Goal: Task Accomplishment & Management: Complete application form

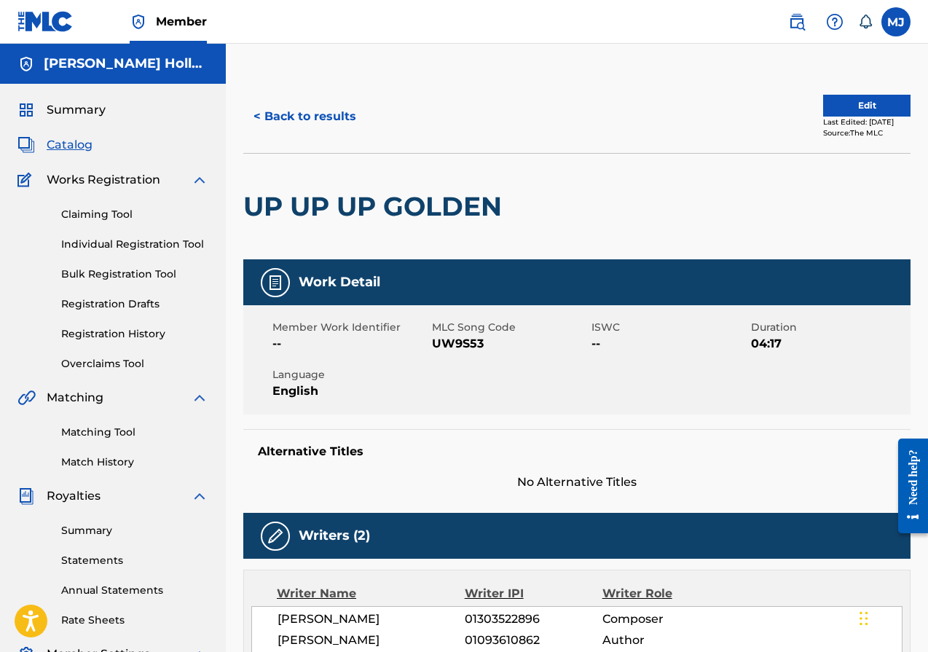
click at [68, 145] on span "Catalog" at bounding box center [70, 144] width 46 height 17
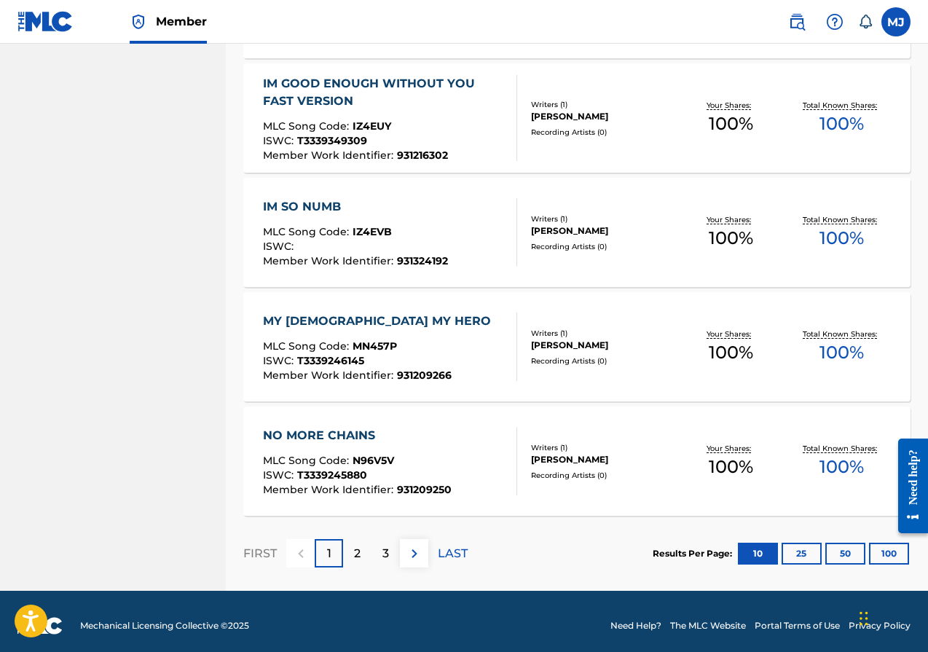
scroll to position [1016, 0]
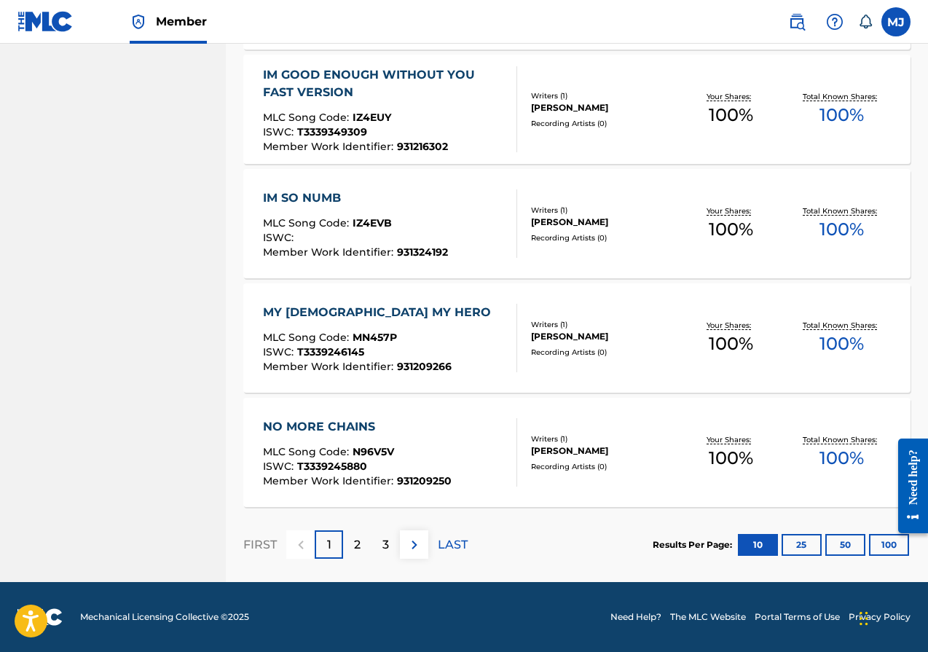
click at [392, 541] on div "3" at bounding box center [386, 545] width 28 height 28
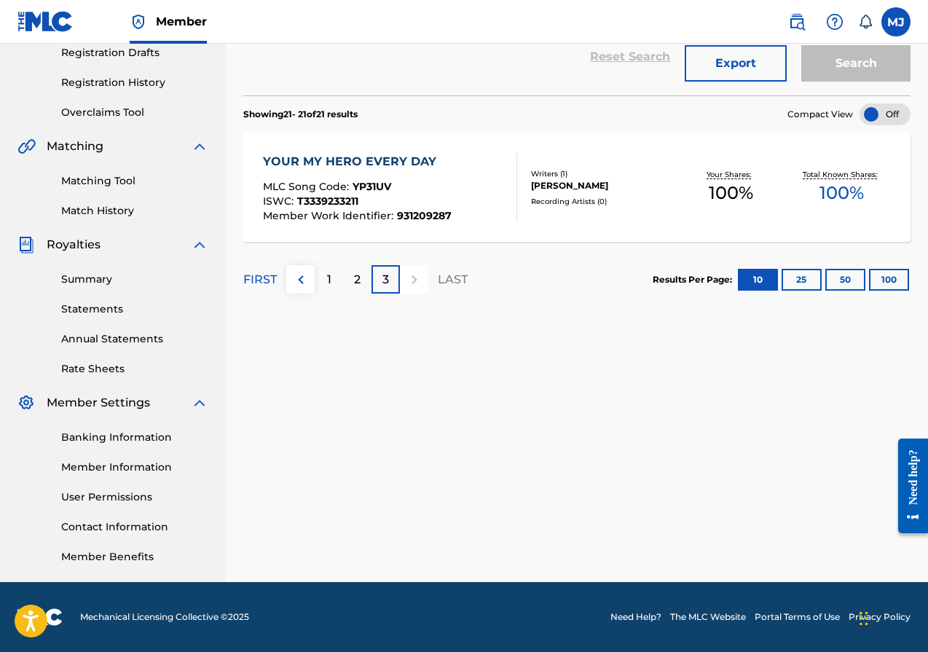
click at [367, 280] on div "2" at bounding box center [357, 279] width 28 height 28
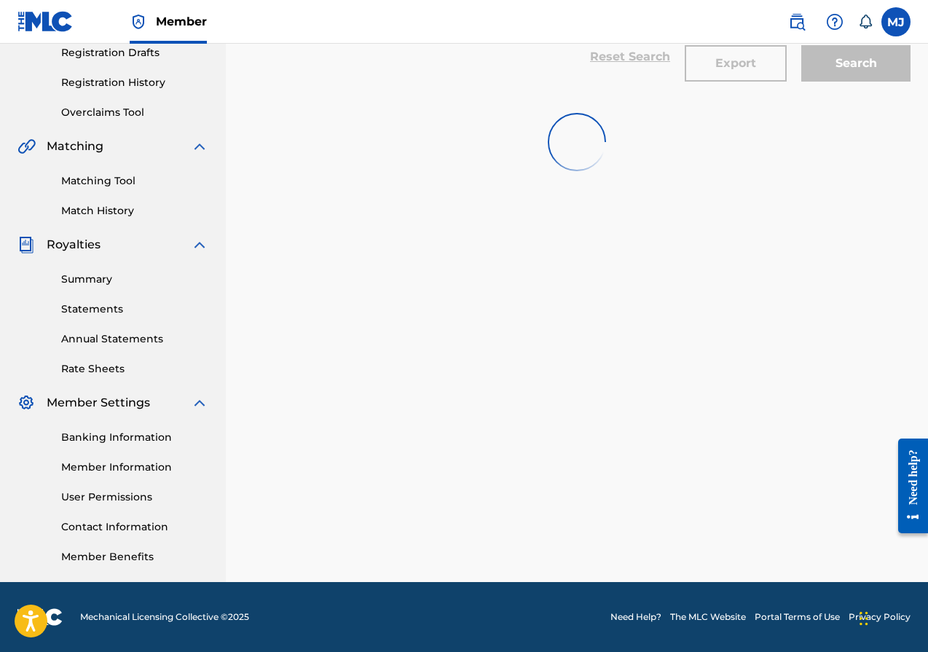
scroll to position [1016, 0]
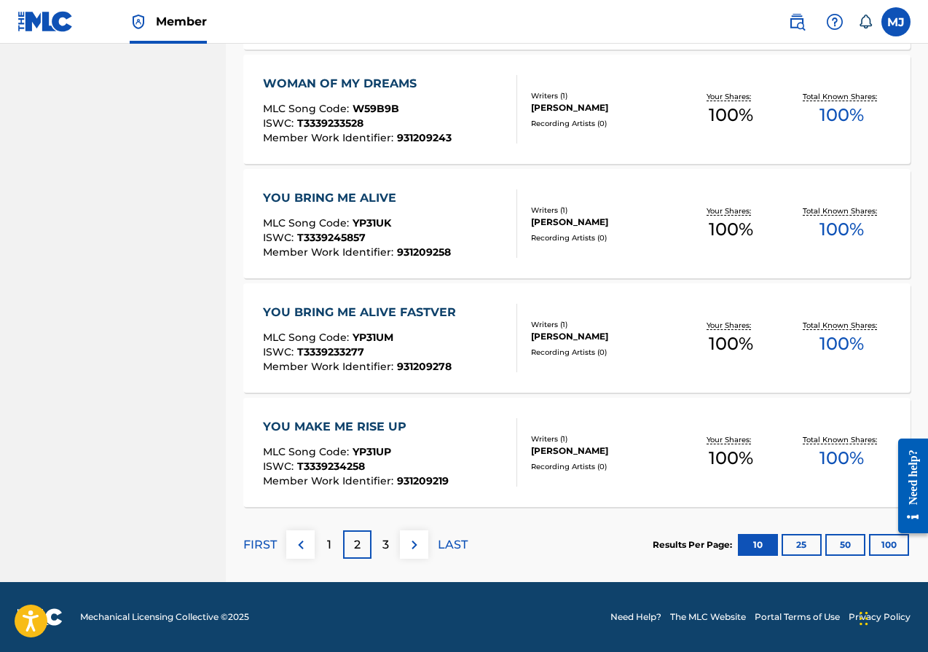
drag, startPoint x: 884, startPoint y: 542, endPoint x: 853, endPoint y: 504, distance: 49.3
click at [884, 542] on button "100" at bounding box center [889, 545] width 40 height 22
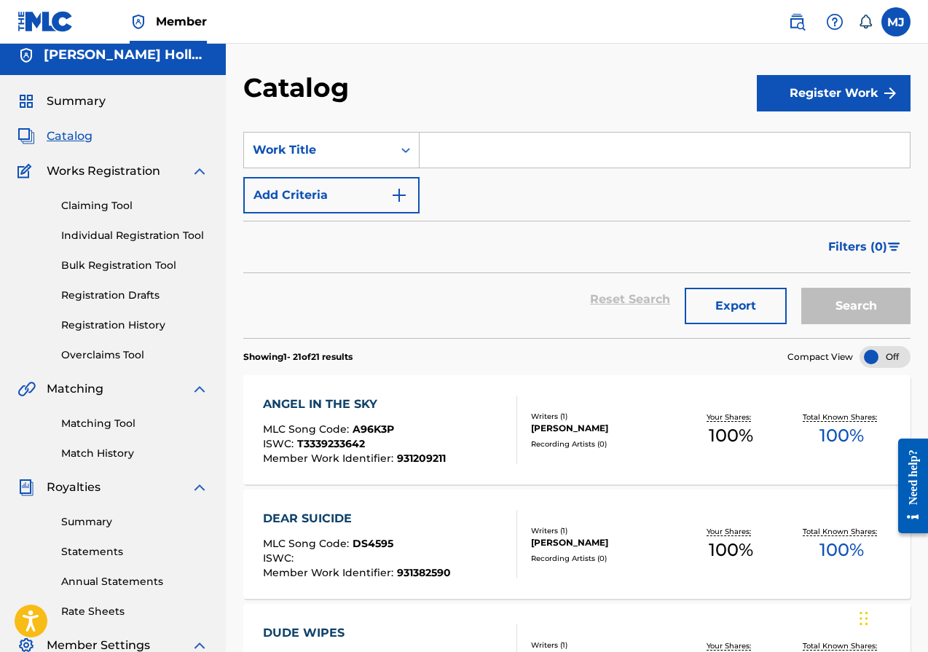
scroll to position [0, 0]
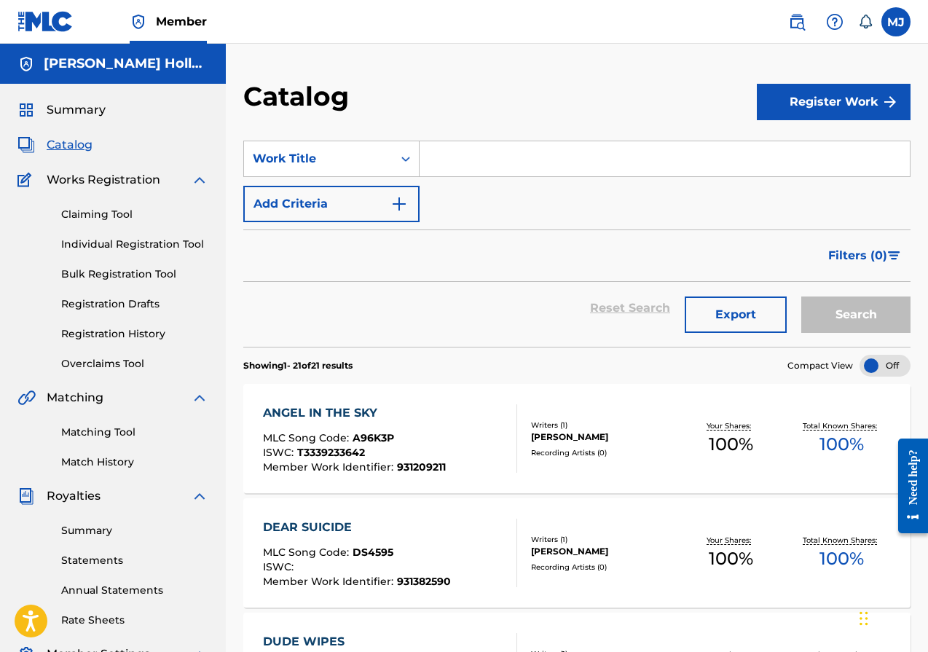
click at [824, 98] on button "Register Work" at bounding box center [834, 102] width 154 height 36
click at [797, 144] on link "Individual" at bounding box center [834, 149] width 154 height 35
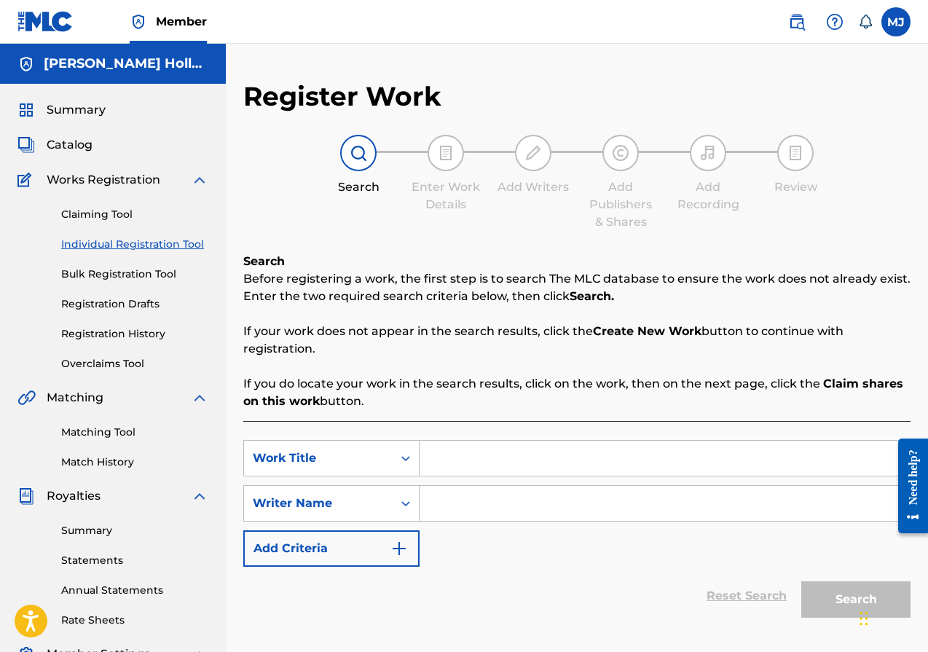
click at [481, 461] on input "Search Form" at bounding box center [665, 458] width 490 height 35
type input "j"
type input "Jenny Jenny 8675309"
click at [488, 501] on input "Search Form" at bounding box center [665, 503] width 490 height 35
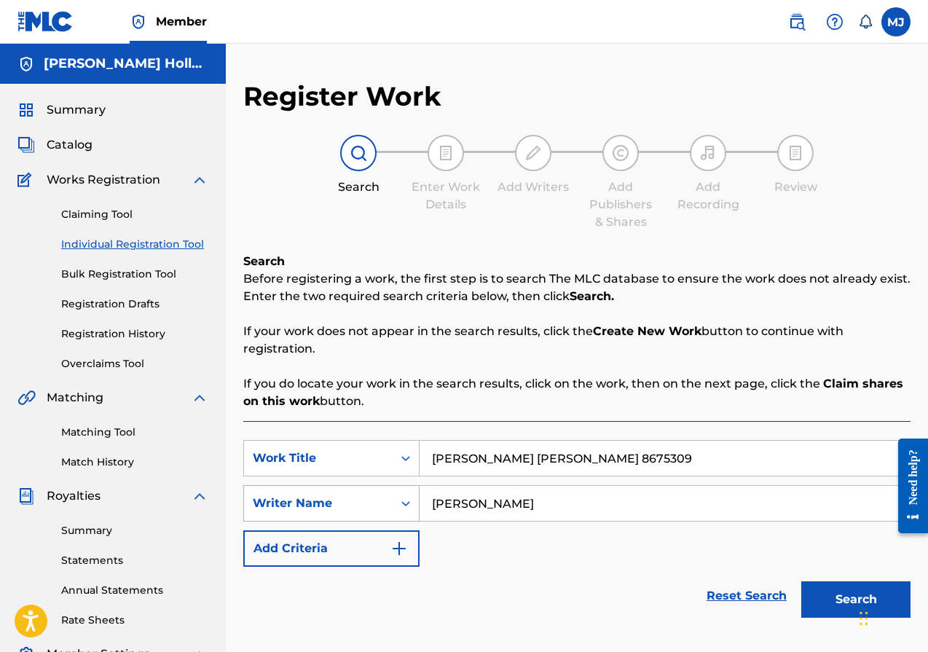
type input "Michael Jamell"
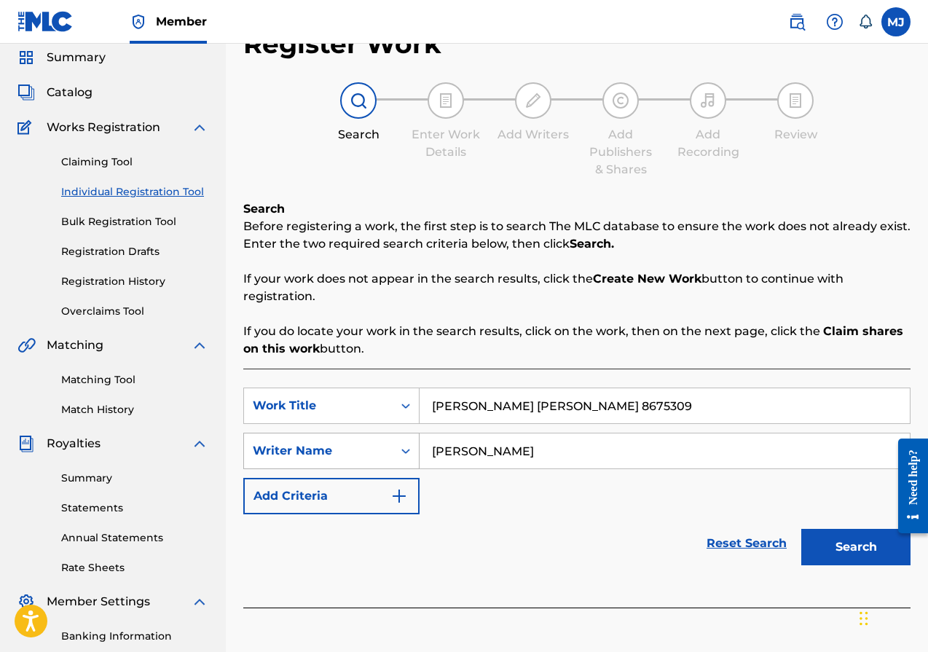
click at [403, 469] on div "Writer Name" at bounding box center [331, 451] width 176 height 36
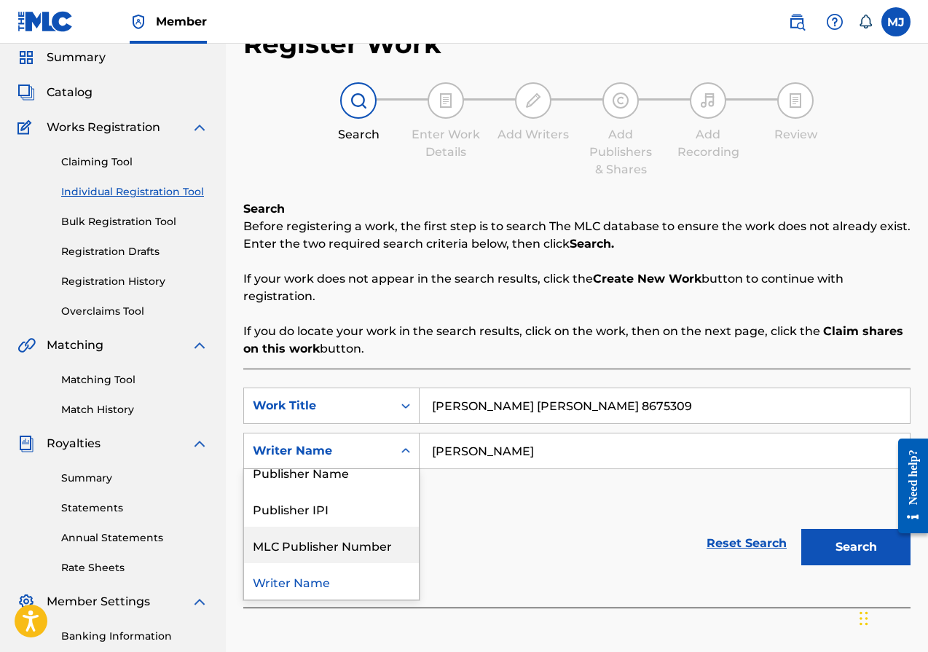
scroll to position [0, 0]
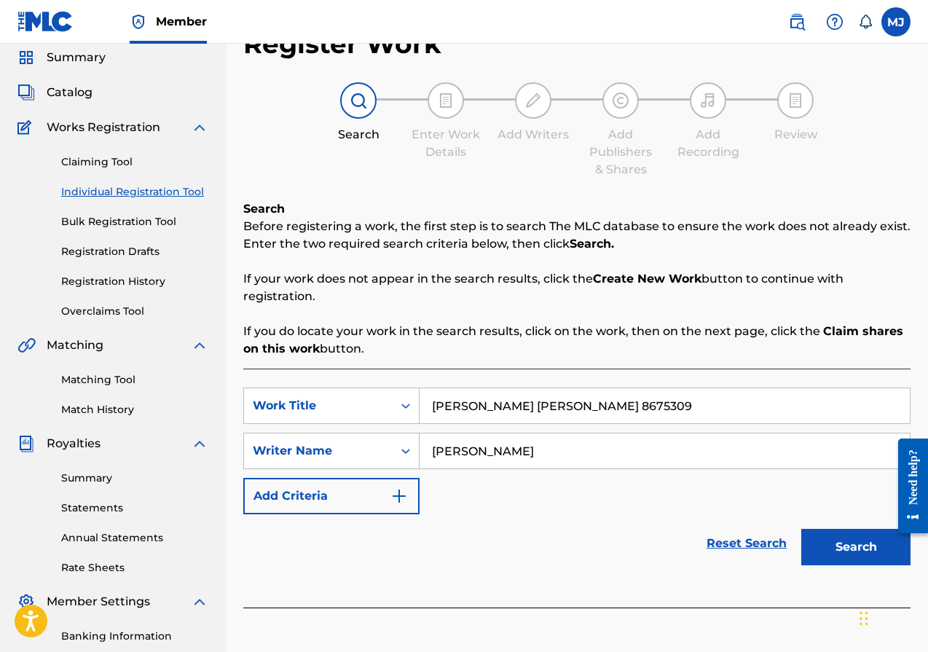
click at [526, 534] on div "Reset Search Search" at bounding box center [577, 543] width 668 height 58
click at [832, 545] on button "Search" at bounding box center [856, 547] width 109 height 36
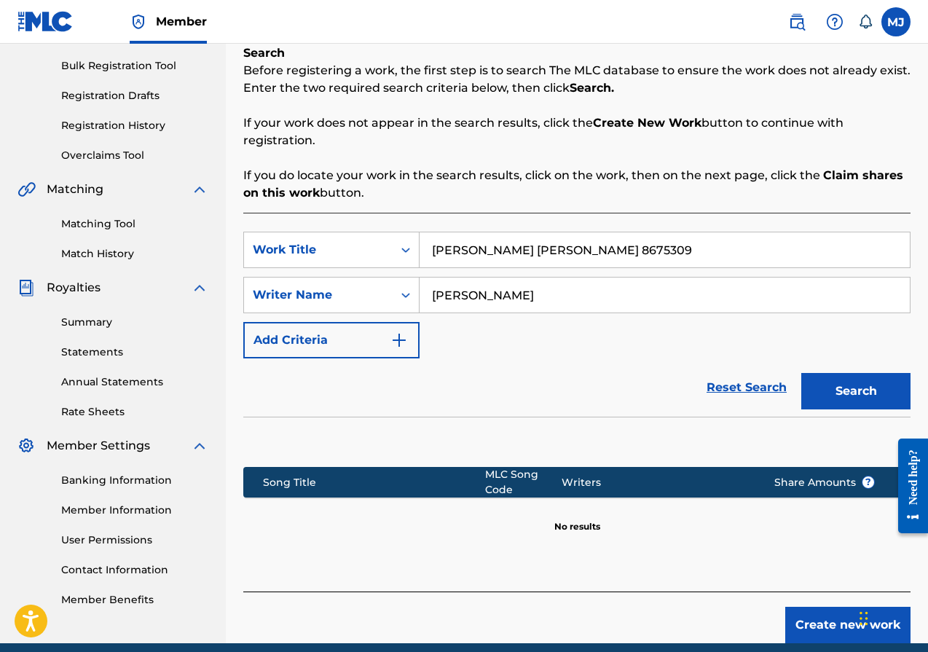
scroll to position [270, 0]
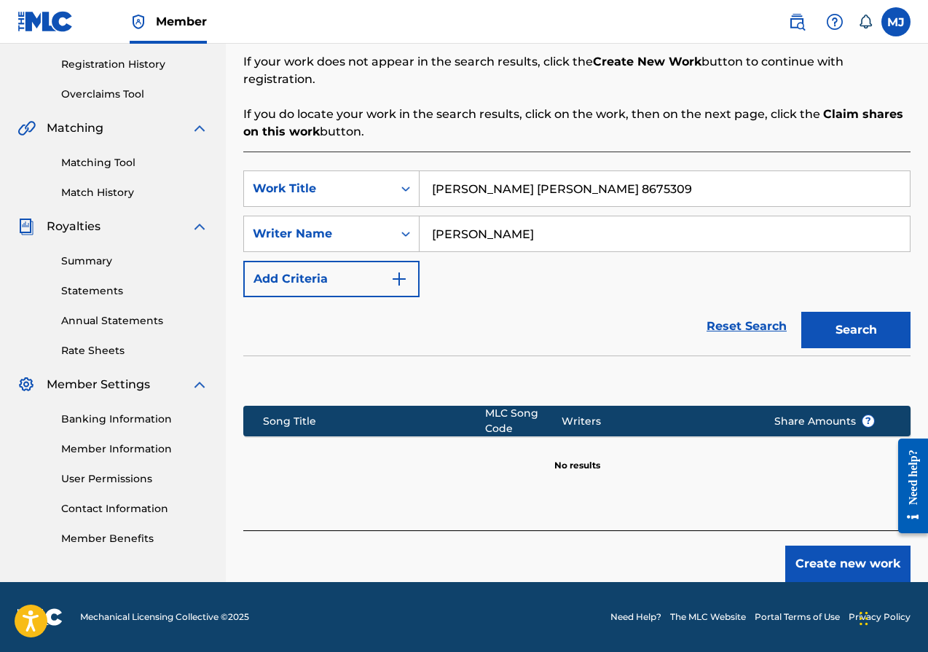
click at [827, 557] on button "Create new work" at bounding box center [848, 564] width 125 height 36
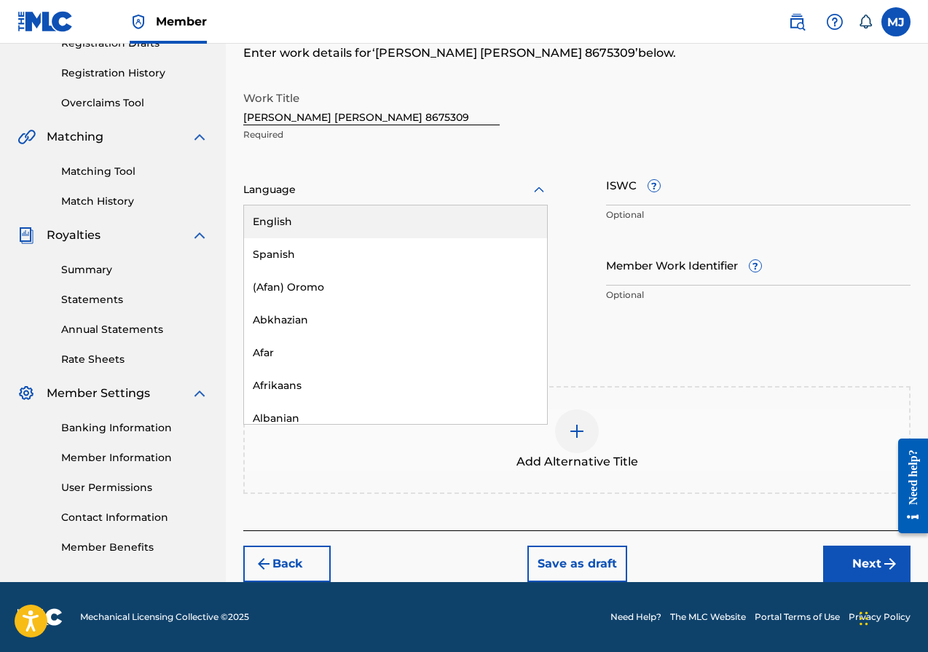
click at [469, 183] on div at bounding box center [395, 190] width 305 height 18
click at [318, 229] on div "English" at bounding box center [395, 222] width 303 height 33
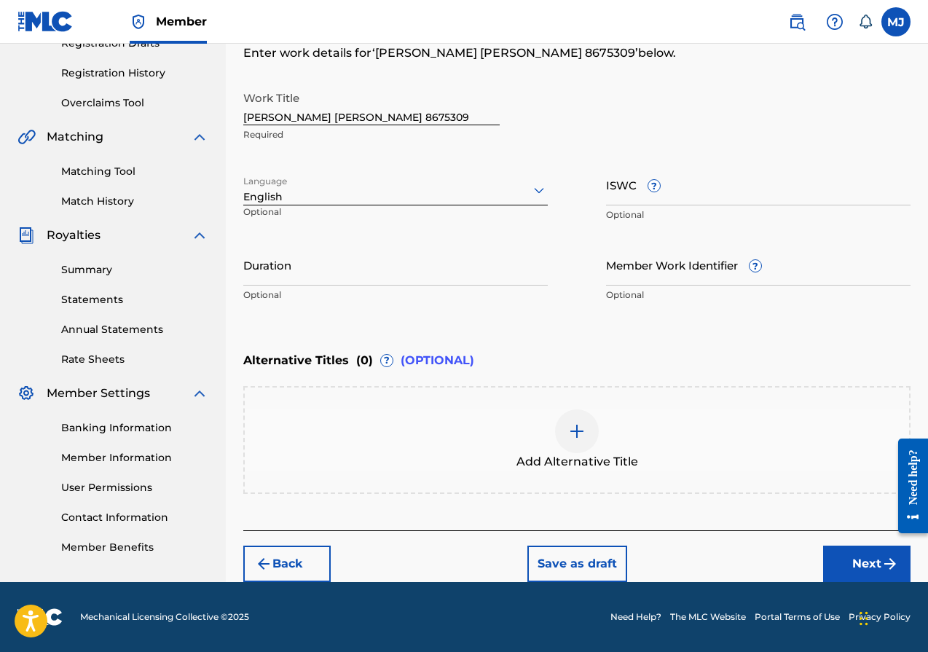
click at [307, 273] on input "Duration" at bounding box center [395, 265] width 305 height 42
click at [313, 268] on input "Duration" at bounding box center [395, 265] width 305 height 42
type input "03:27"
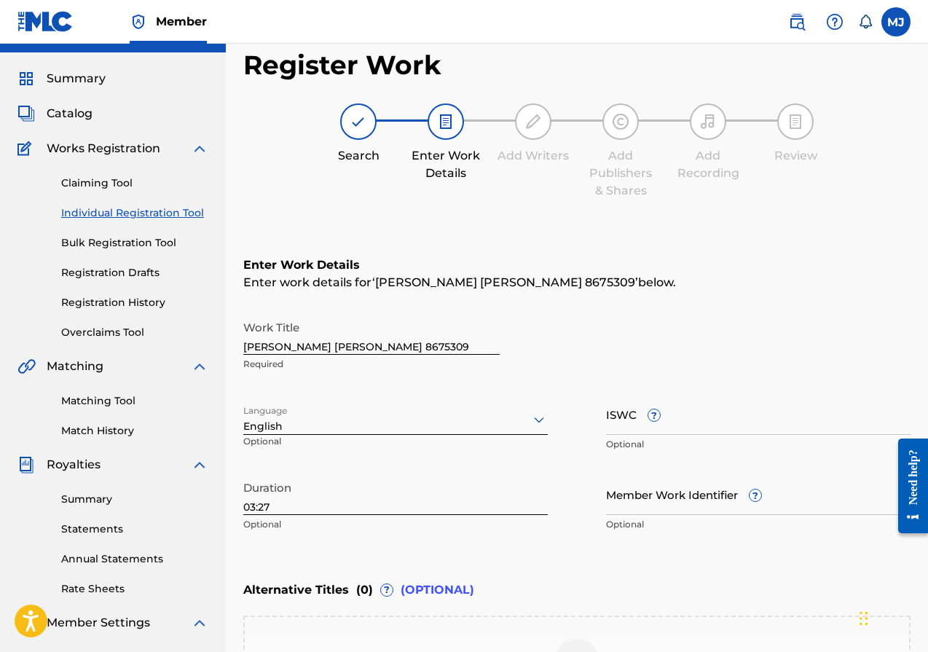
scroll to position [146, 0]
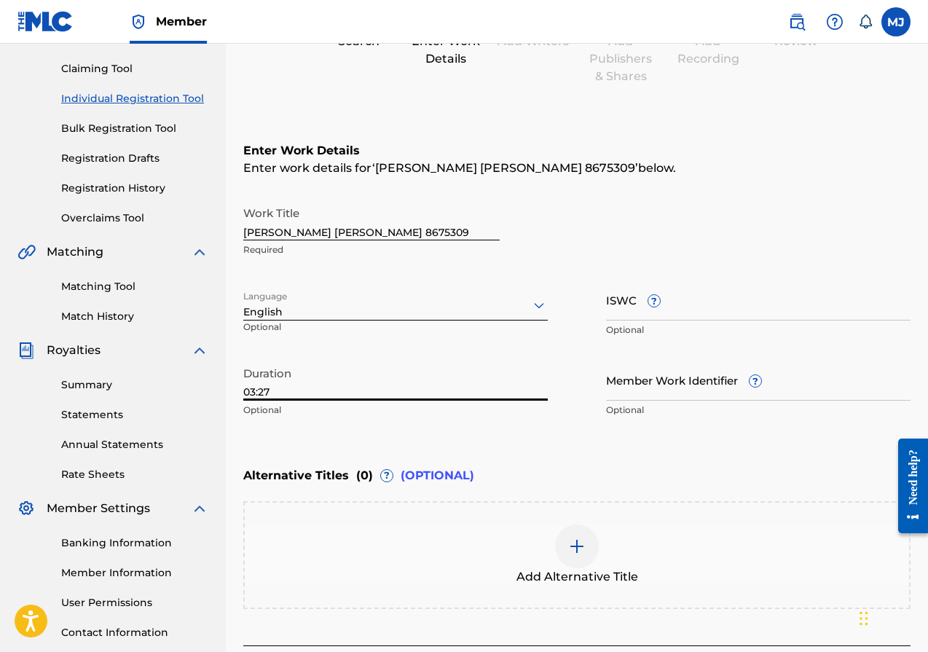
click at [625, 306] on input "ISWC ?" at bounding box center [758, 300] width 305 height 42
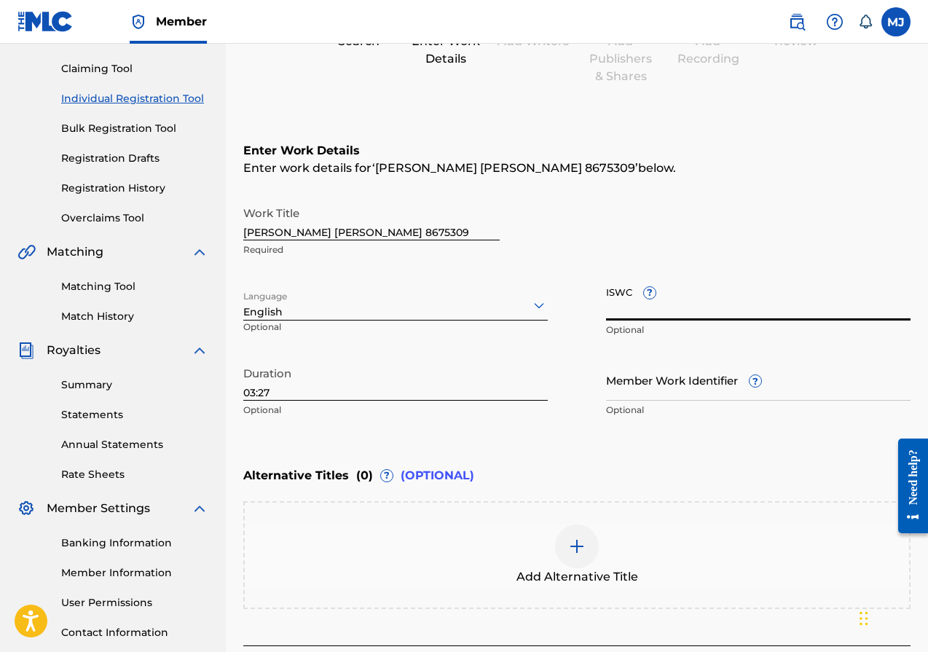
paste input "T9042863343"
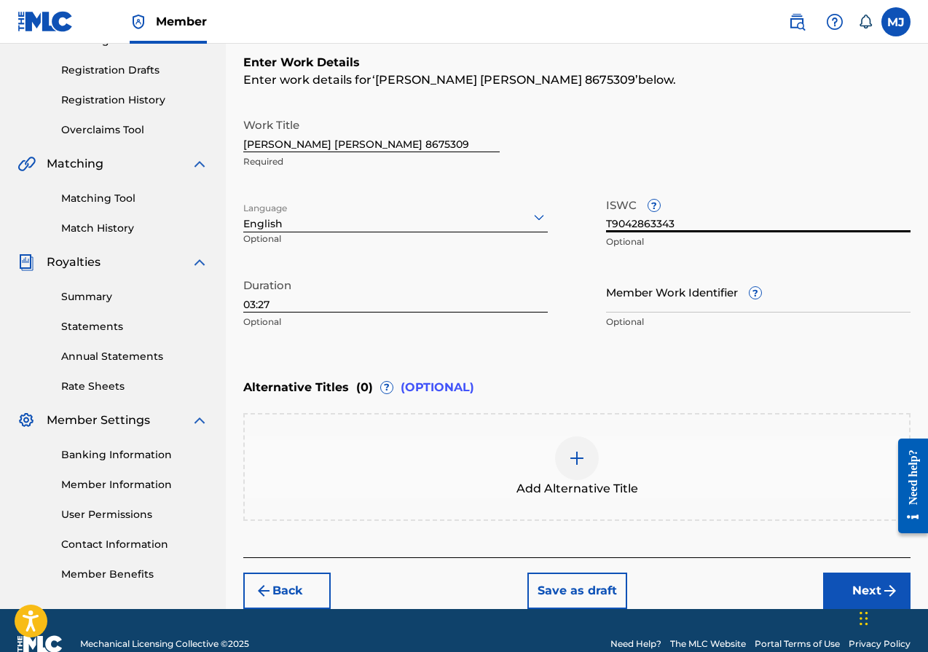
scroll to position [261, 0]
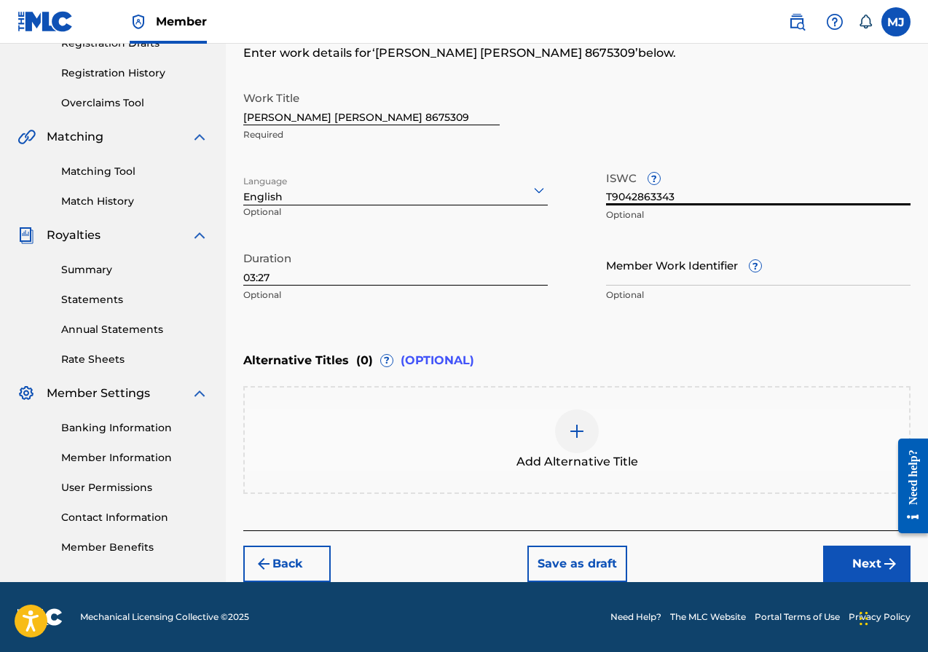
type input "T9042863343"
click at [842, 559] on button "Next" at bounding box center [866, 564] width 87 height 36
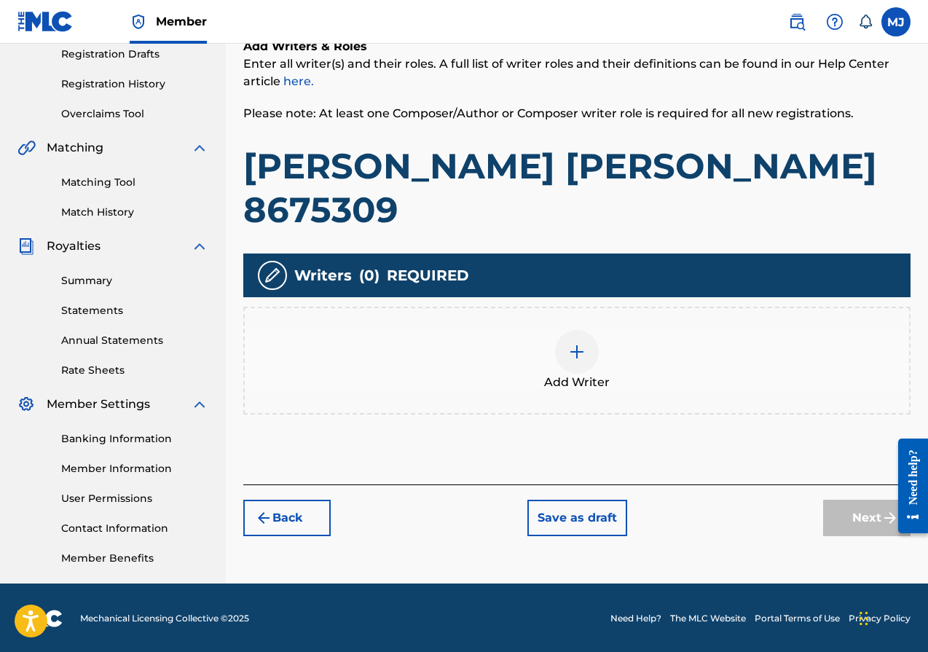
scroll to position [251, 0]
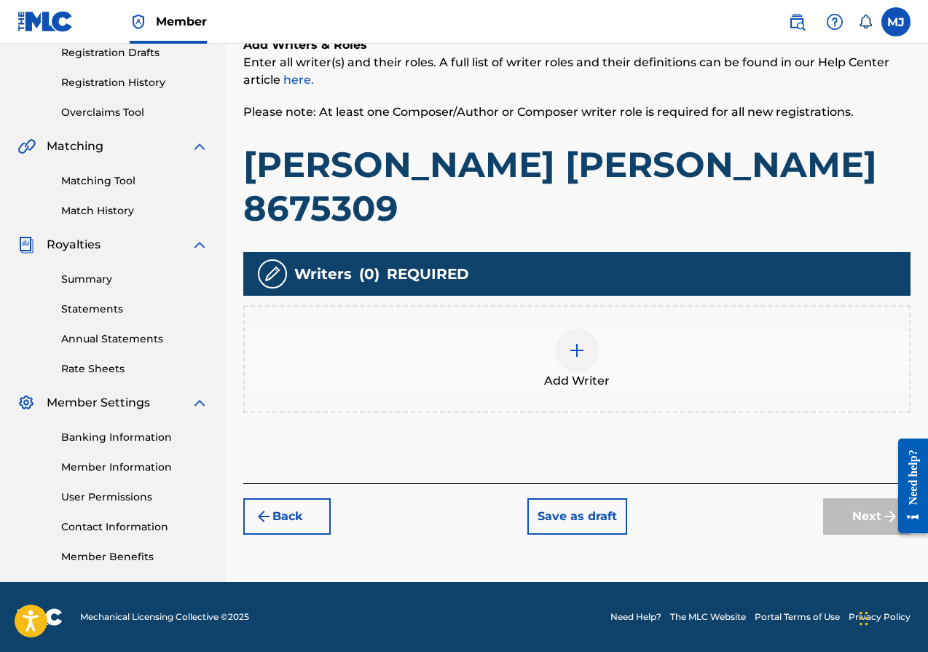
click at [592, 329] on div at bounding box center [577, 351] width 44 height 44
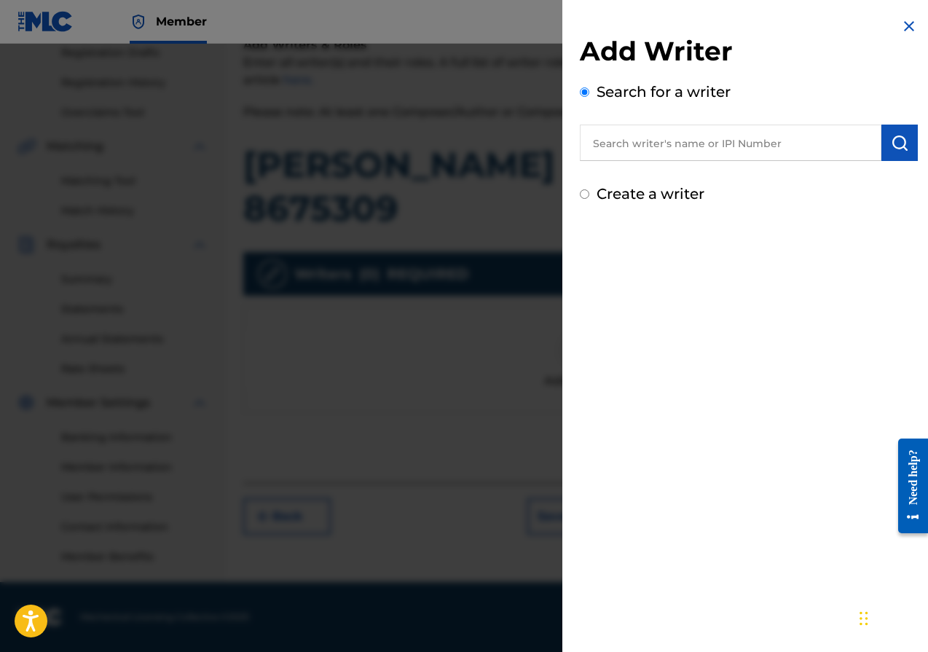
click at [655, 144] on input "text" at bounding box center [731, 143] width 302 height 36
type input "m"
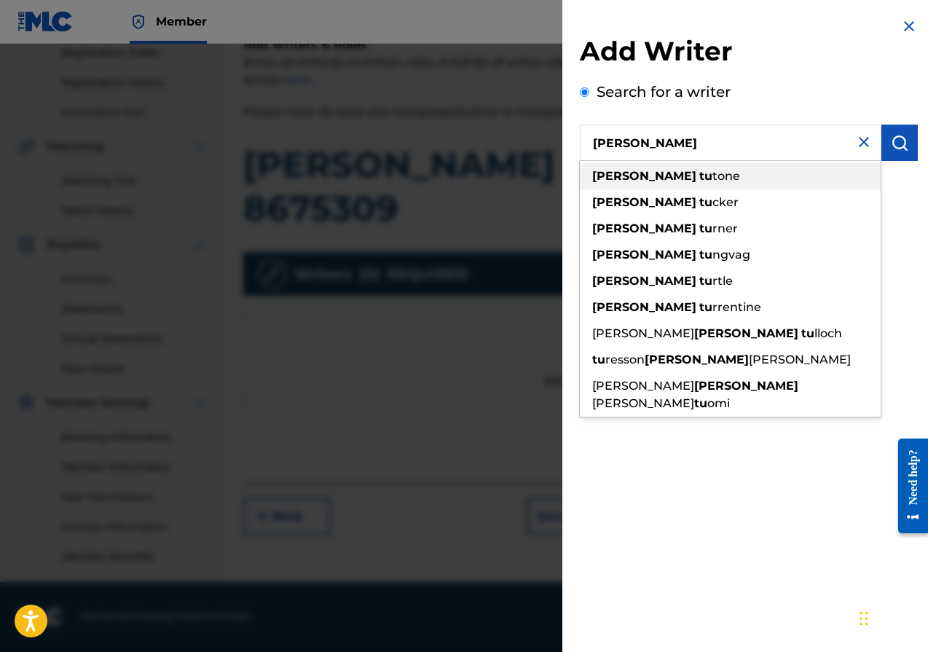
click at [713, 174] on span "tone" at bounding box center [727, 176] width 28 height 14
type input "tommy tutone"
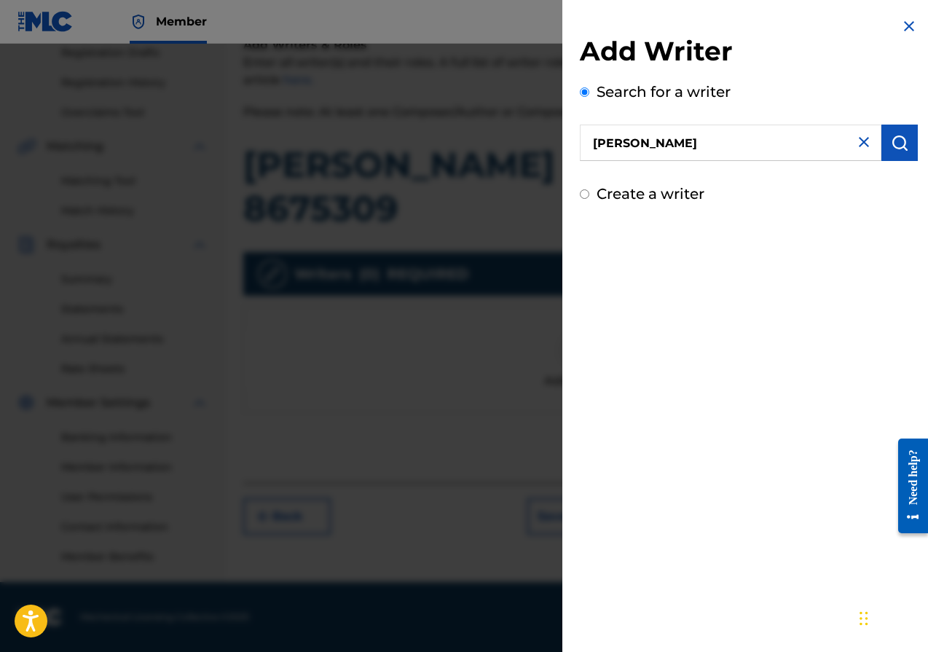
click at [891, 146] on img "submit" at bounding box center [899, 142] width 17 height 17
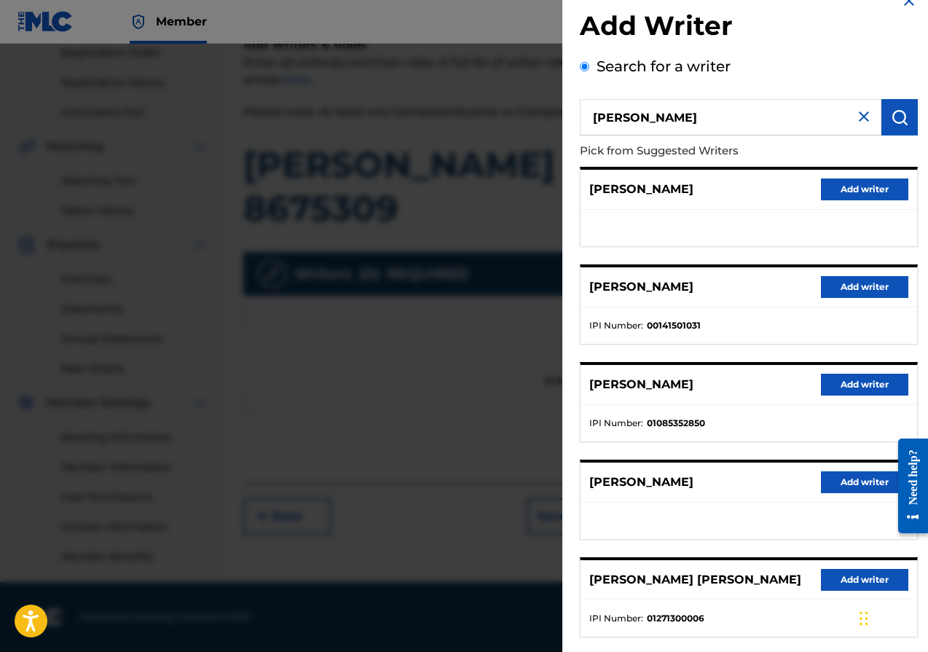
scroll to position [103, 0]
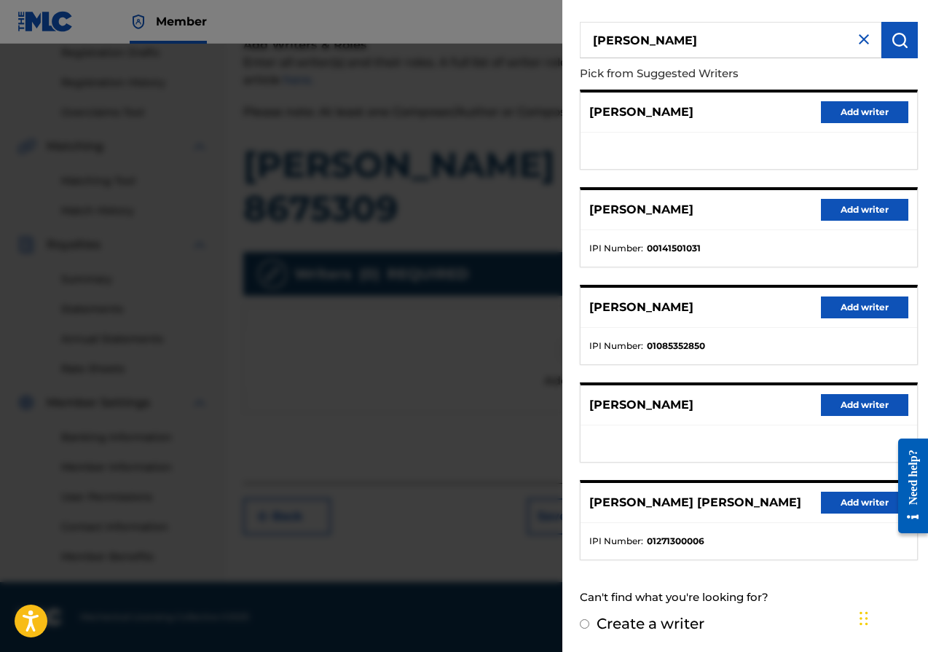
click at [860, 200] on button "Add writer" at bounding box center [864, 210] width 87 height 22
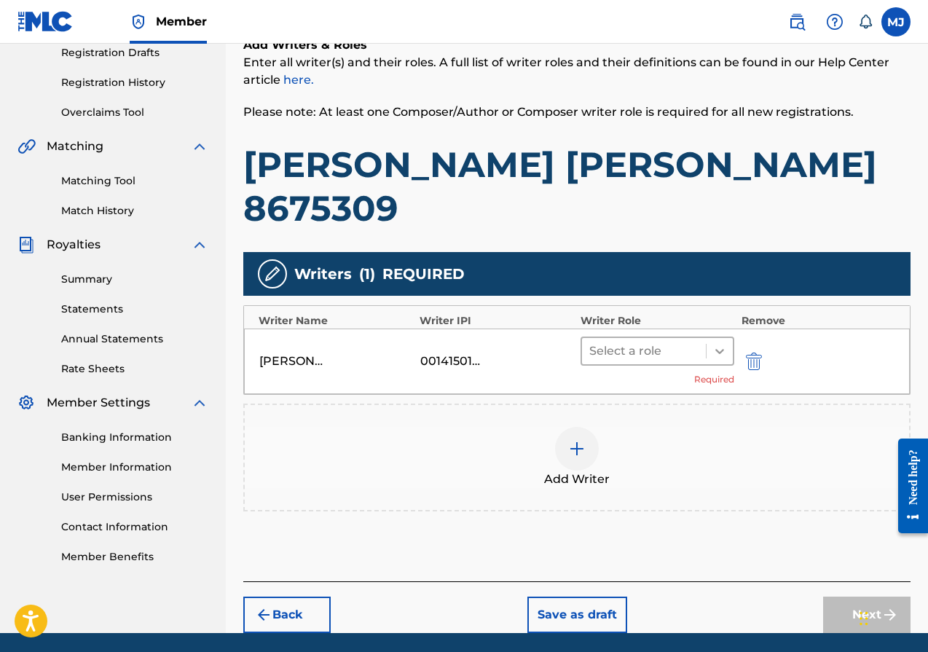
click at [716, 344] on icon at bounding box center [720, 351] width 15 height 15
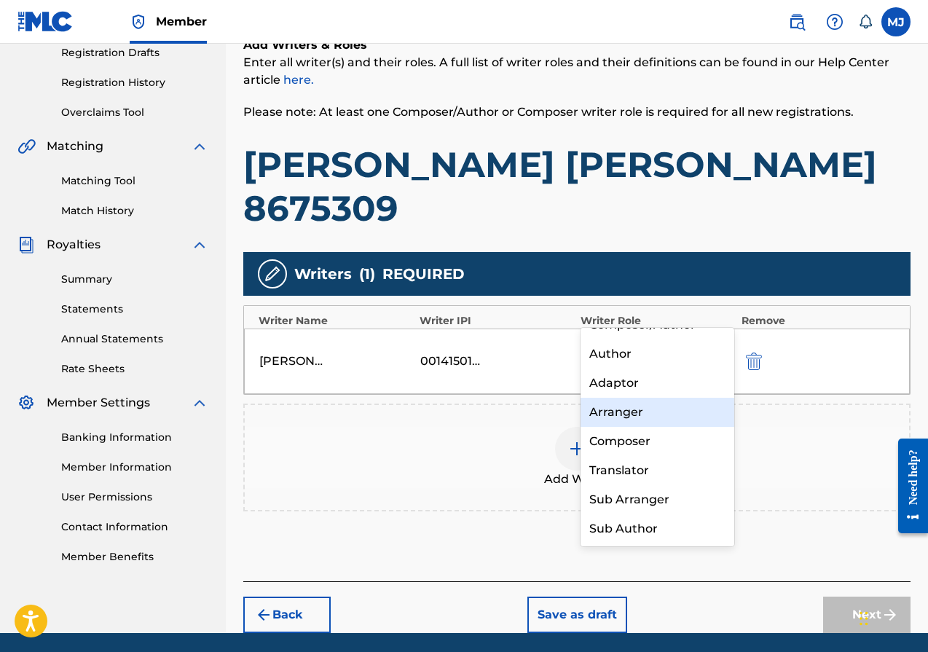
scroll to position [0, 0]
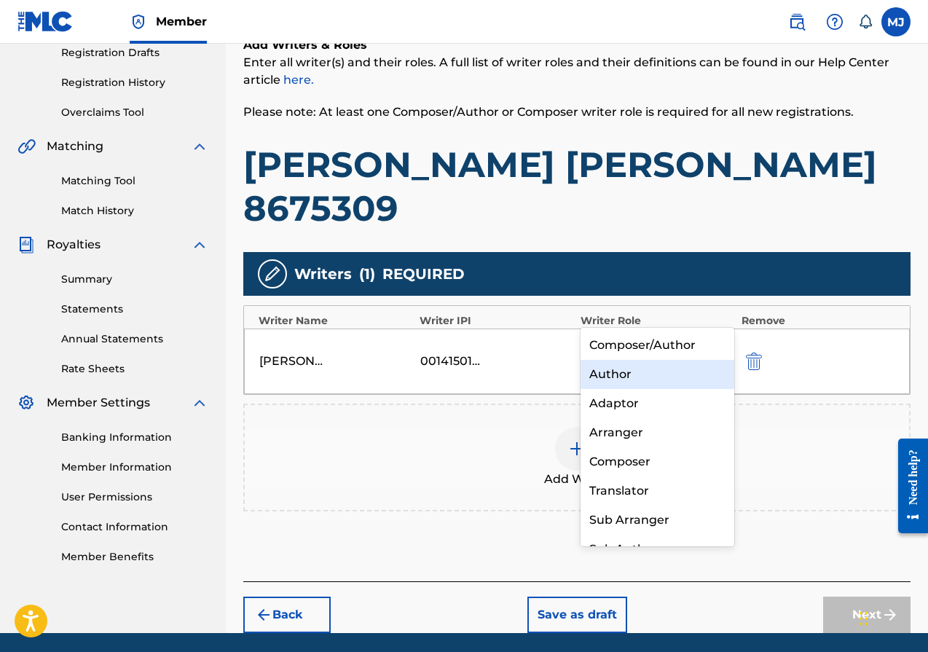
click at [646, 371] on div "Author" at bounding box center [658, 374] width 154 height 29
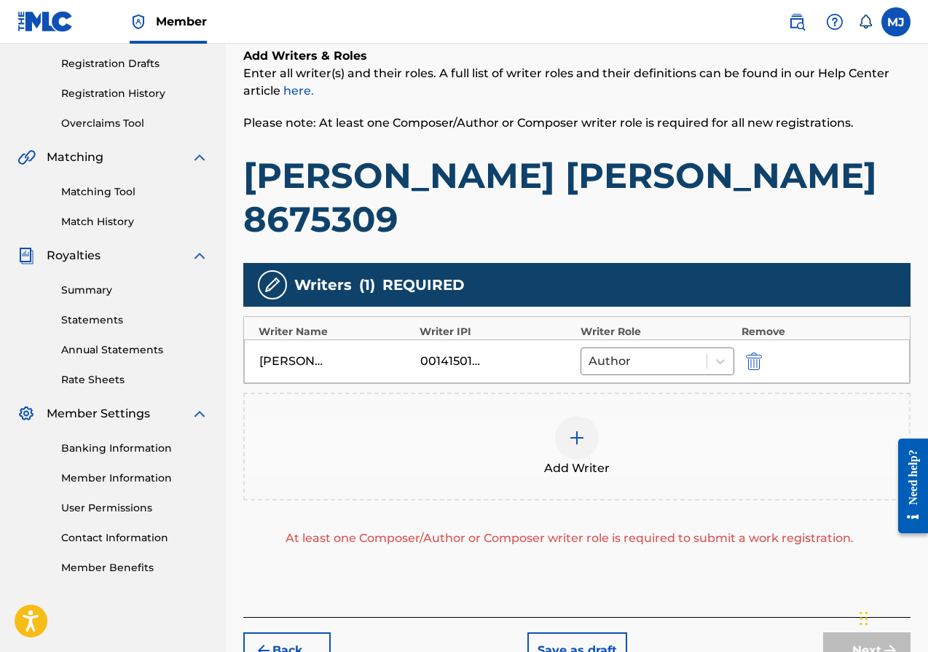
scroll to position [283, 0]
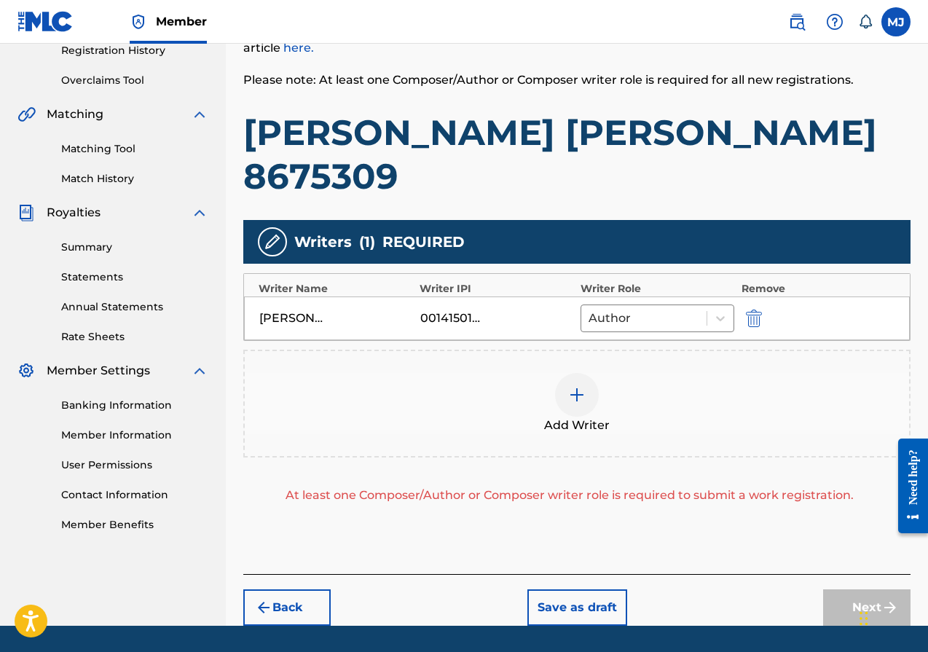
click at [576, 386] on img at bounding box center [576, 394] width 17 height 17
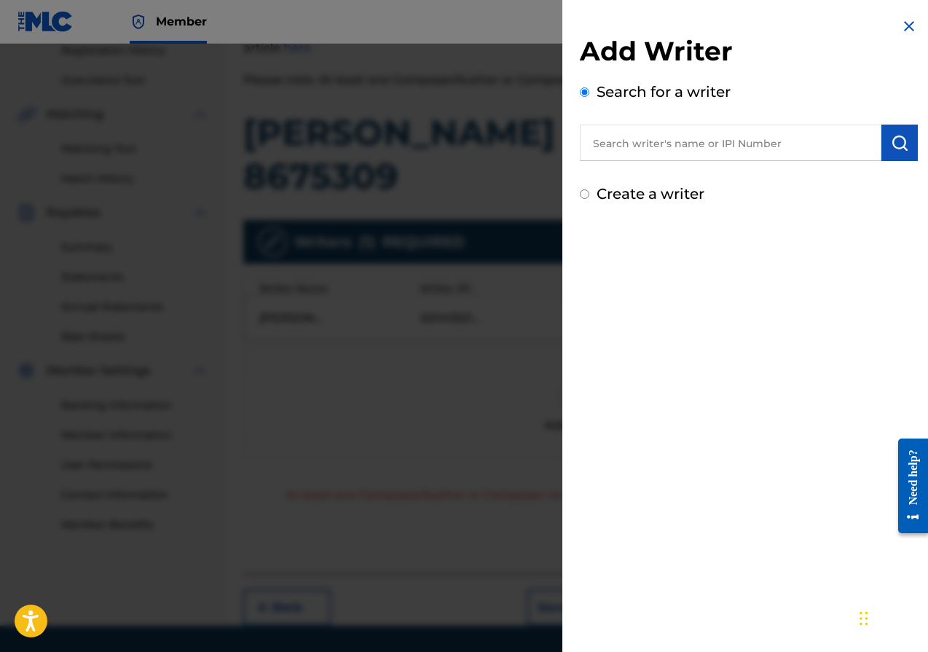
click at [675, 165] on div "Add Writer Search for a writer Create a writer" at bounding box center [749, 120] width 338 height 170
click at [675, 152] on input "text" at bounding box center [731, 143] width 302 height 36
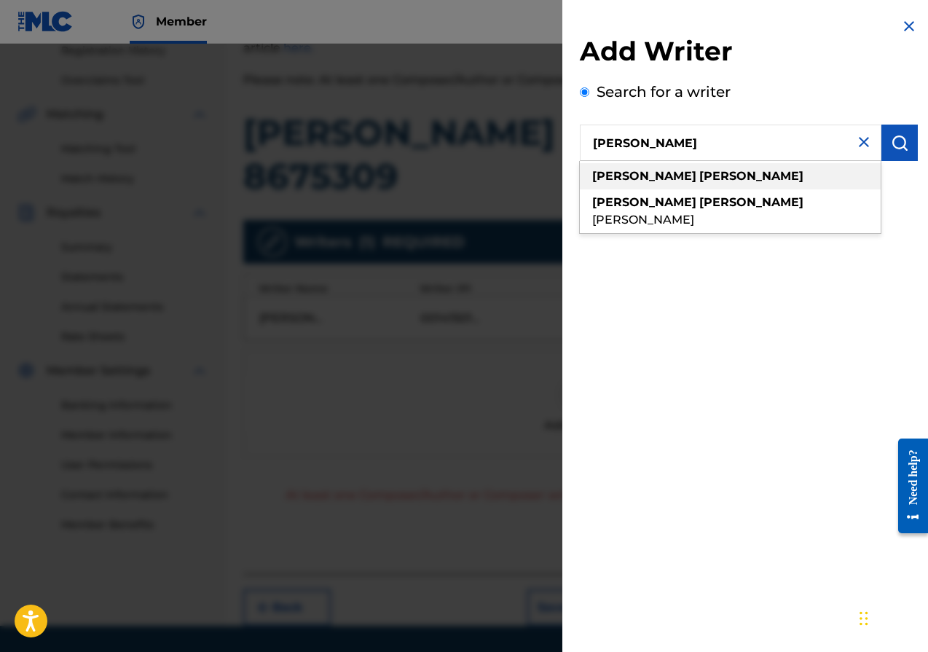
type input "michael jamell"
click at [700, 173] on strong "jamell" at bounding box center [752, 176] width 104 height 14
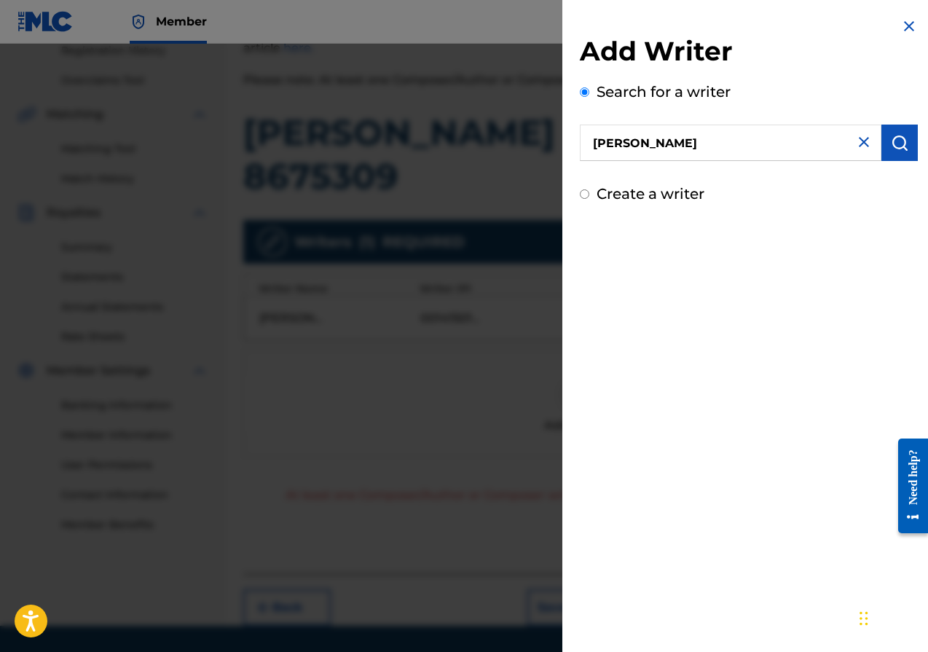
click at [904, 140] on button "submit" at bounding box center [900, 143] width 36 height 36
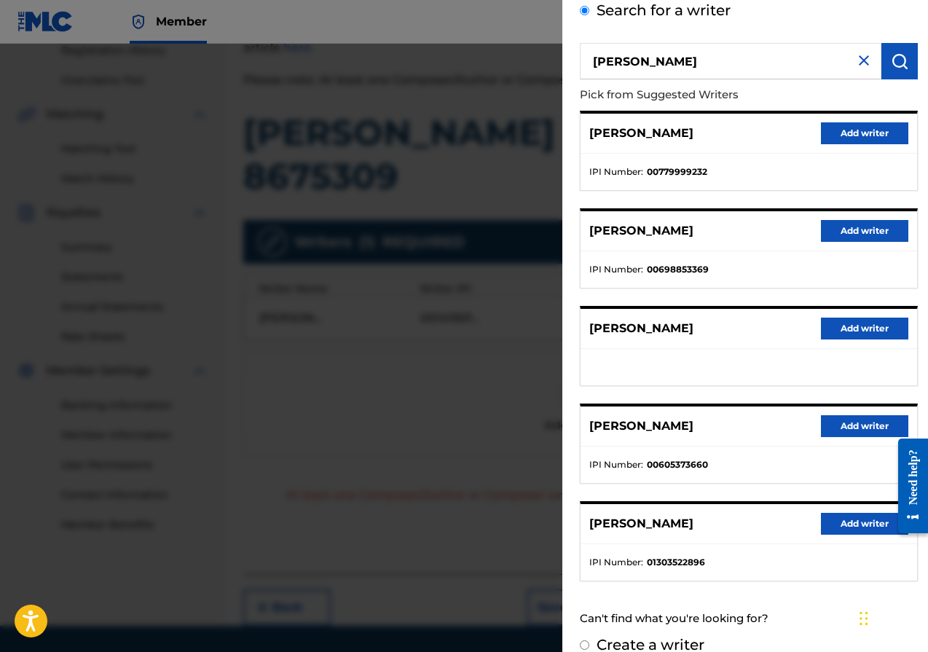
scroll to position [103, 0]
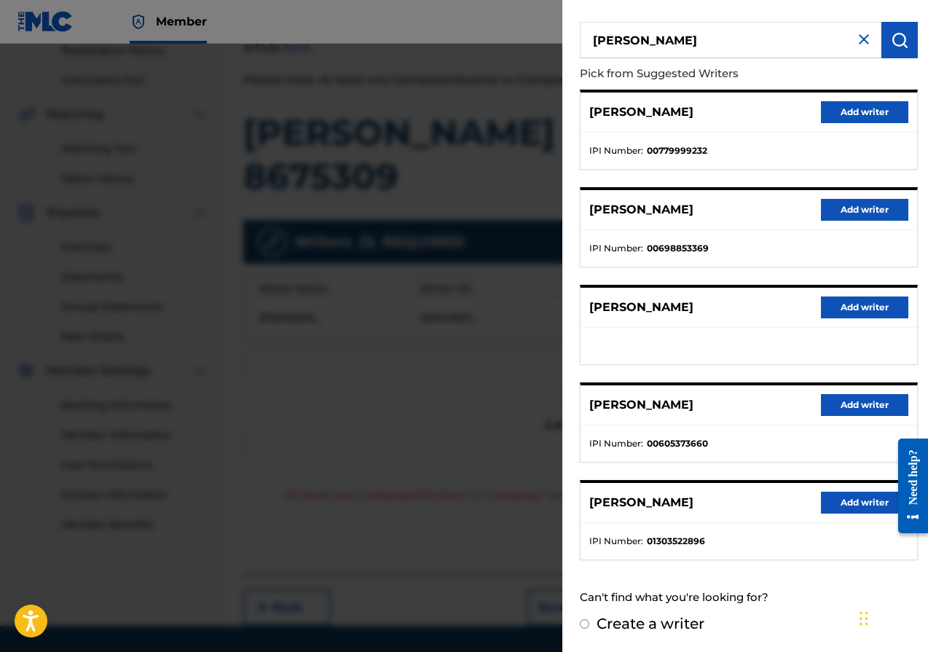
click at [851, 505] on button "Add writer" at bounding box center [864, 503] width 87 height 22
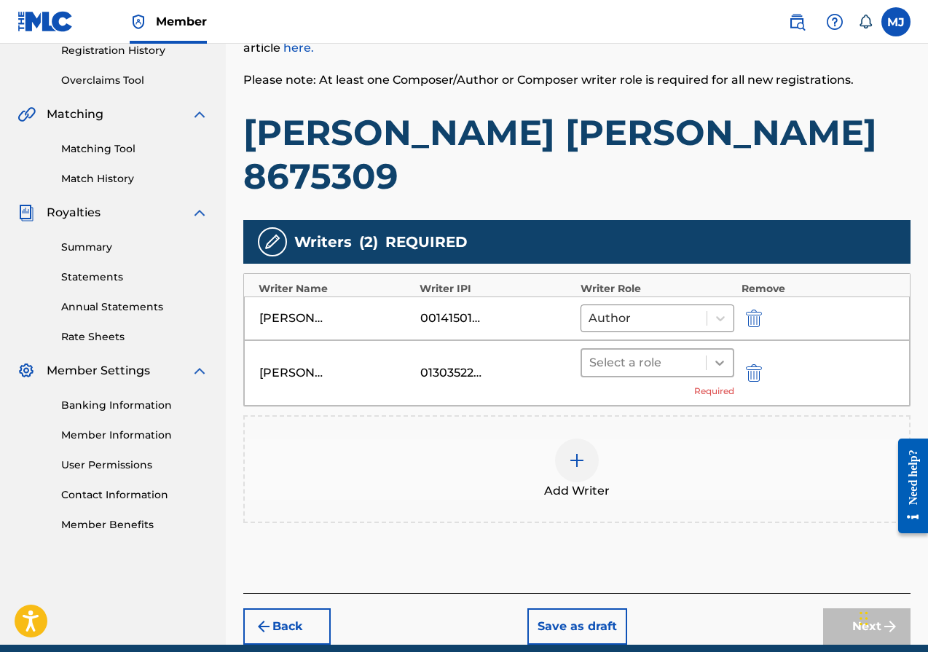
click at [721, 350] on div at bounding box center [720, 363] width 26 height 26
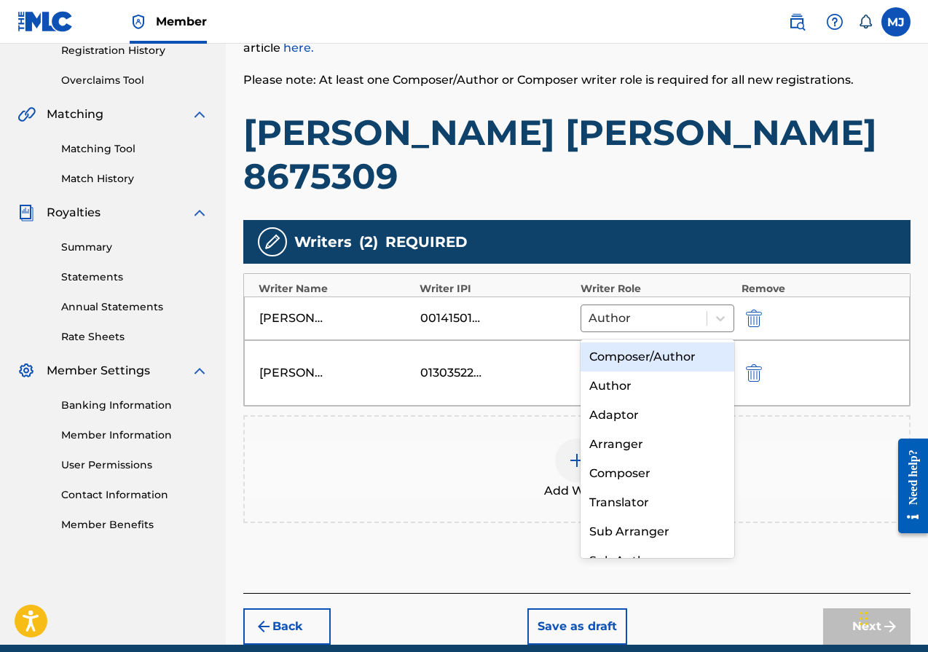
click at [665, 361] on div "Composer/Author" at bounding box center [658, 357] width 154 height 29
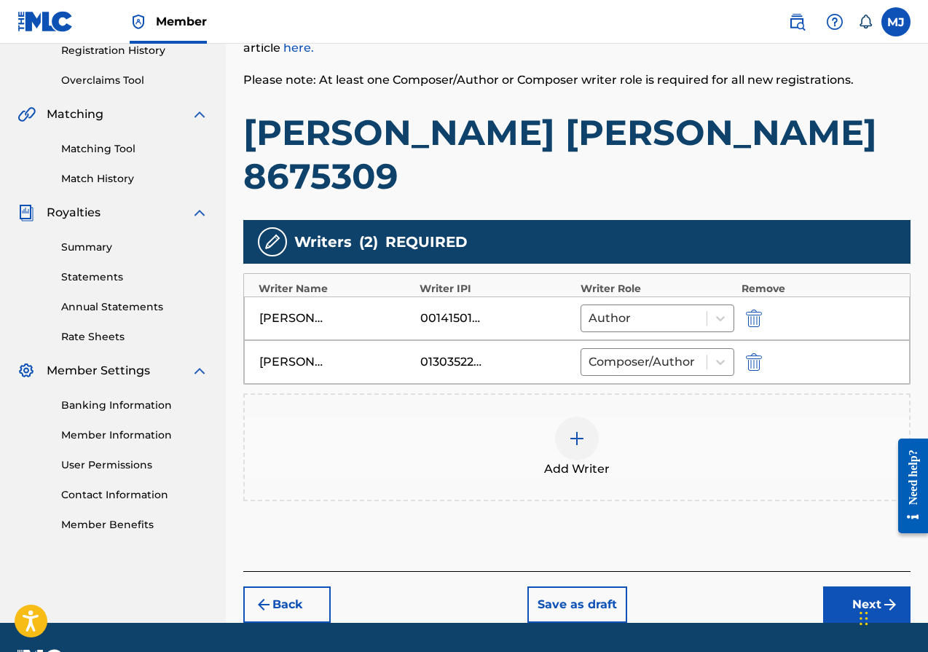
scroll to position [281, 0]
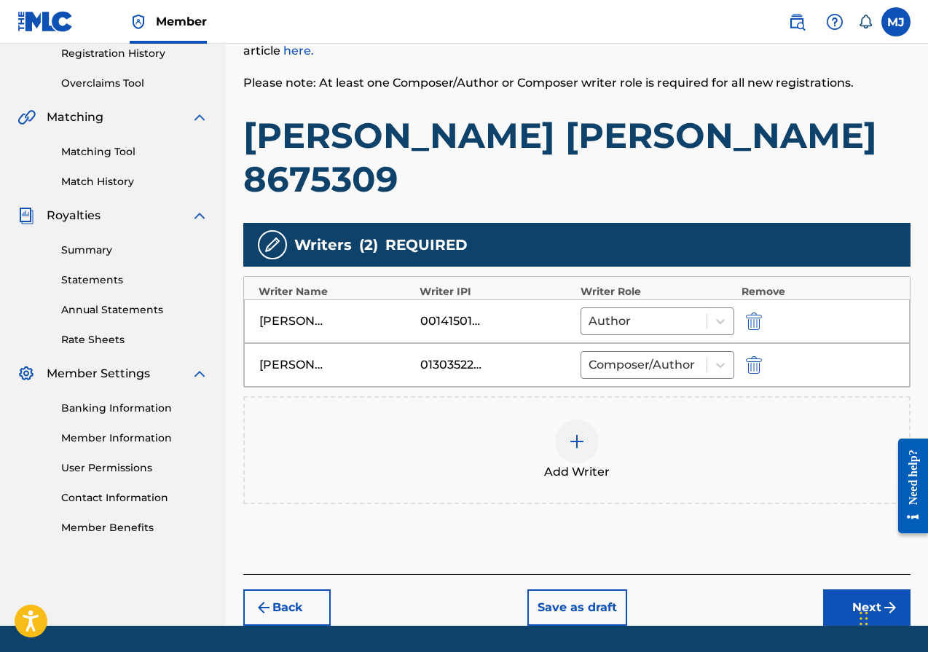
click at [861, 590] on button "Next" at bounding box center [866, 608] width 87 height 36
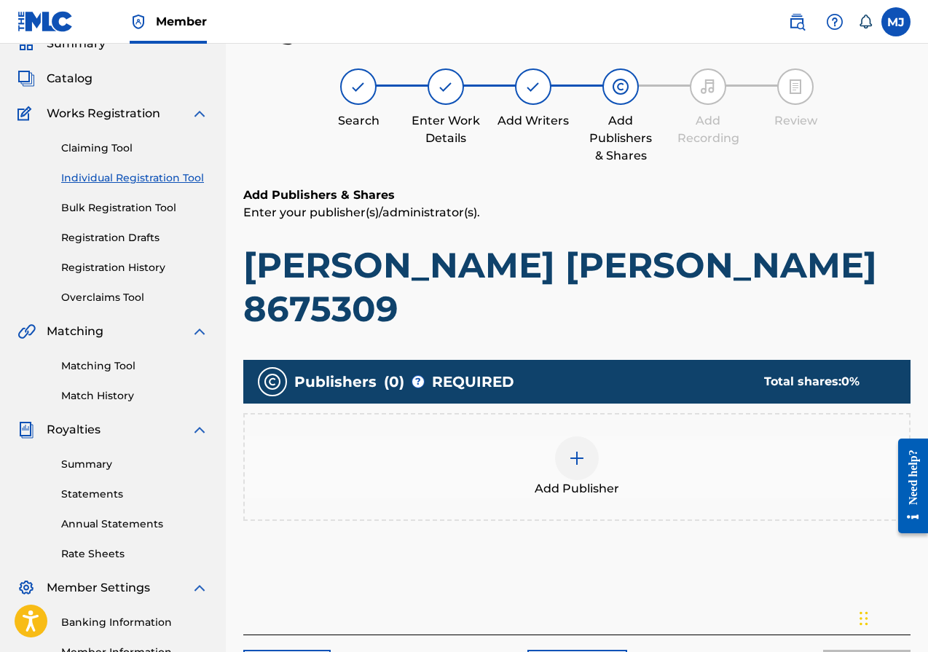
scroll to position [66, 0]
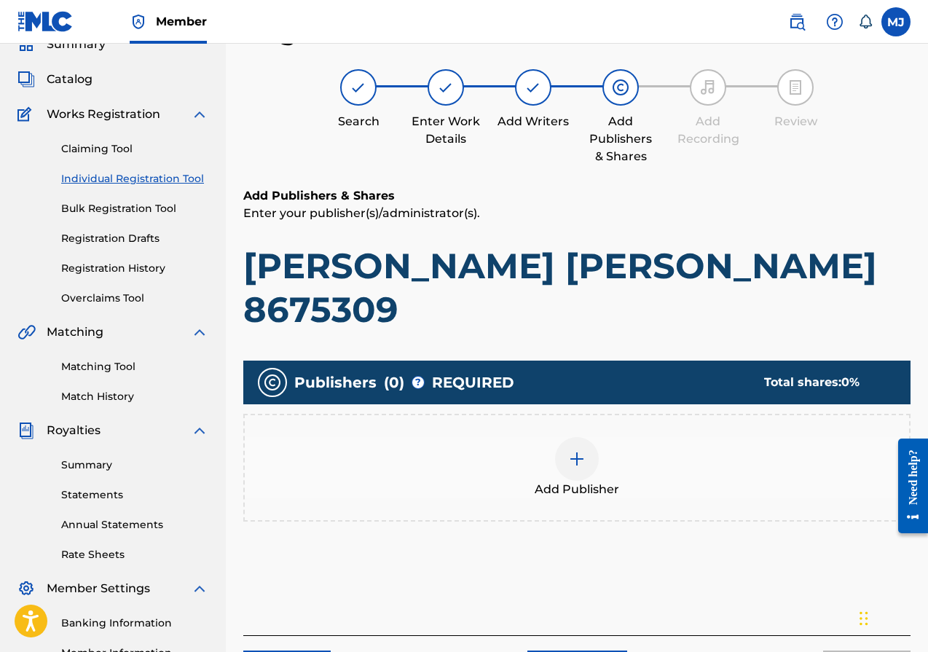
click at [581, 450] on img at bounding box center [576, 458] width 17 height 17
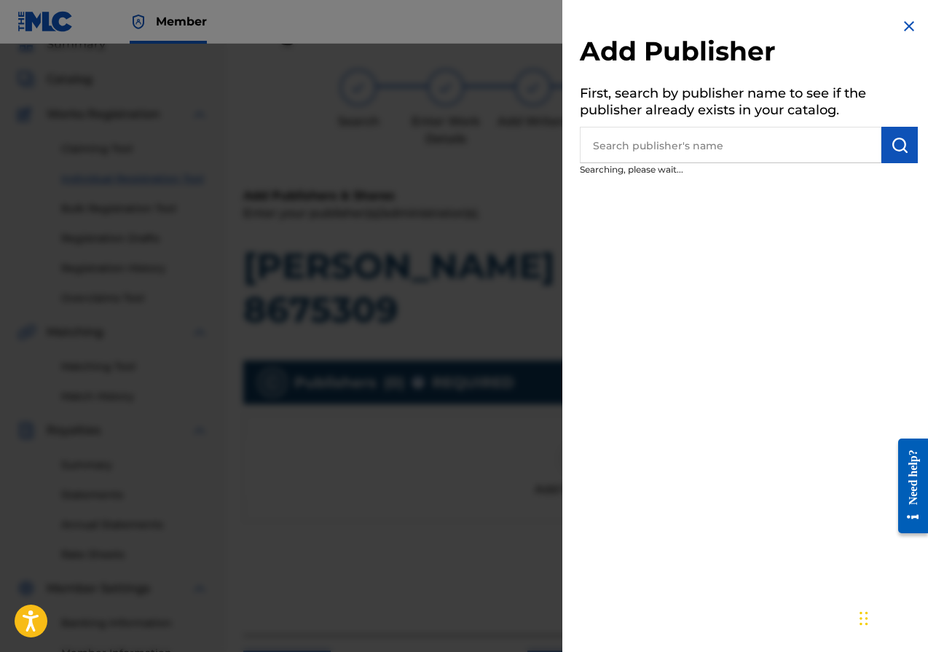
click at [697, 142] on input "text" at bounding box center [731, 145] width 302 height 36
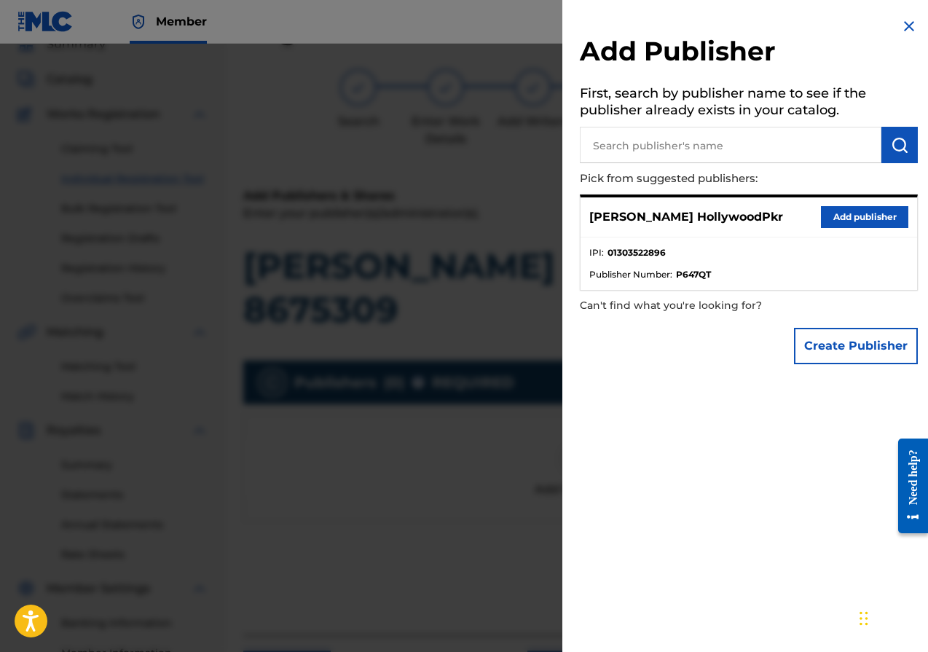
click at [670, 146] on input "text" at bounding box center [731, 145] width 302 height 36
type input "DistroKid"
click at [896, 139] on img "submit" at bounding box center [899, 144] width 17 height 17
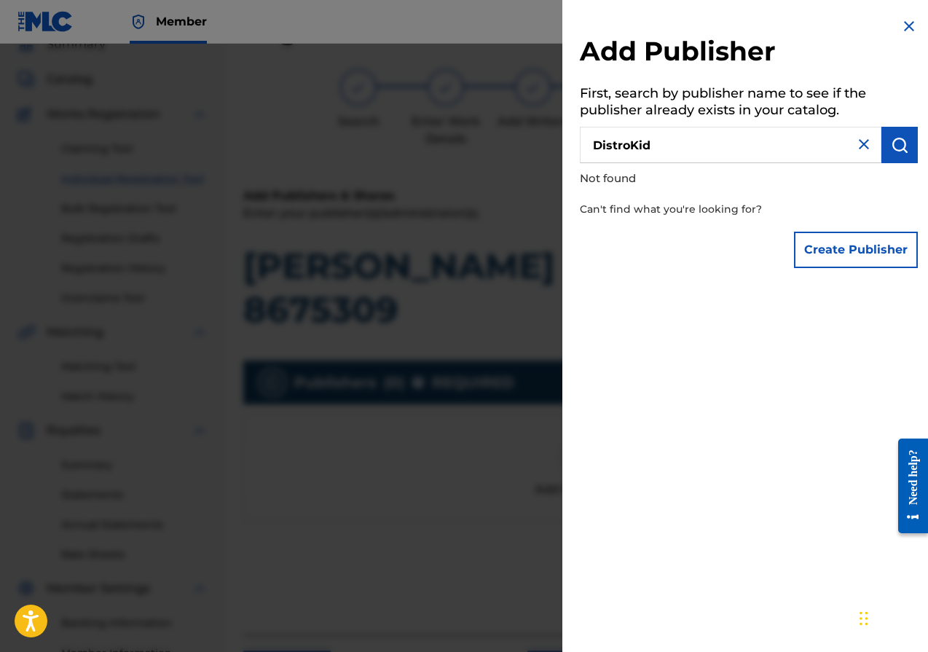
click at [867, 141] on img at bounding box center [864, 144] width 17 height 17
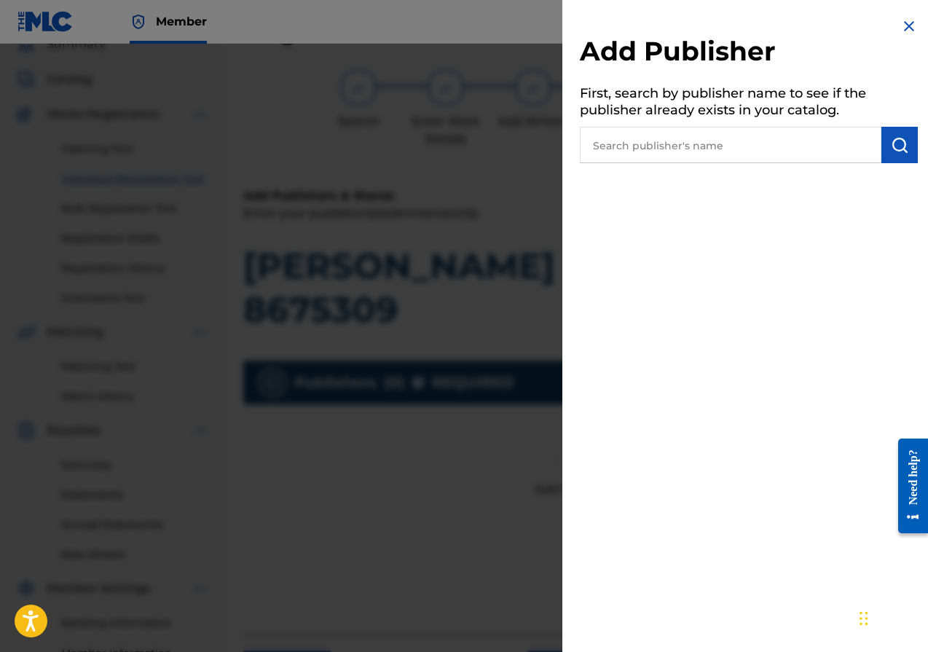
click at [617, 138] on input "text" at bounding box center [731, 145] width 302 height 36
click at [908, 28] on img at bounding box center [909, 25] width 17 height 17
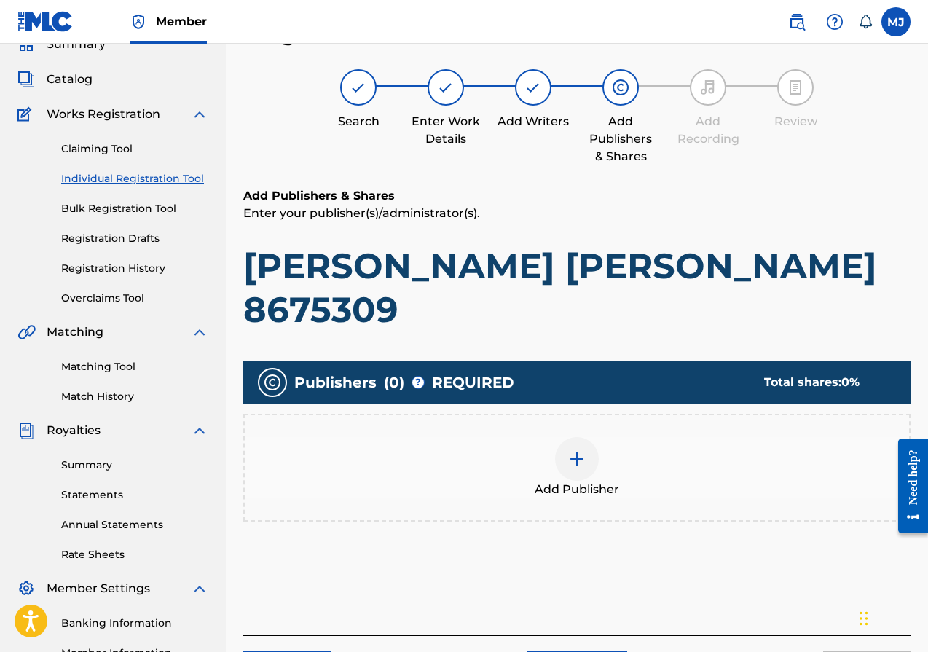
click at [578, 450] on img at bounding box center [576, 458] width 17 height 17
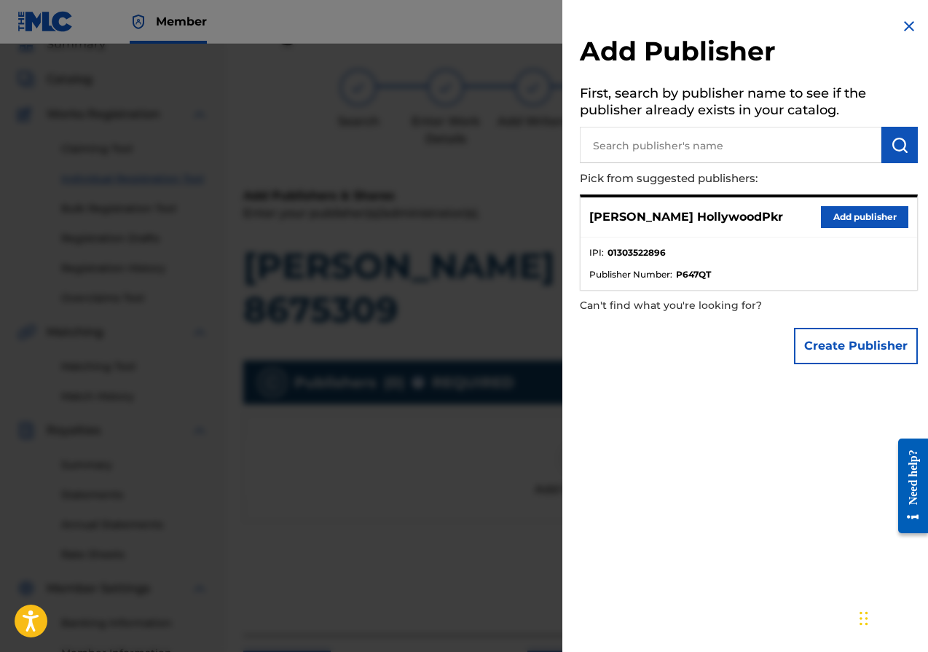
click at [849, 222] on button "Add publisher" at bounding box center [864, 217] width 87 height 22
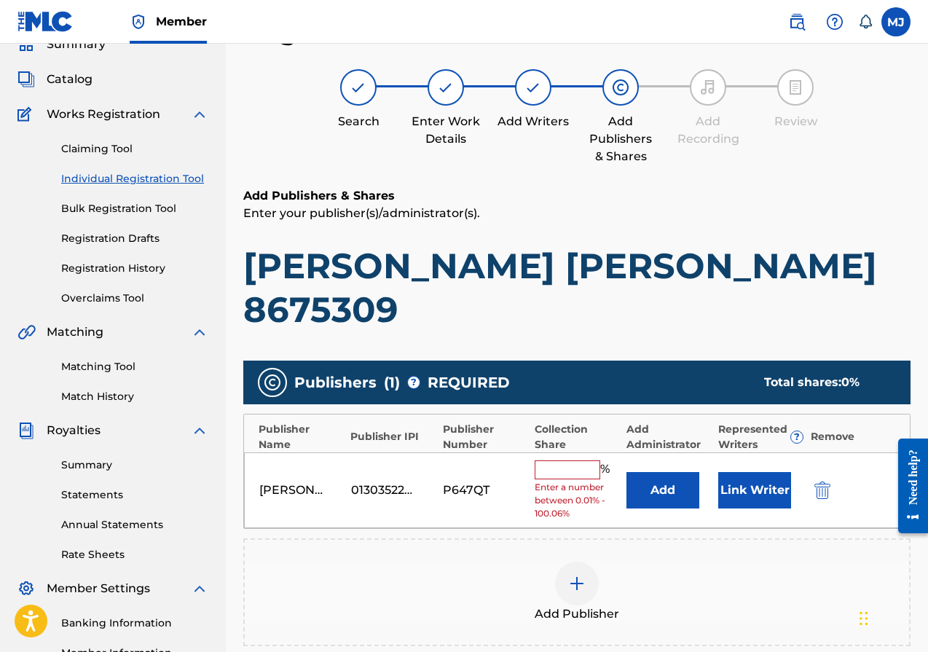
click at [560, 461] on input "text" at bounding box center [568, 470] width 66 height 19
click at [747, 472] on button "Link Writer" at bounding box center [755, 490] width 73 height 36
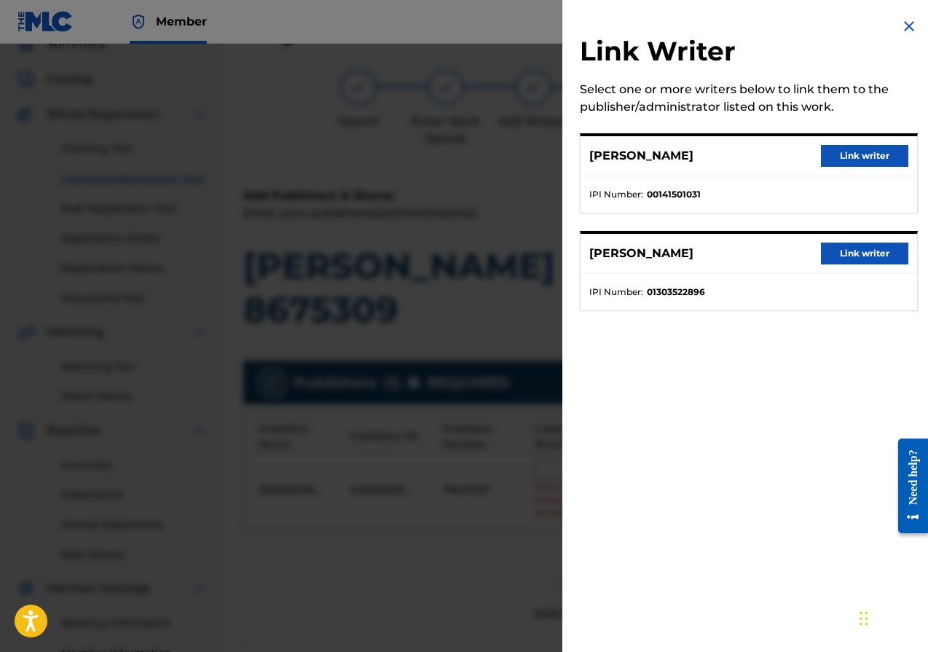
click at [850, 259] on button "Link writer" at bounding box center [864, 254] width 87 height 22
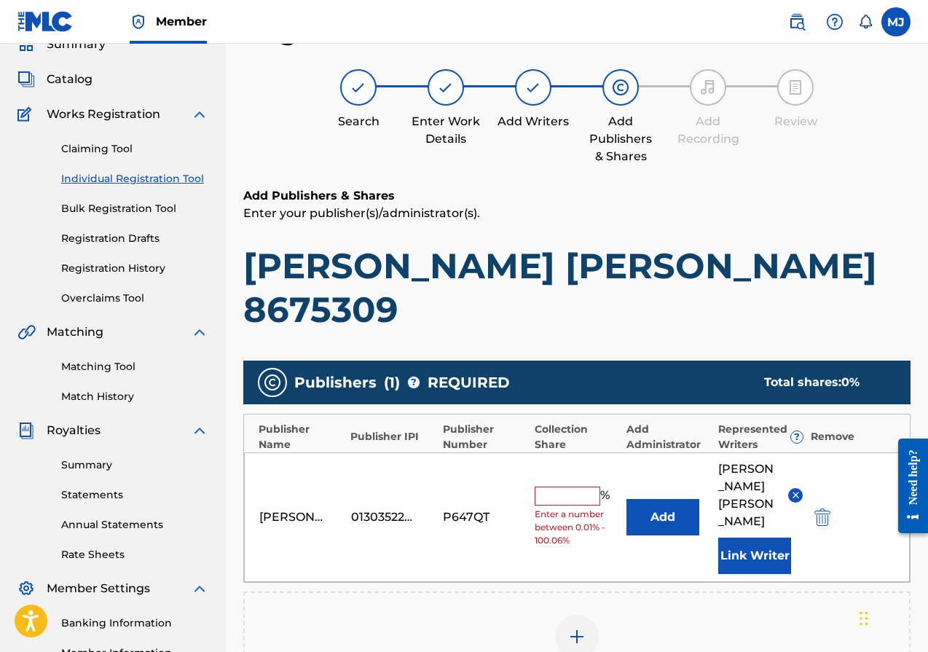
click at [570, 487] on input "text" at bounding box center [568, 496] width 66 height 19
type input "100"
click at [413, 592] on div "Add Publisher" at bounding box center [577, 646] width 668 height 108
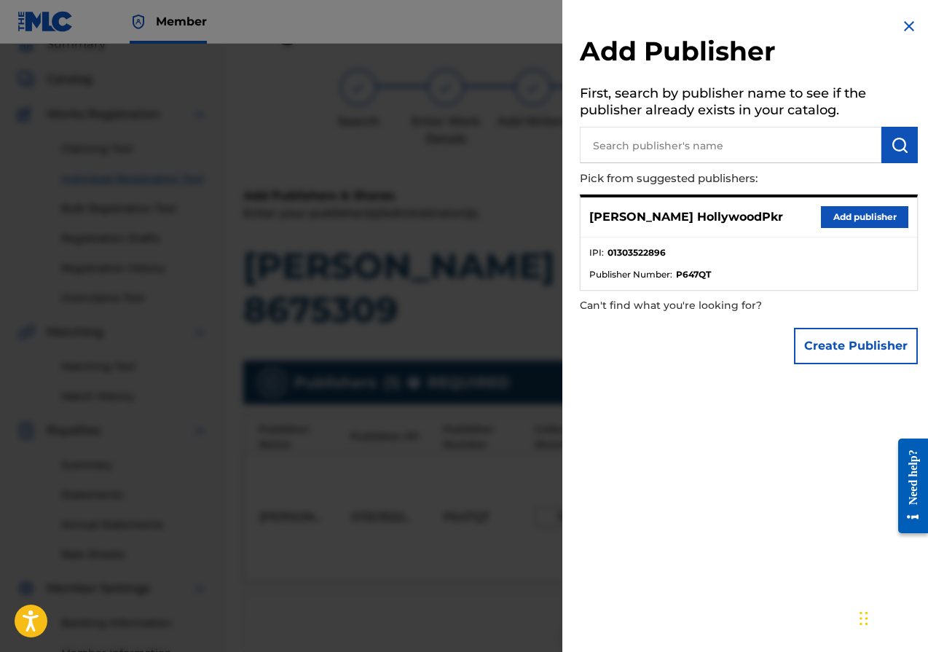
click at [906, 23] on img at bounding box center [909, 25] width 17 height 17
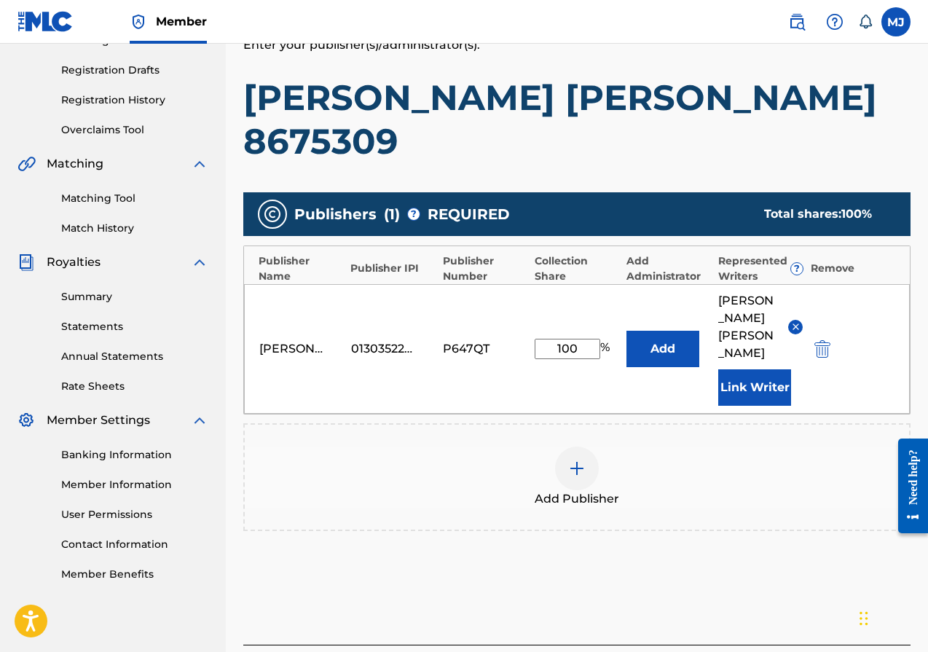
scroll to position [270, 0]
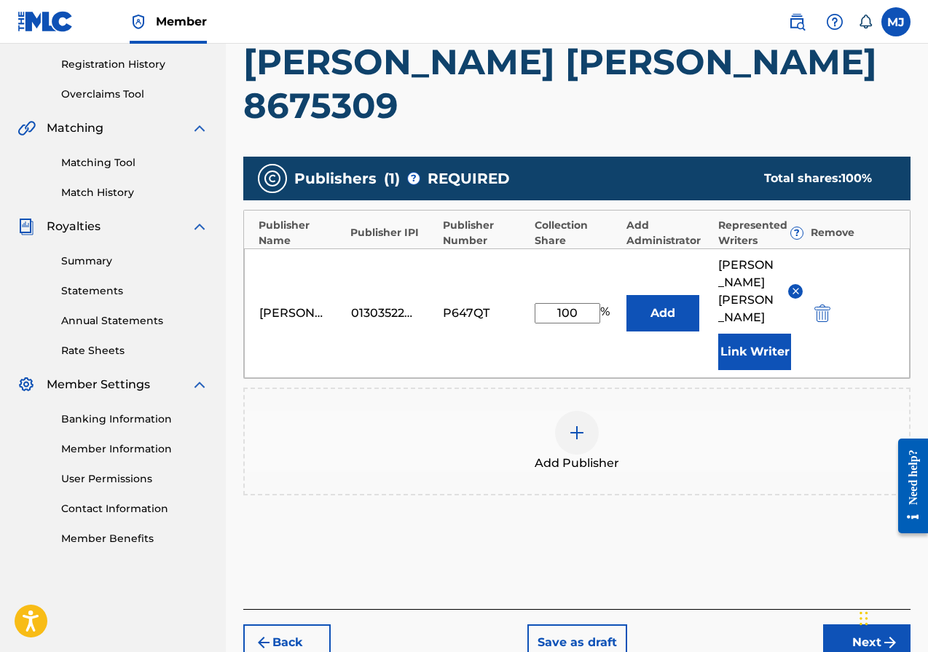
click at [849, 625] on button "Next" at bounding box center [866, 643] width 87 height 36
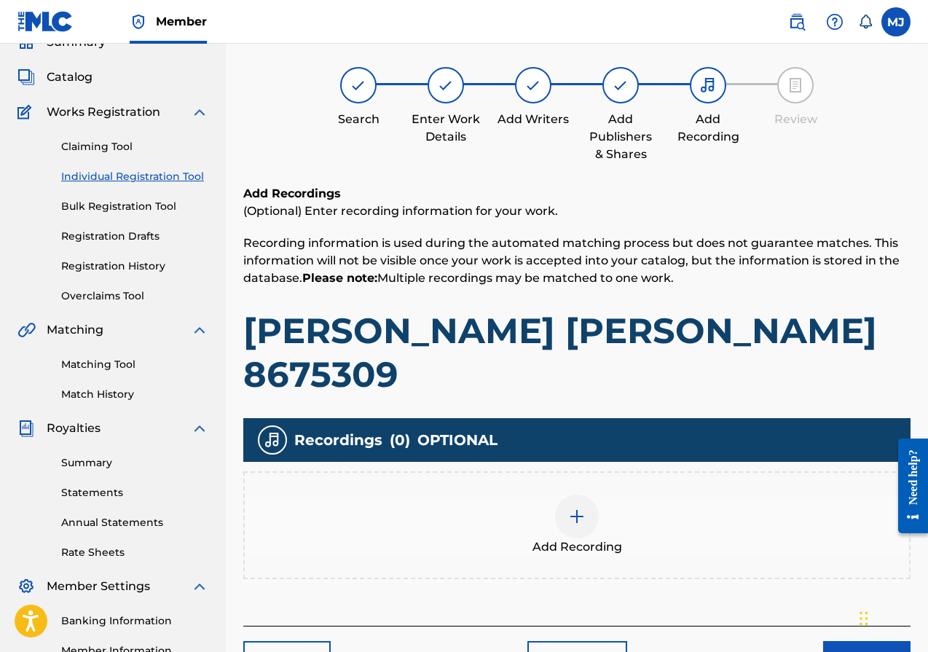
scroll to position [66, 0]
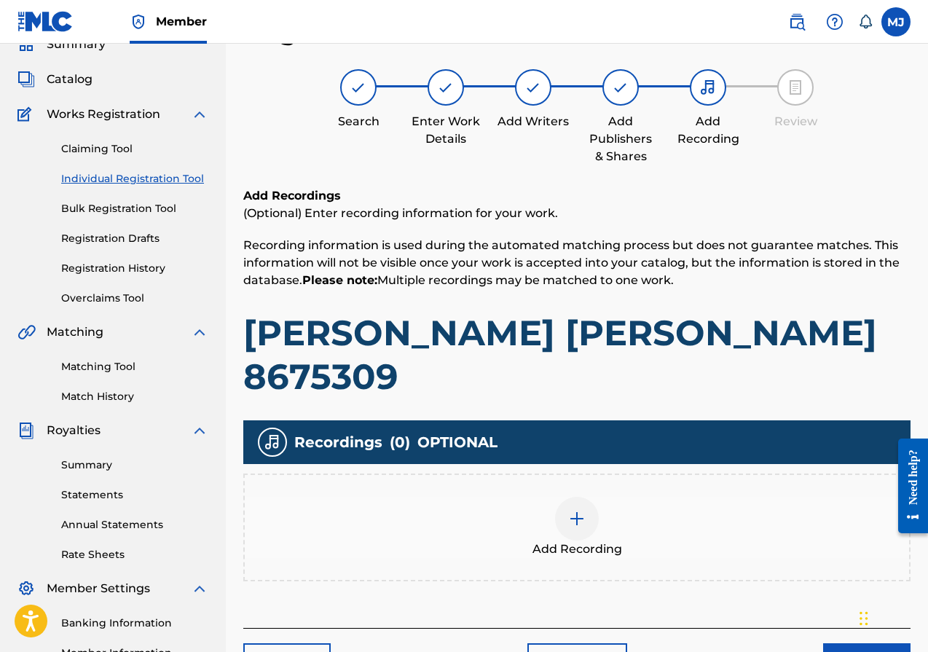
click at [593, 497] on div at bounding box center [577, 519] width 44 height 44
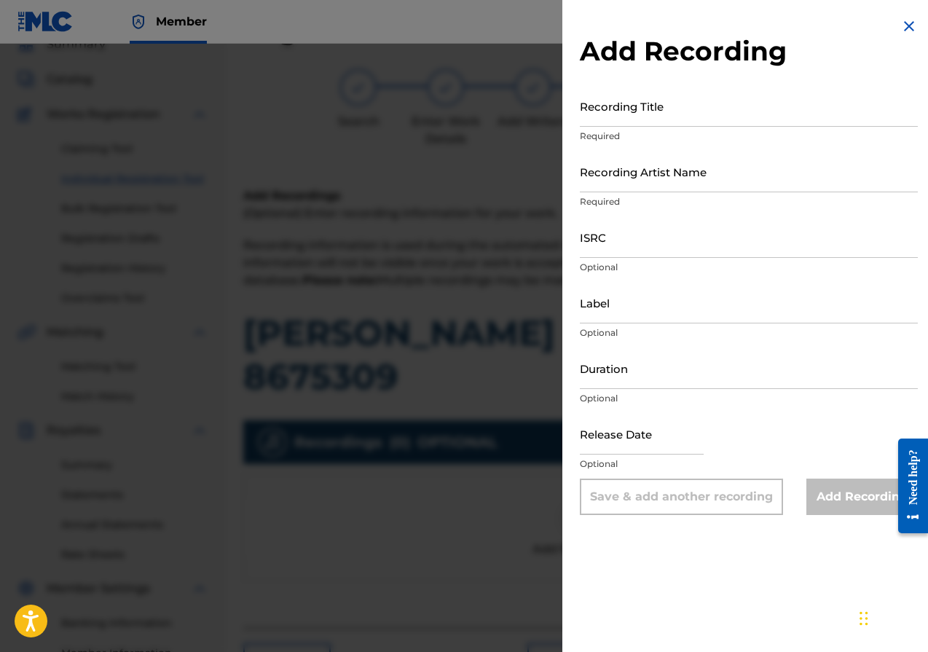
click at [691, 117] on input "Recording Title" at bounding box center [749, 106] width 338 height 42
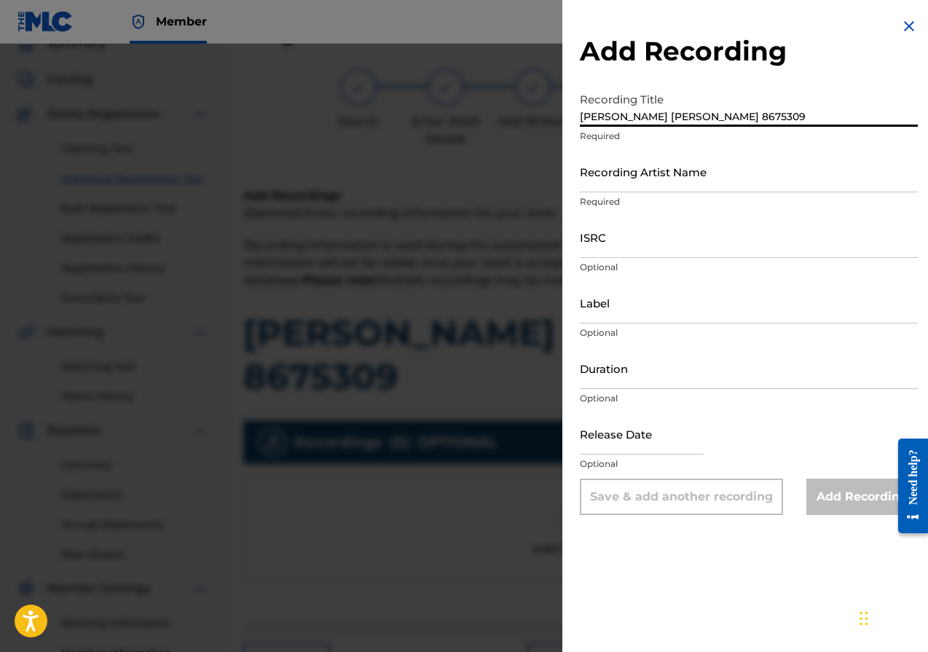
type input "Jenny Jenny 8675309"
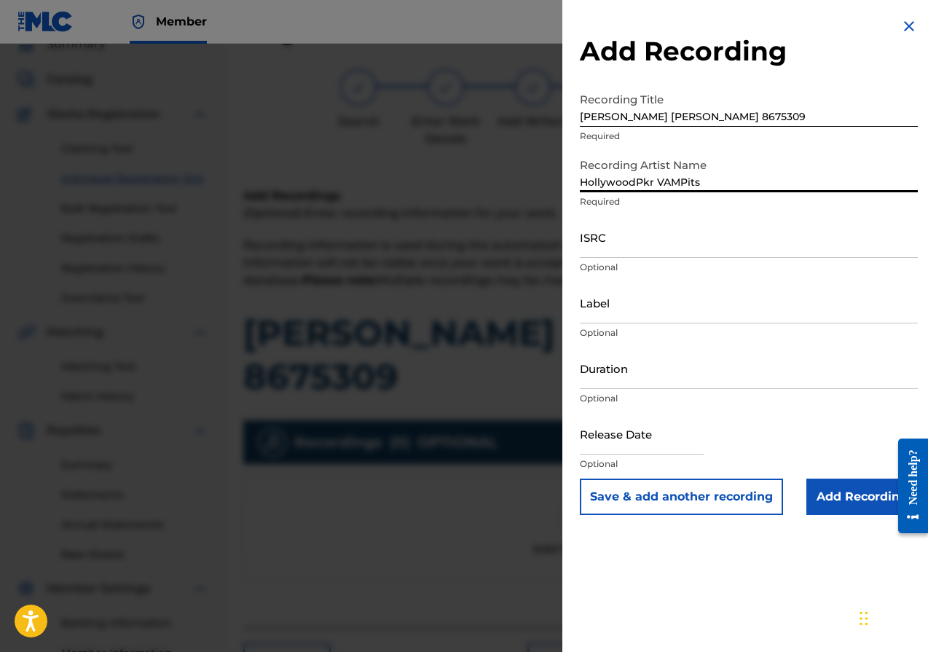
type input "HollywoodPkr VAMPits"
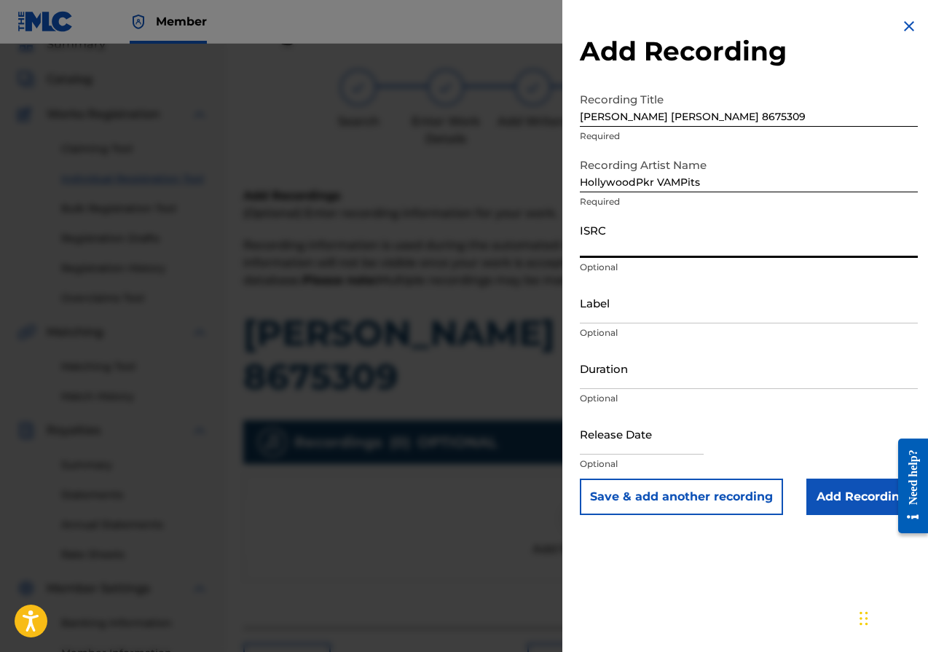
click at [625, 242] on input "ISRC" at bounding box center [749, 237] width 338 height 42
paste input "QT3EX2515110"
type input "QT3EX2515110"
click at [622, 310] on input "Label" at bounding box center [749, 303] width 338 height 42
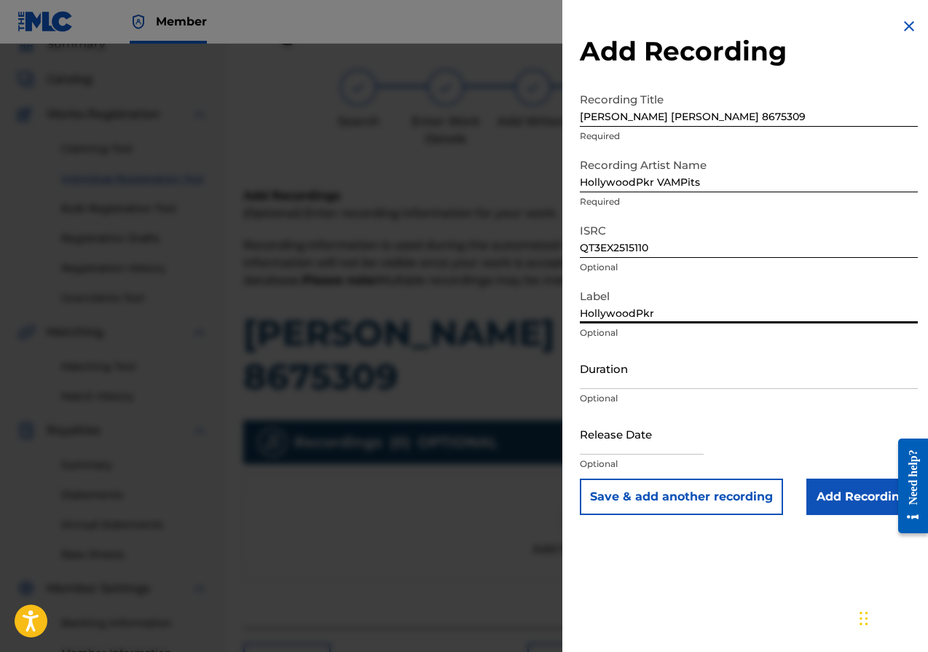
type input "HollywoodPkr"
click at [615, 435] on input "text" at bounding box center [642, 434] width 124 height 42
select select "8"
select select "2025"
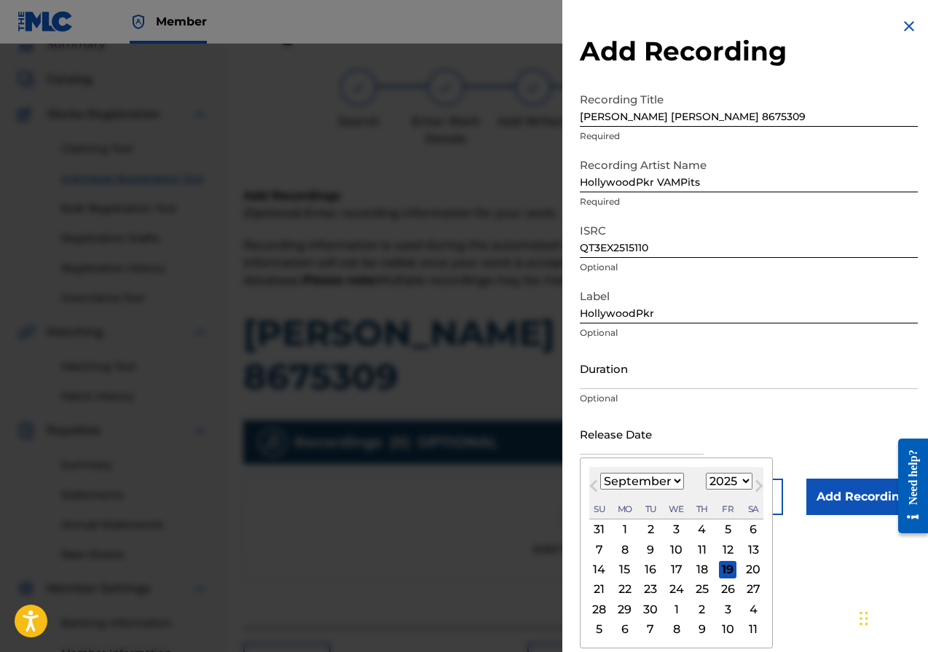
click at [753, 571] on div "20" at bounding box center [753, 569] width 17 height 17
type input "September 20 2025"
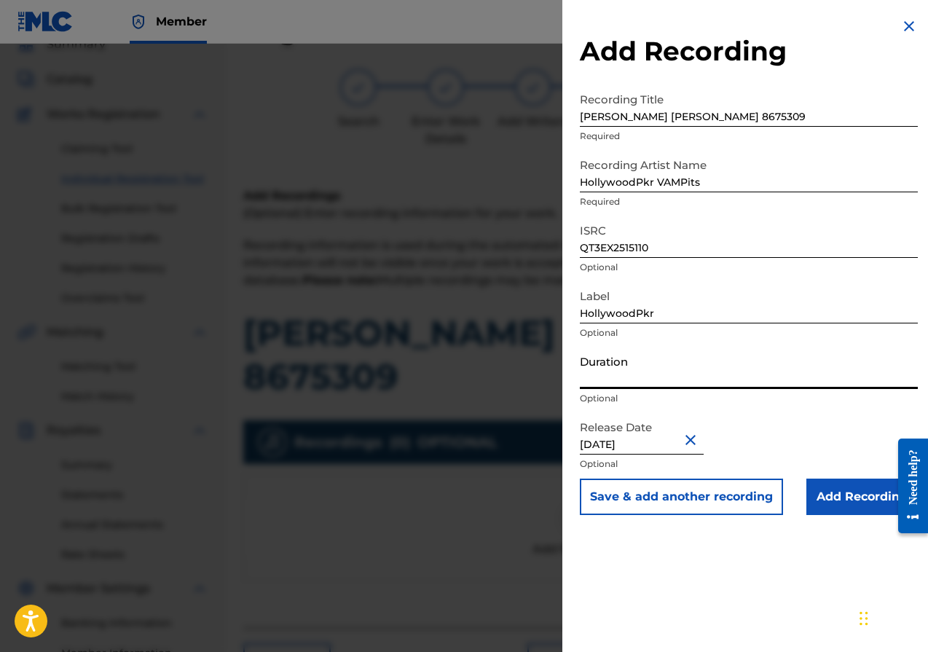
click at [615, 374] on input "Duration" at bounding box center [749, 369] width 338 height 42
type input "03:27"
click at [837, 487] on input "Add Recording" at bounding box center [862, 497] width 111 height 36
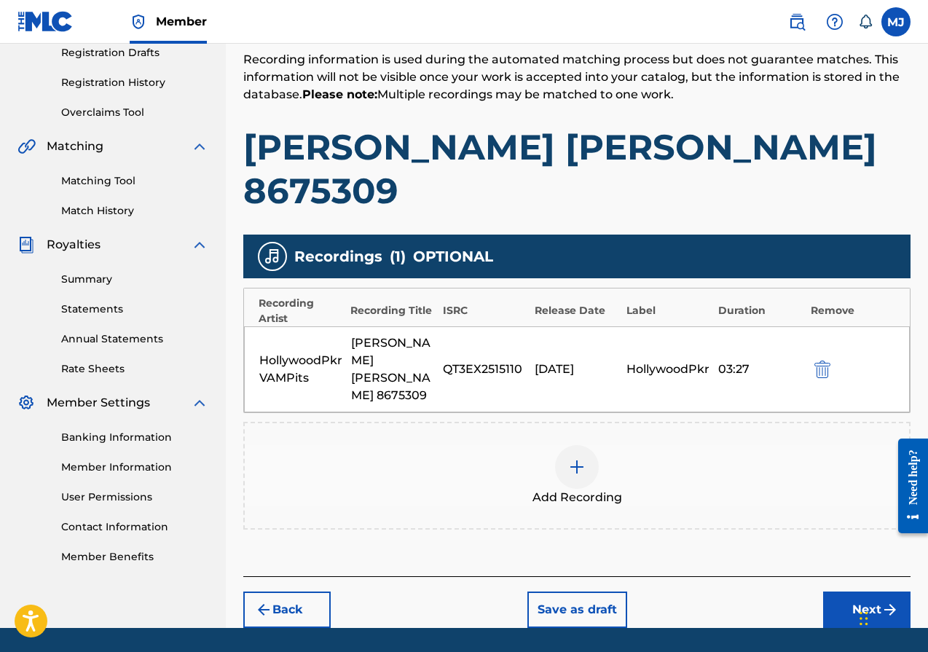
click at [858, 592] on button "Next" at bounding box center [866, 610] width 87 height 36
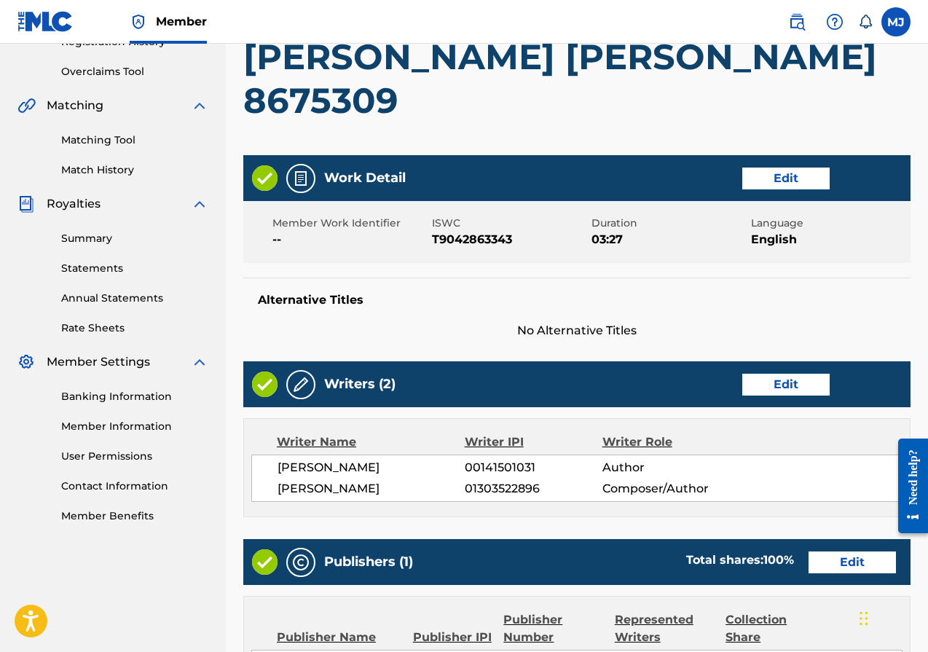
scroll to position [626, 0]
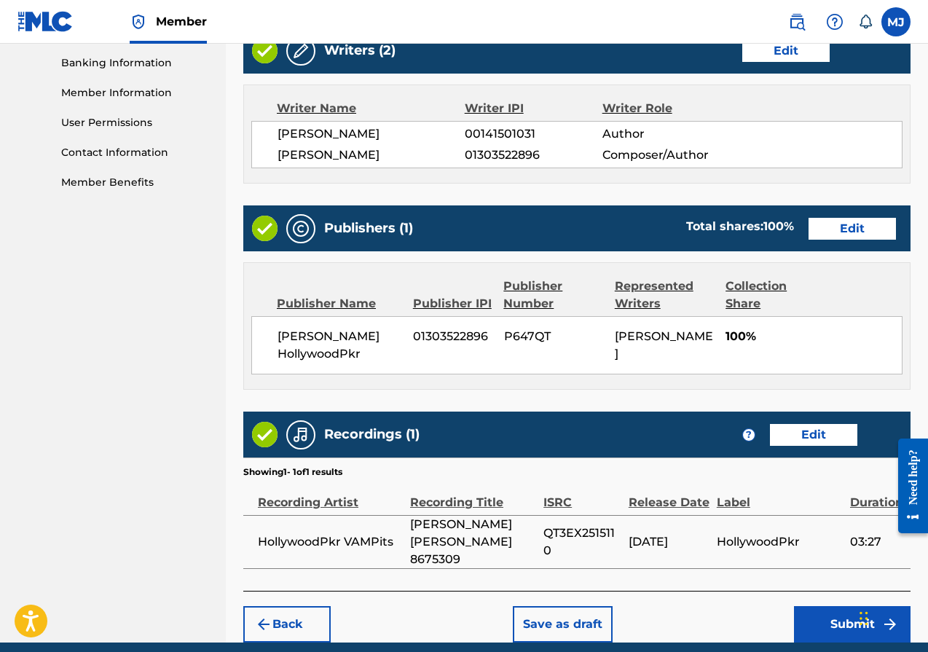
click at [832, 606] on button "Submit" at bounding box center [852, 624] width 117 height 36
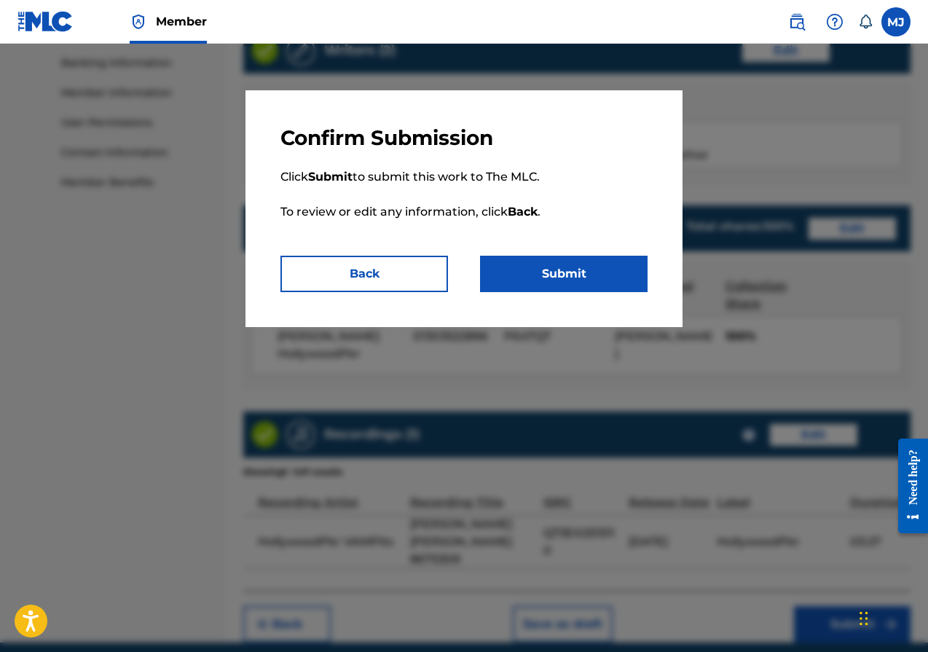
click at [531, 265] on button "Submit" at bounding box center [564, 274] width 168 height 36
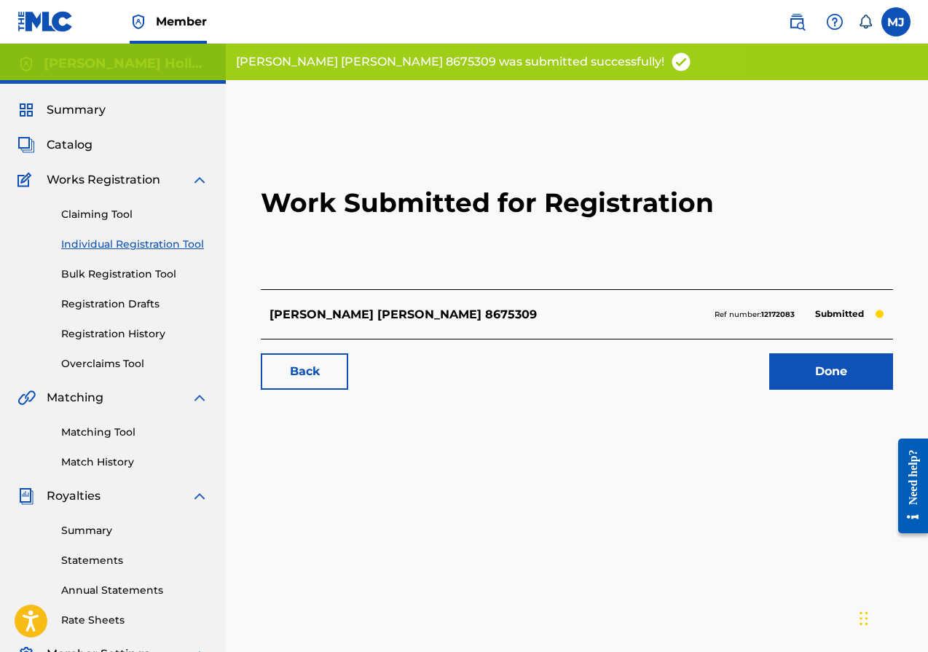
click at [797, 372] on link "Done" at bounding box center [832, 371] width 124 height 36
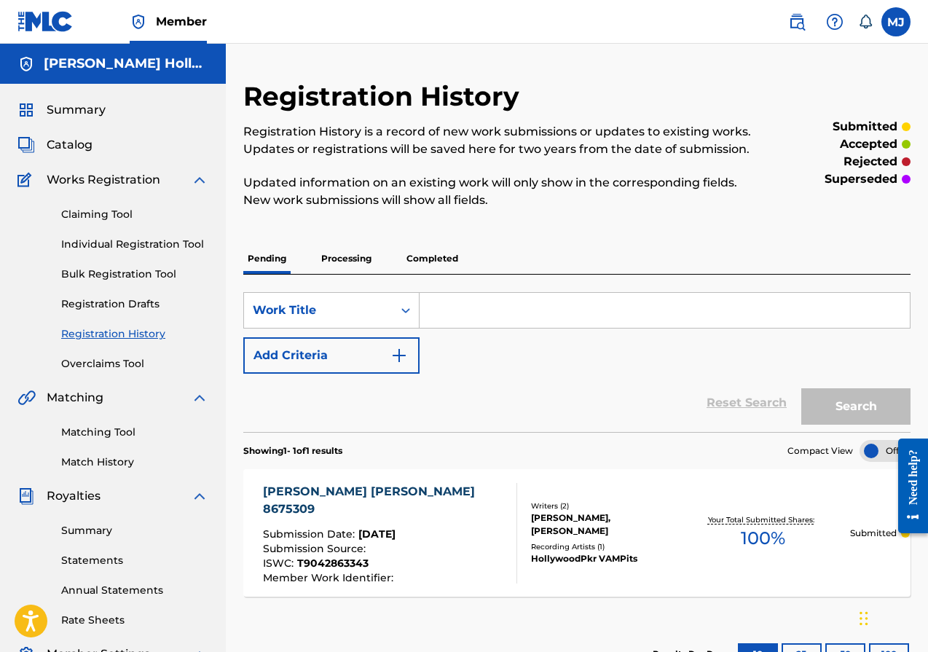
click at [200, 176] on img at bounding box center [199, 179] width 17 height 17
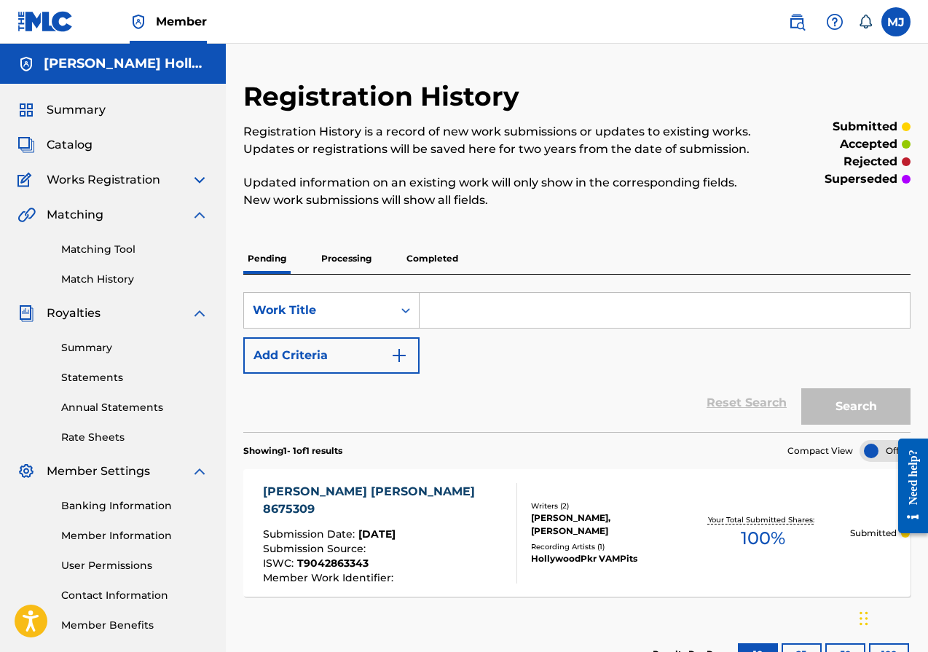
click at [200, 176] on img at bounding box center [199, 179] width 17 height 17
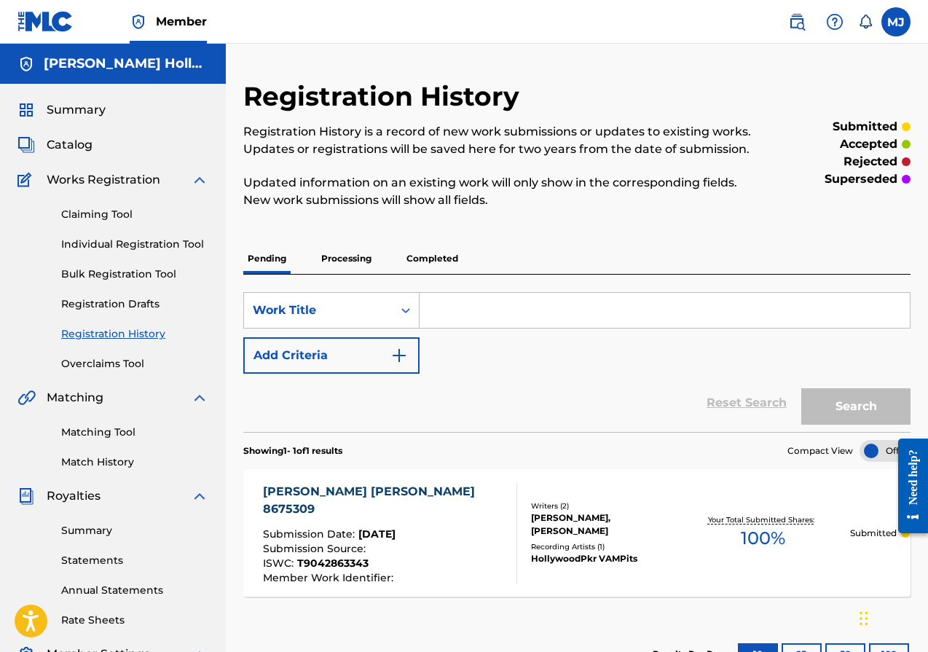
click at [85, 146] on span "Catalog" at bounding box center [70, 144] width 46 height 17
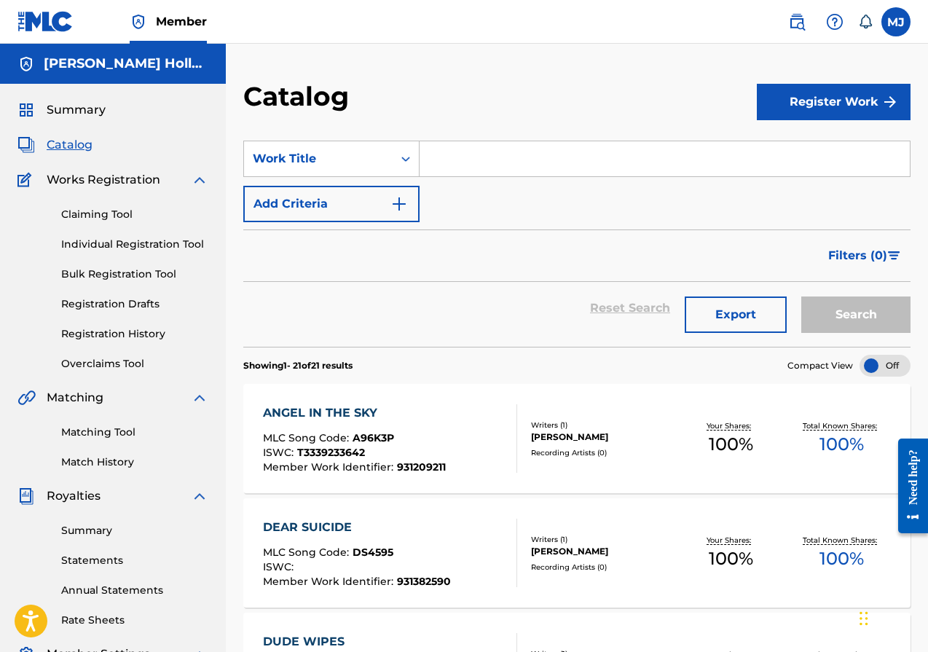
click at [812, 98] on button "Register Work" at bounding box center [834, 102] width 154 height 36
click at [794, 149] on link "Individual" at bounding box center [834, 149] width 154 height 35
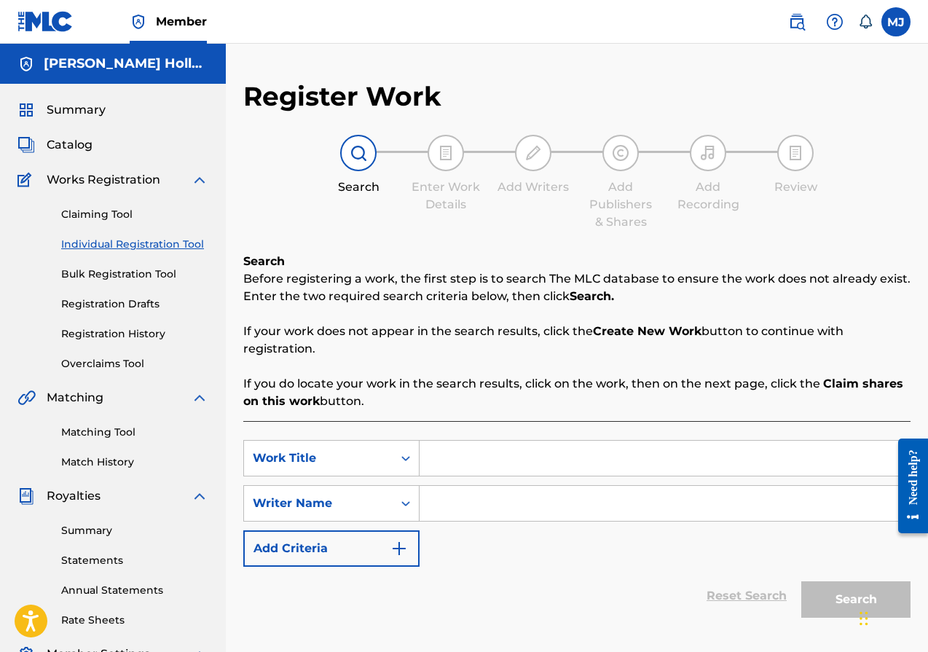
click at [490, 453] on input "Search Form" at bounding box center [665, 458] width 490 height 35
type input "Talk Dirty To Me"
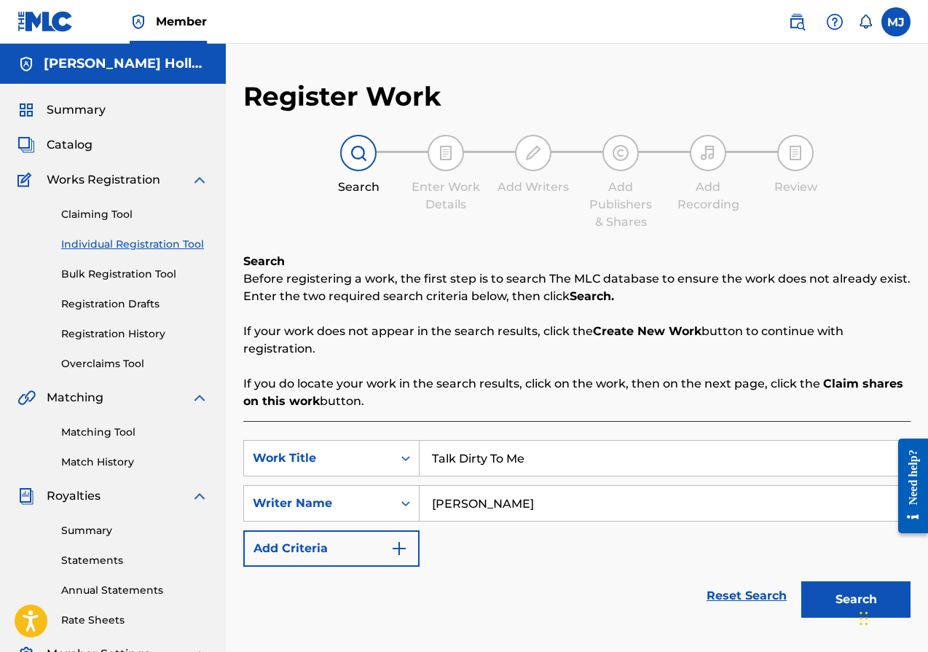
type input "Michael Jamell"
click at [837, 602] on button "Search" at bounding box center [856, 600] width 109 height 36
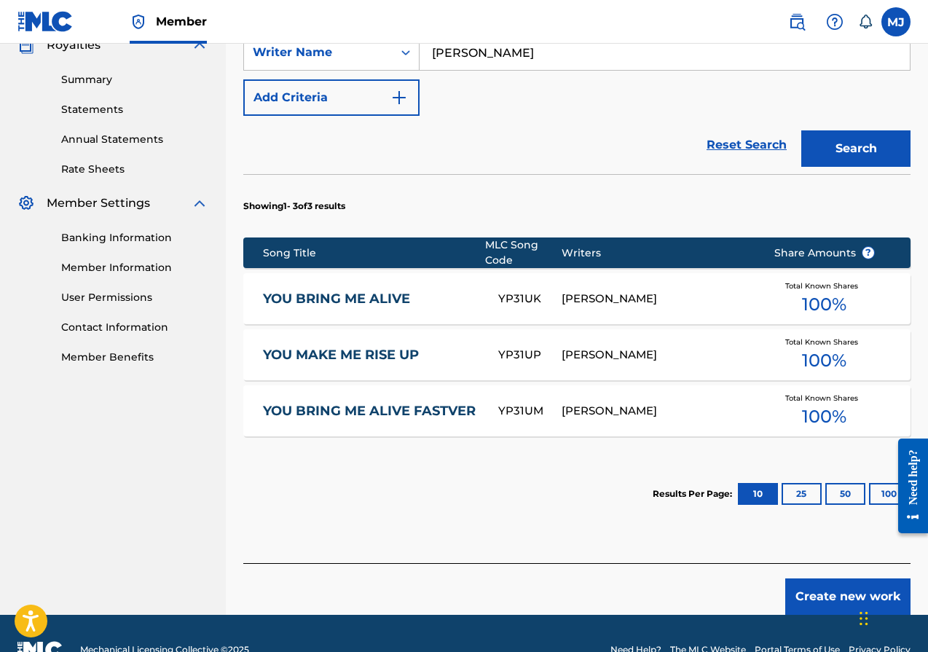
scroll to position [484, 0]
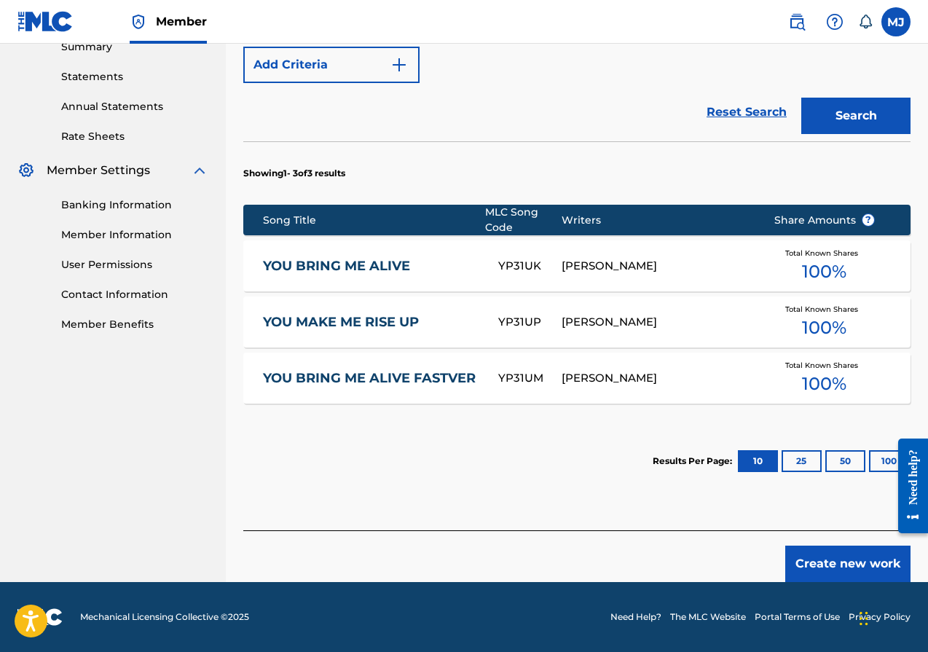
click at [853, 562] on button "Create new work" at bounding box center [848, 564] width 125 height 36
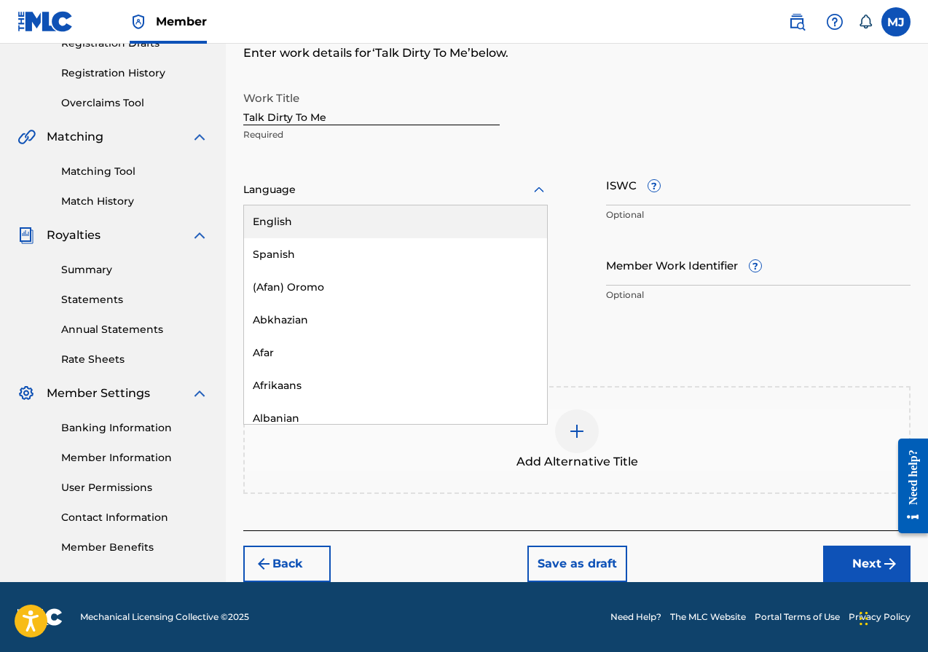
click at [404, 181] on div at bounding box center [395, 190] width 305 height 18
click at [321, 224] on div "English" at bounding box center [395, 222] width 303 height 33
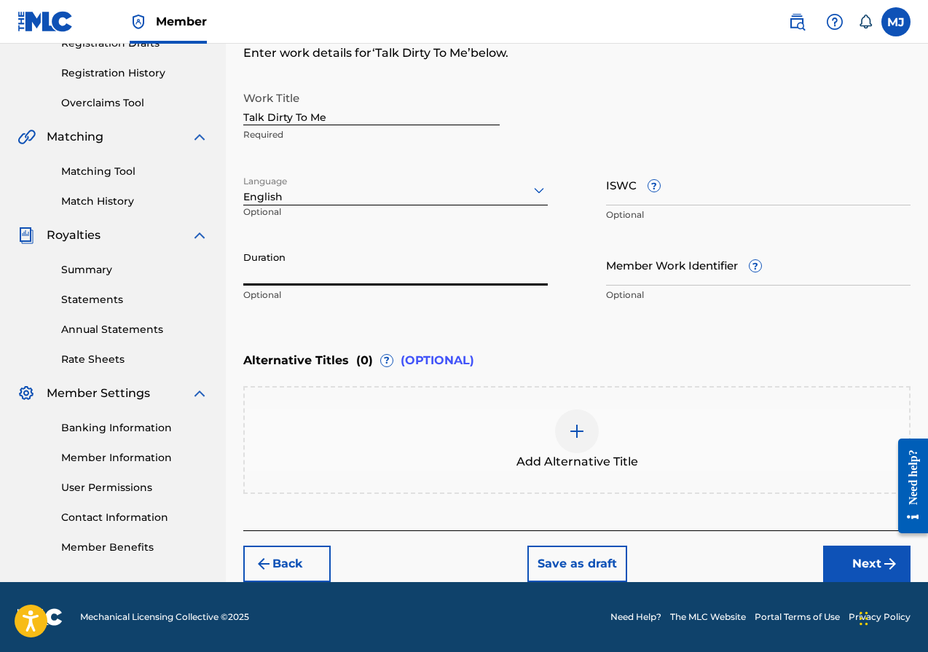
click at [283, 270] on input "Duration" at bounding box center [395, 265] width 305 height 42
type input "05:11"
click at [623, 192] on input "ISWC ?" at bounding box center [758, 185] width 305 height 42
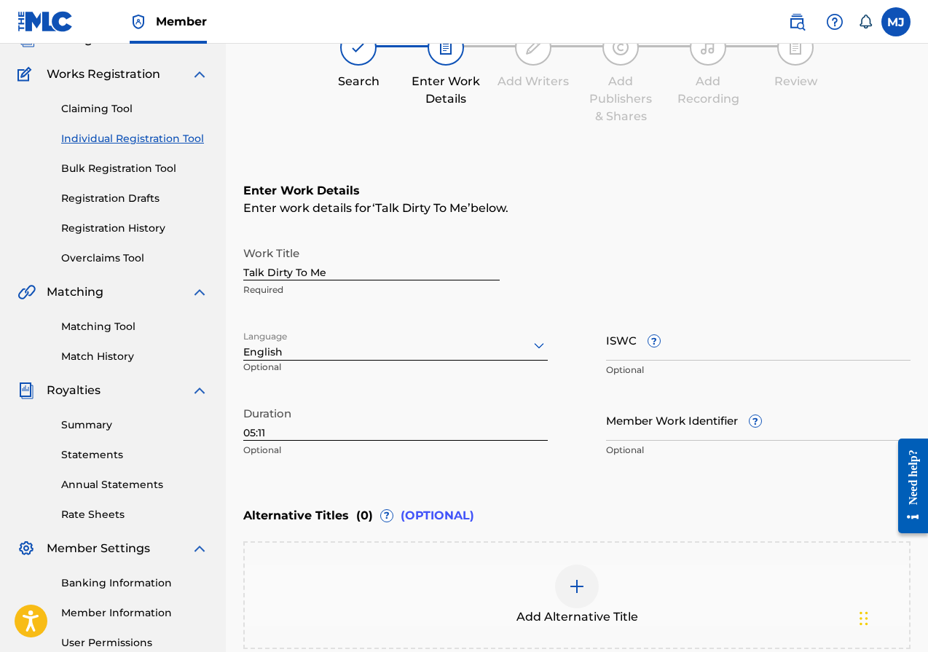
scroll to position [146, 0]
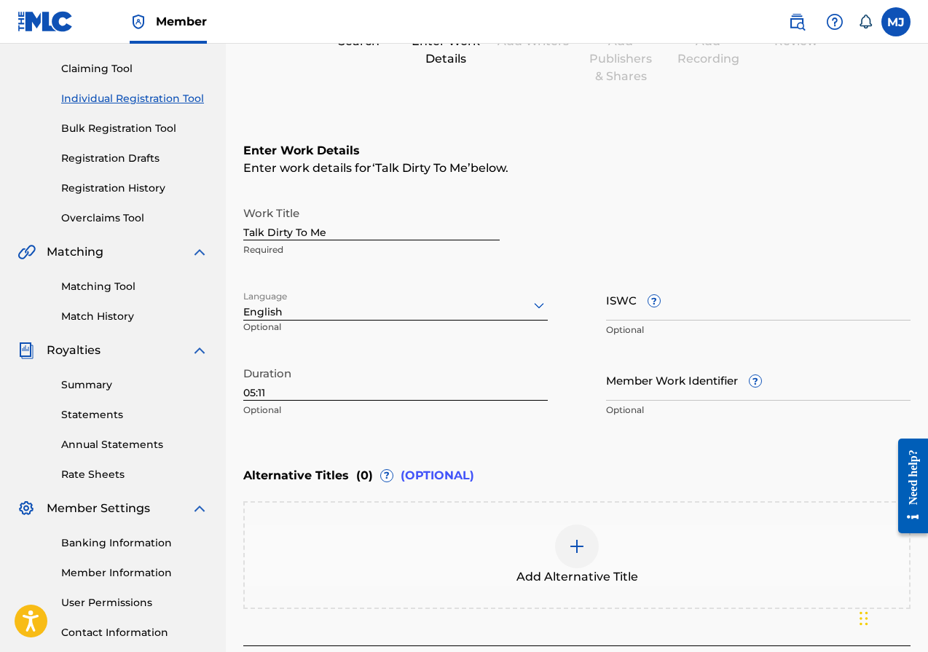
click at [625, 302] on input "ISWC ?" at bounding box center [758, 300] width 305 height 42
click at [810, 194] on div "Enter Work Details Enter work details for ‘ Talk Dirty To Me ’ below. Work Titl…" at bounding box center [577, 283] width 668 height 353
click at [619, 298] on input "ISWC ?" at bounding box center [758, 300] width 305 height 42
paste input "GBHQK1602312"
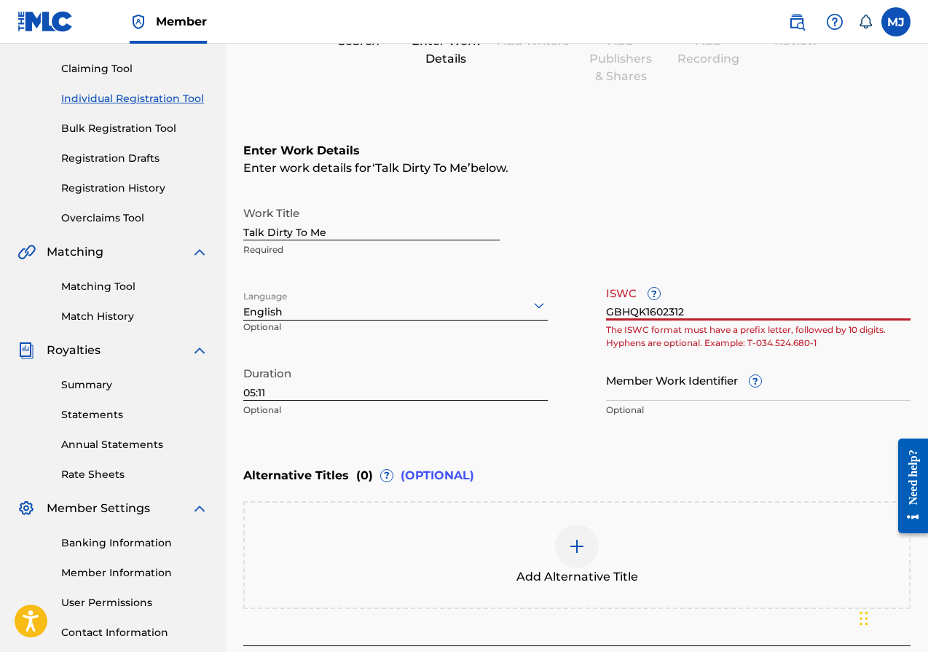
type input "GBHQK1602312"
drag, startPoint x: 702, startPoint y: 310, endPoint x: 602, endPoint y: 313, distance: 99.9
click at [602, 313] on div "Work Title Talk Dirty To Me Required Language English Optional ISWC ? GBHQK1602…" at bounding box center [577, 312] width 668 height 226
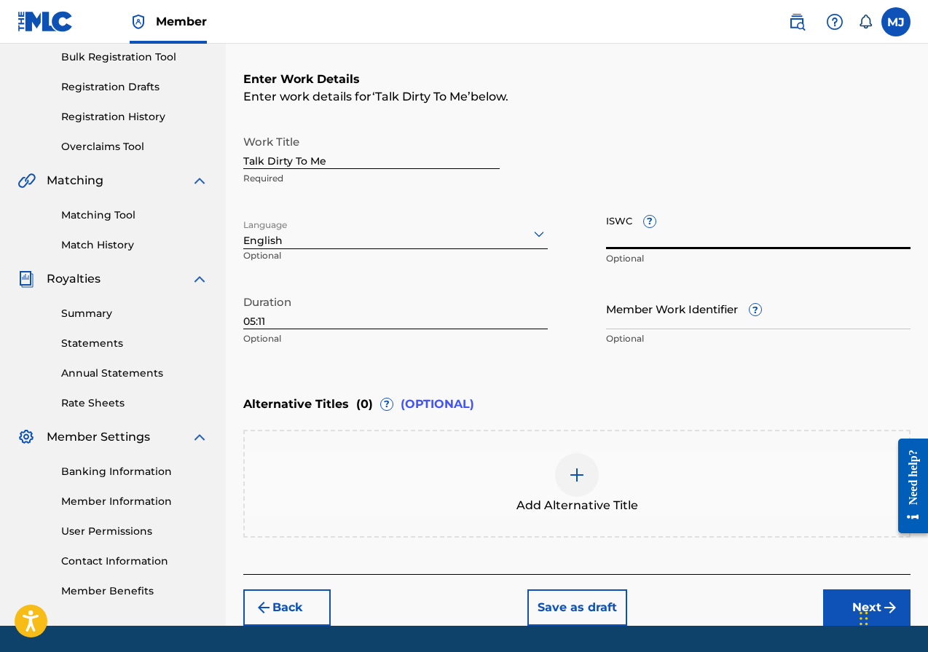
scroll to position [261, 0]
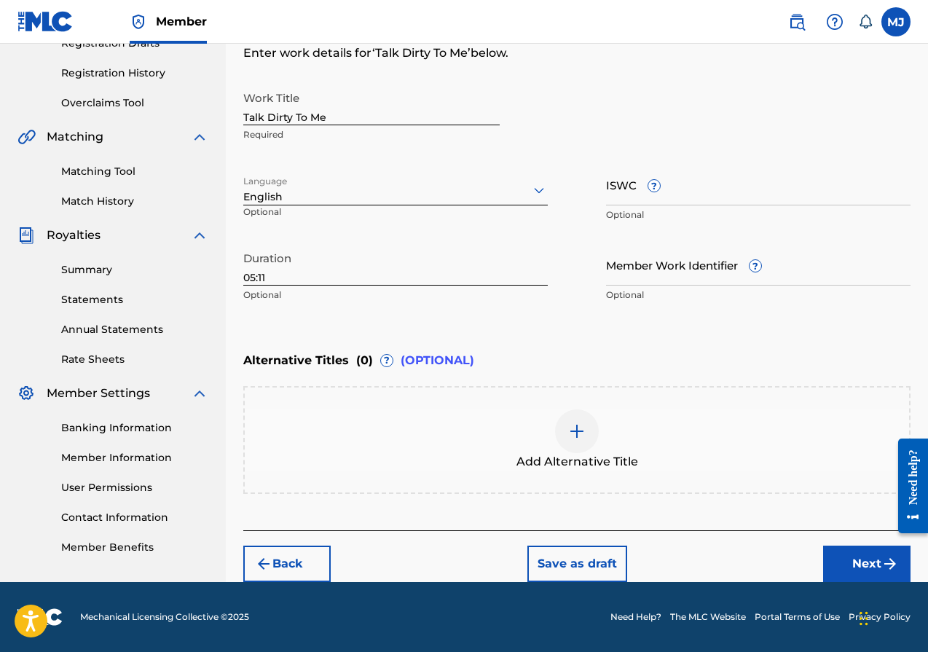
click at [870, 560] on button "Next" at bounding box center [866, 564] width 87 height 36
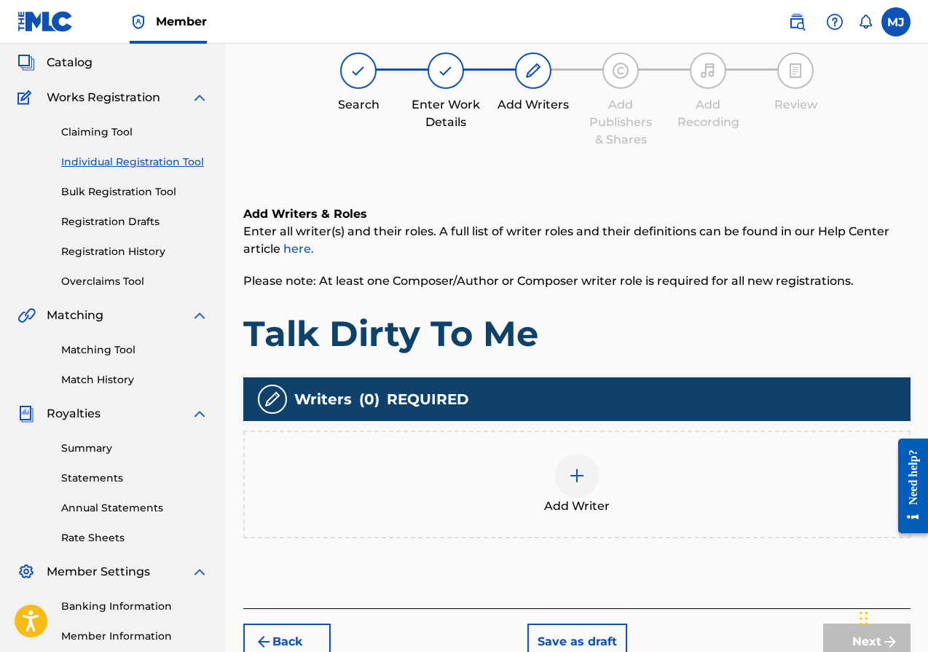
scroll to position [66, 0]
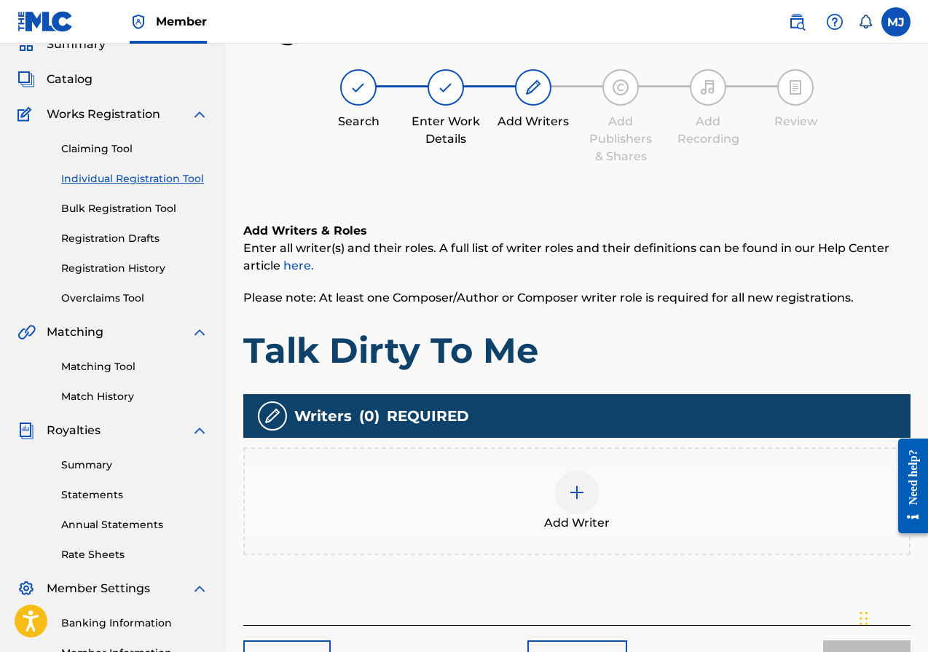
click at [576, 492] on img at bounding box center [576, 492] width 17 height 17
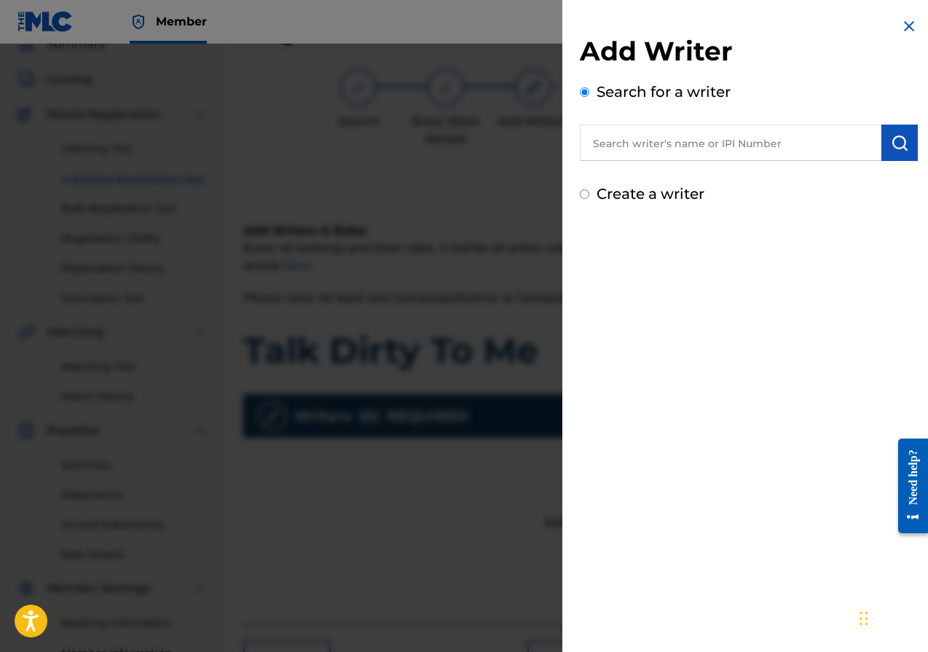
click at [712, 151] on input "text" at bounding box center [731, 143] width 302 height 36
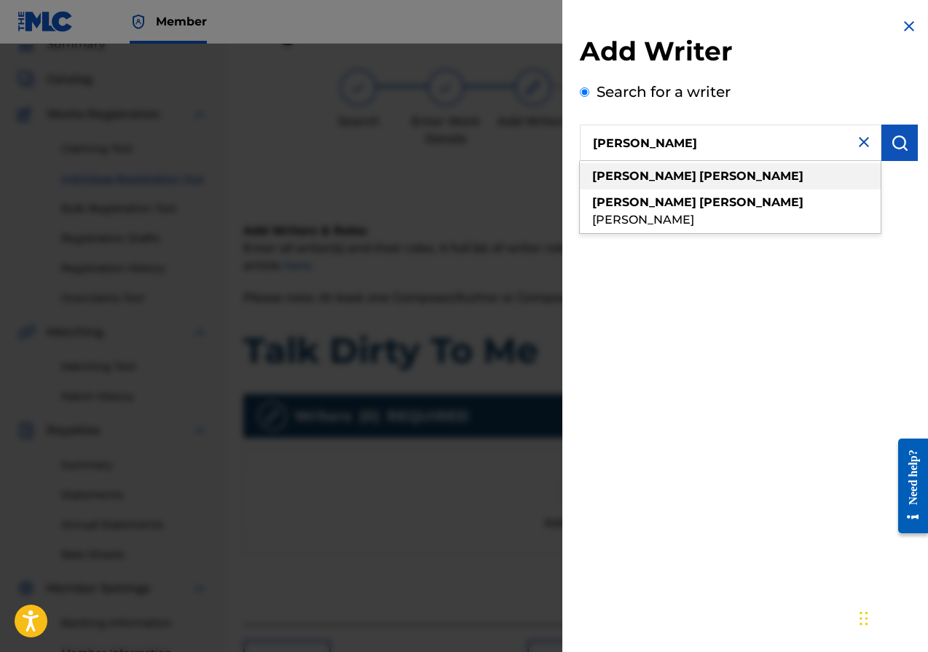
click at [700, 175] on strong "jamell" at bounding box center [752, 176] width 104 height 14
type input "michael jamell"
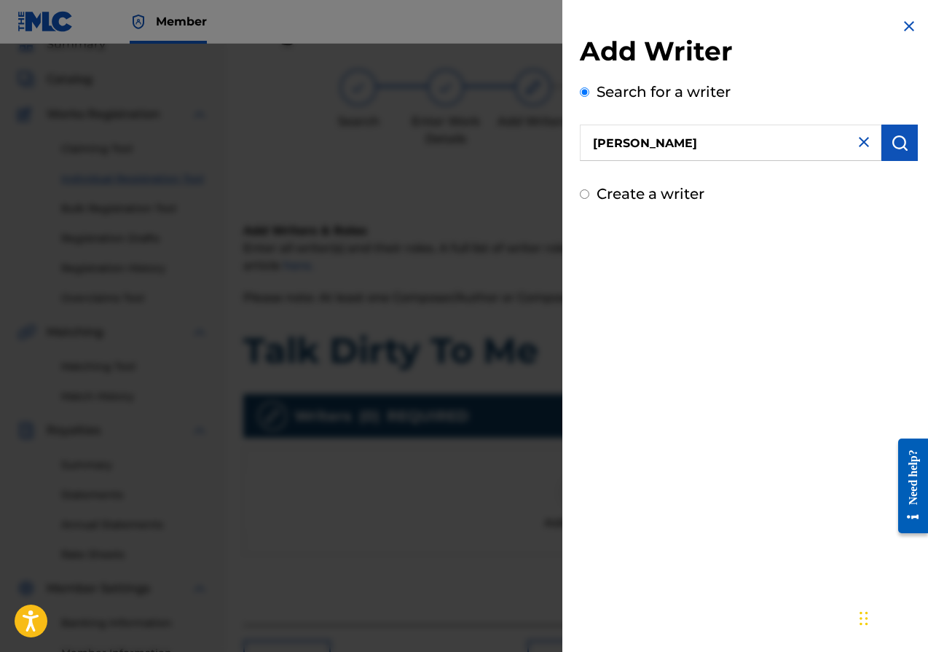
click at [899, 146] on img "submit" at bounding box center [899, 142] width 17 height 17
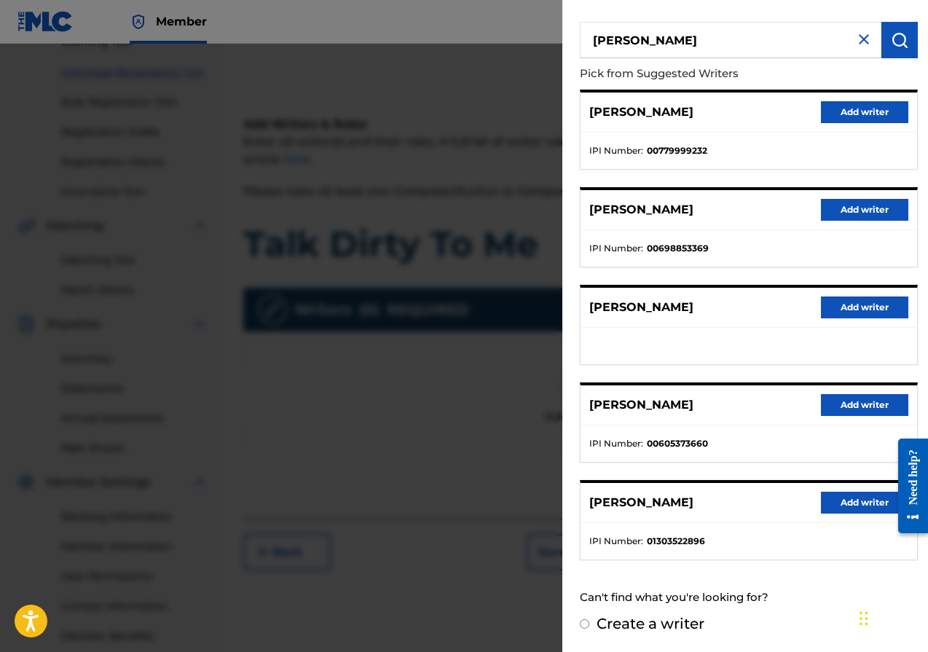
scroll to position [211, 0]
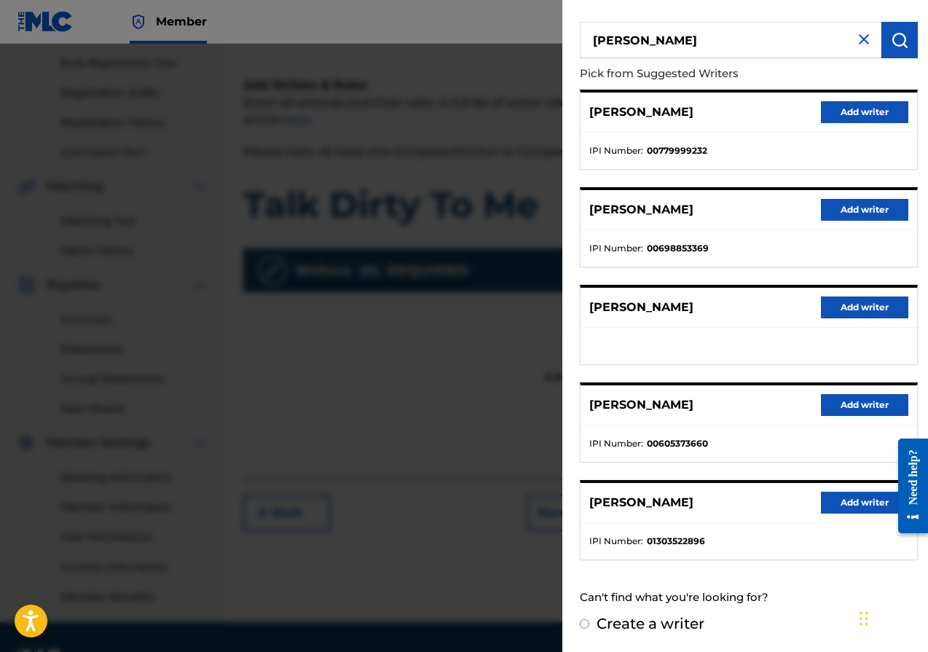
click at [847, 501] on button "Add writer" at bounding box center [864, 503] width 87 height 22
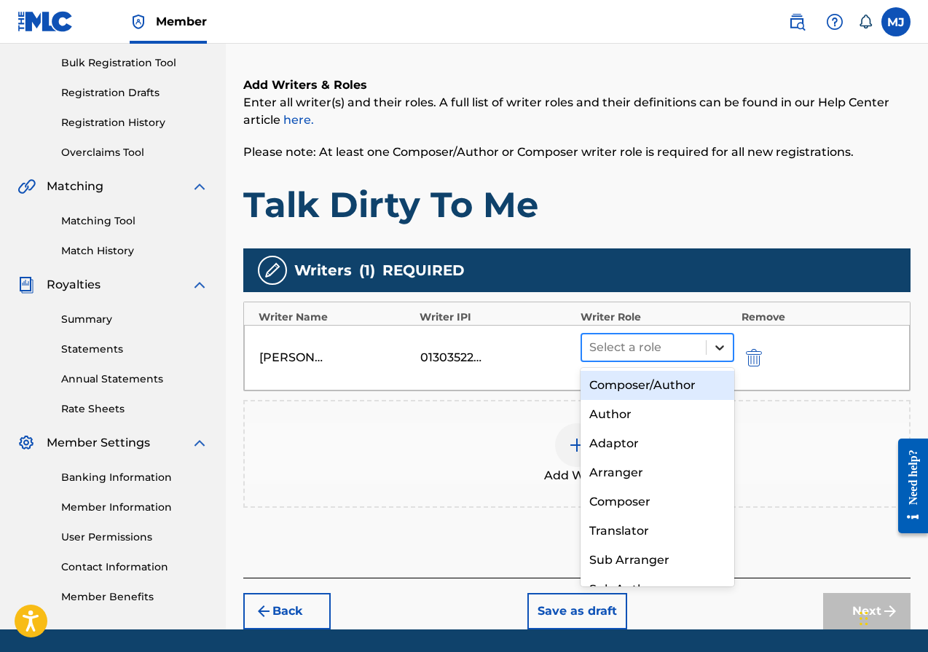
click at [711, 344] on div at bounding box center [720, 347] width 26 height 26
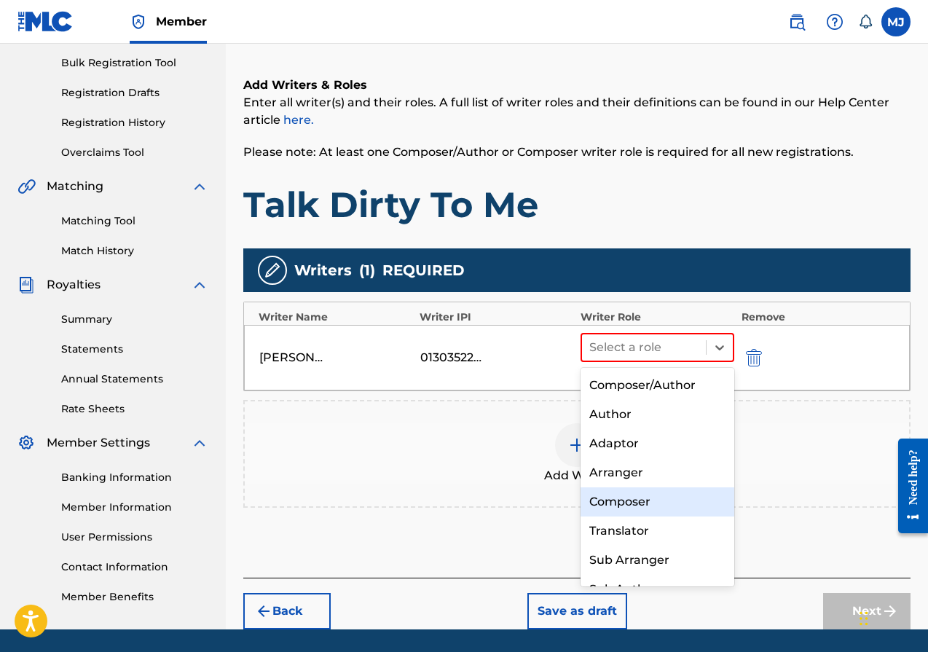
click at [643, 491] on div "Composer" at bounding box center [658, 502] width 154 height 29
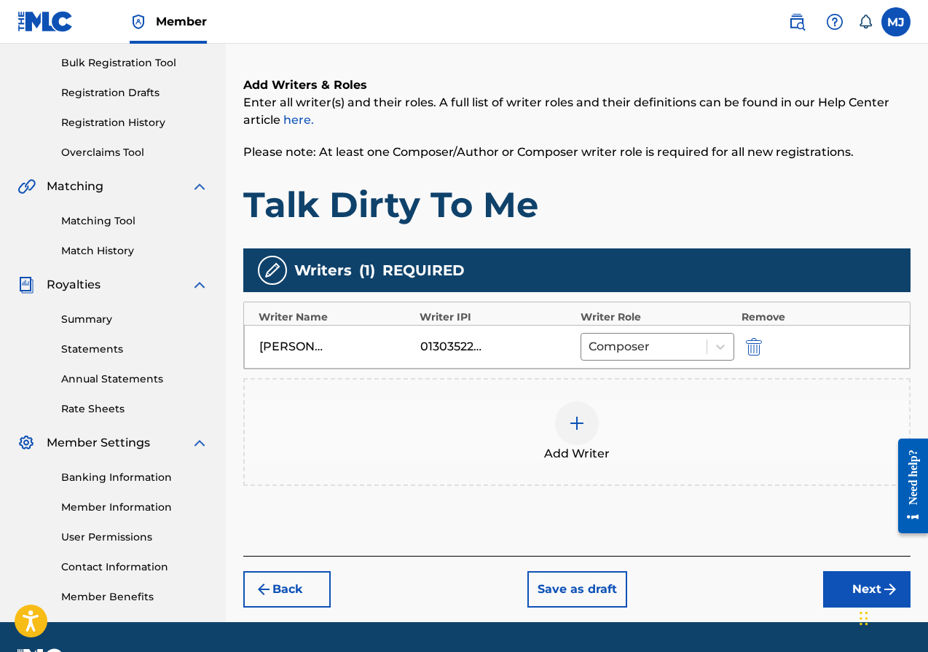
click at [579, 431] on img at bounding box center [576, 423] width 17 height 17
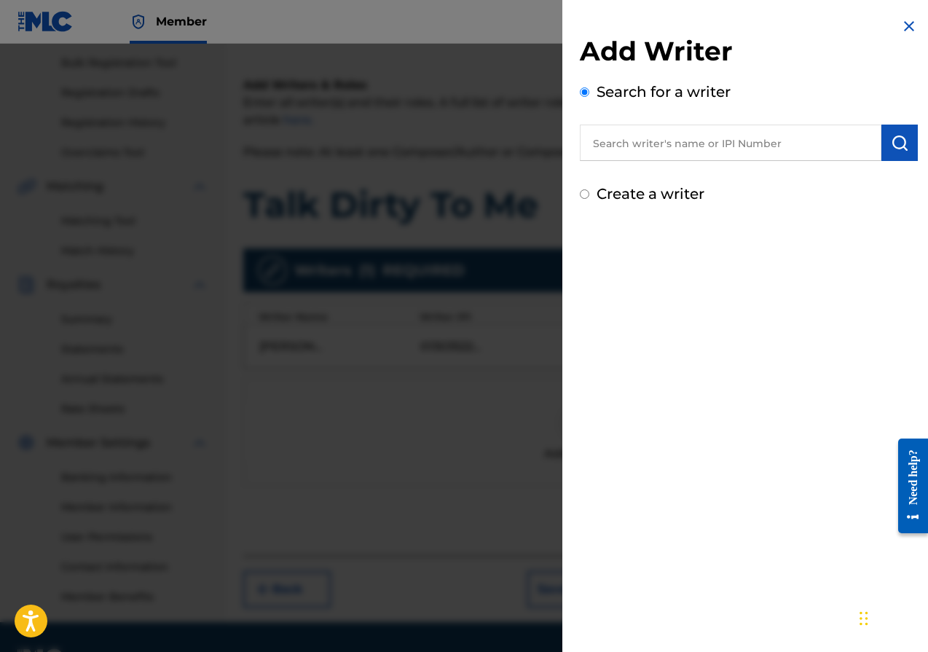
click at [669, 152] on input "text" at bounding box center [731, 143] width 302 height 36
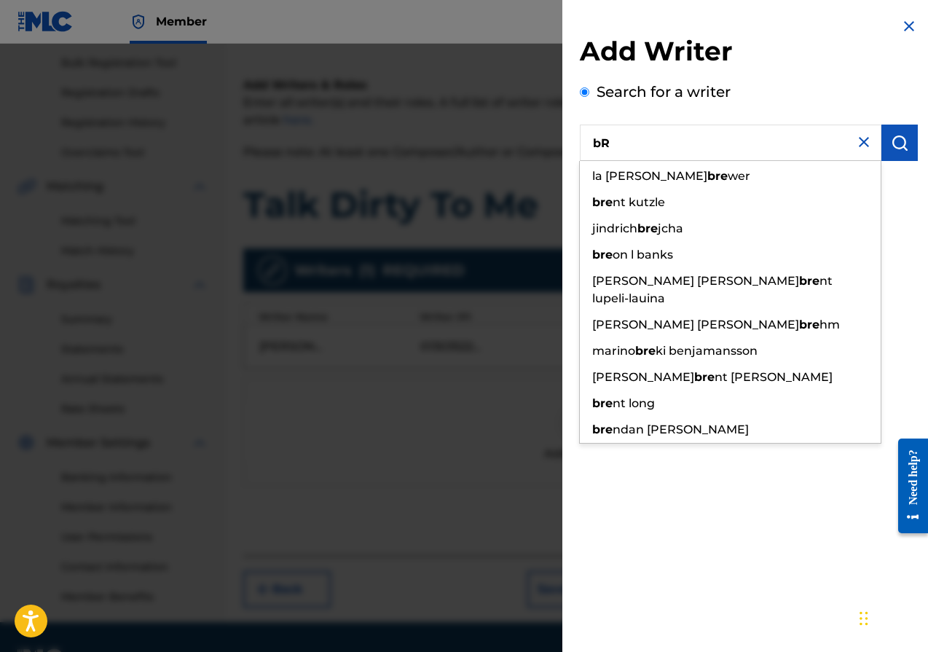
type input "b"
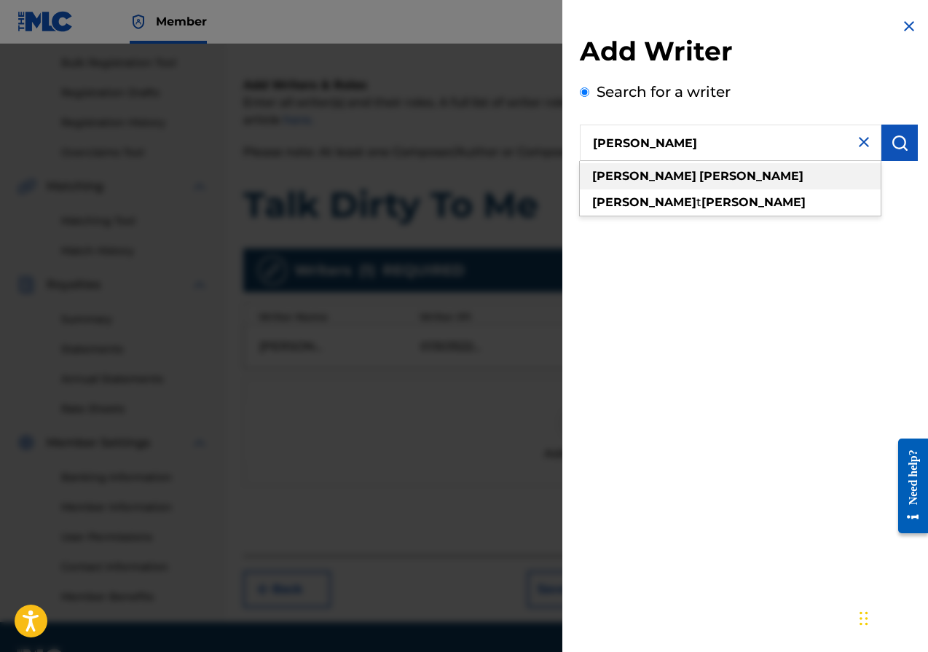
click at [700, 174] on strong "michaels" at bounding box center [752, 176] width 104 height 14
type input "bret michaels"
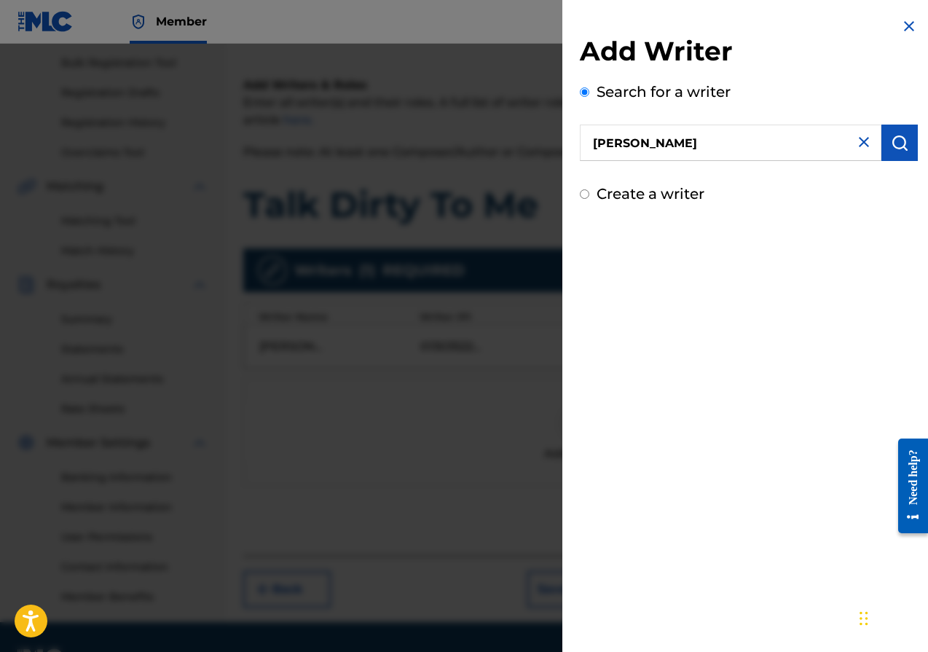
click at [902, 146] on img "submit" at bounding box center [899, 142] width 17 height 17
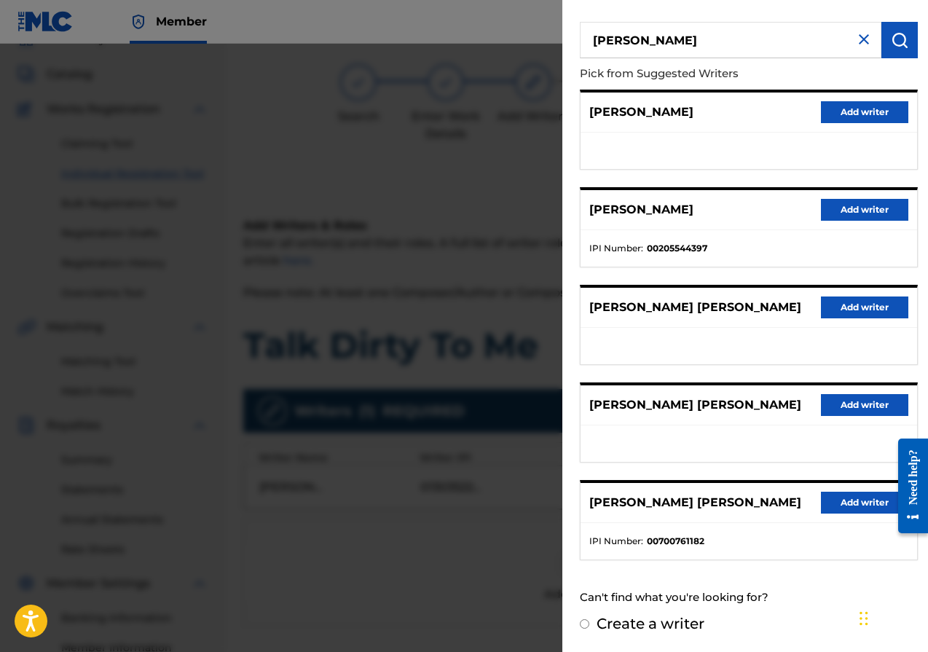
scroll to position [33, 0]
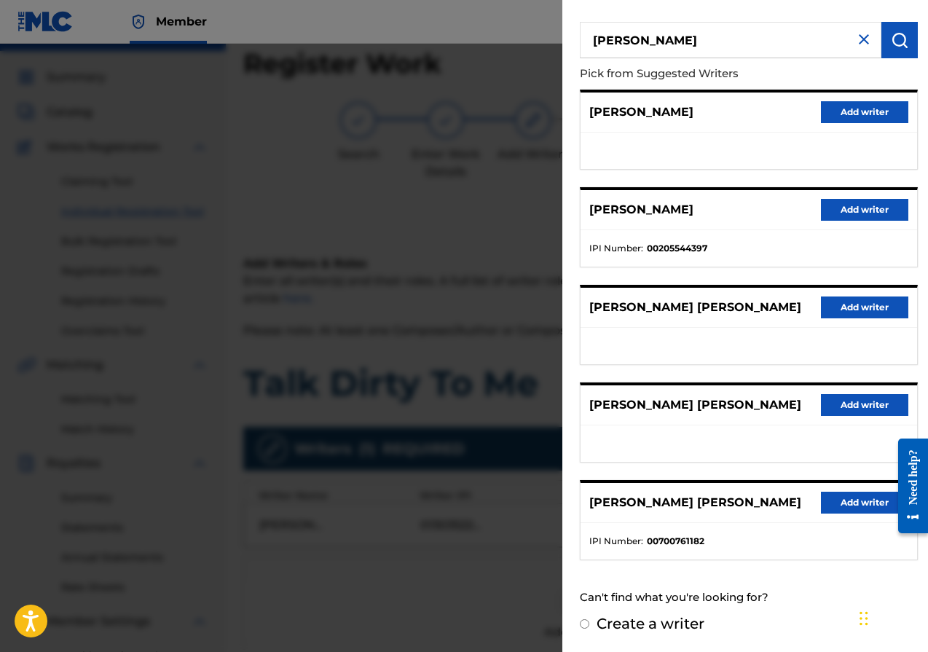
click at [869, 207] on button "Add writer" at bounding box center [864, 210] width 87 height 22
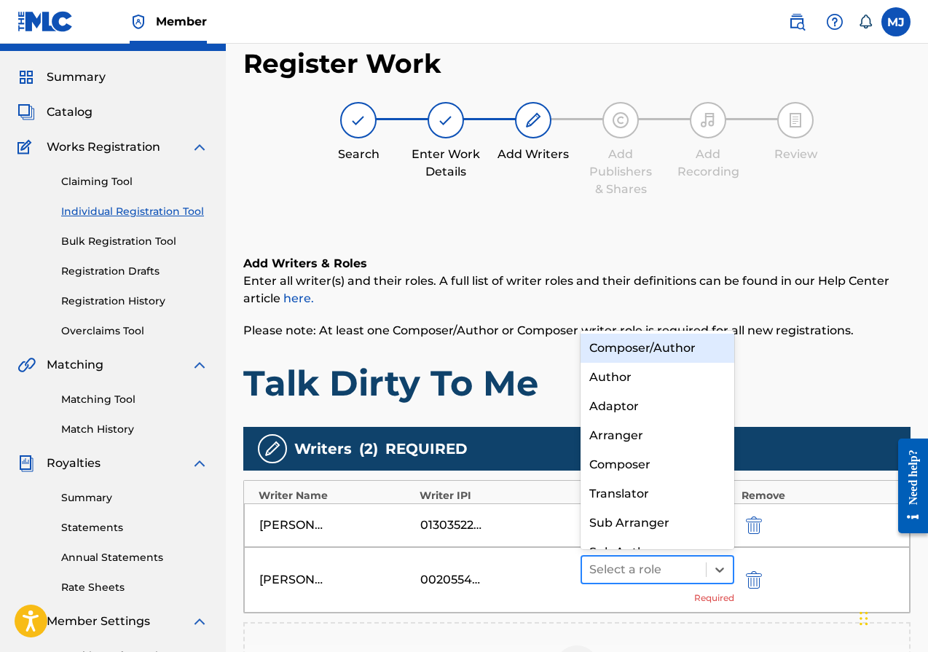
click at [649, 571] on div at bounding box center [644, 570] width 109 height 20
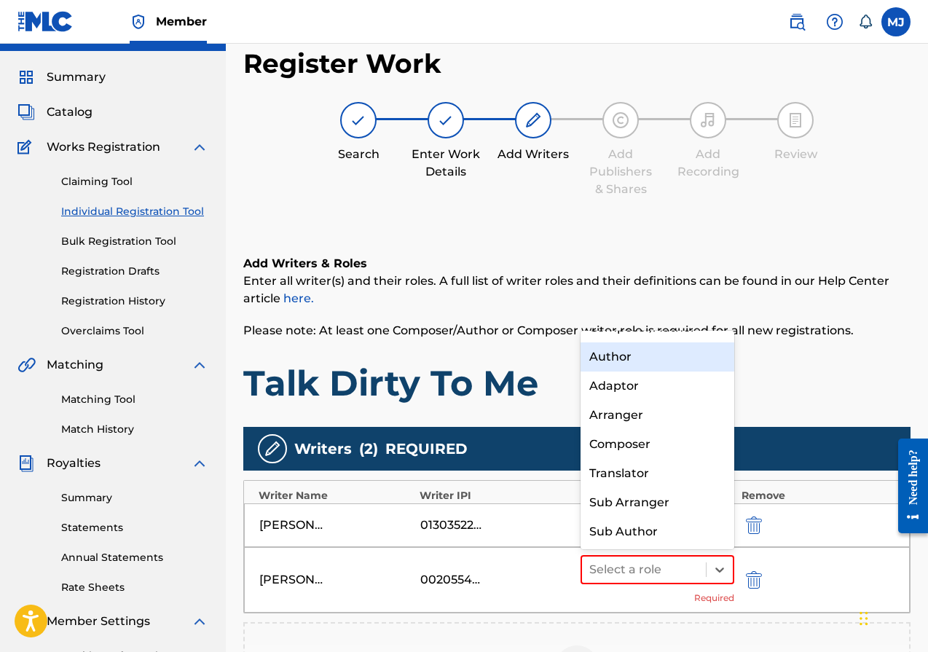
click at [627, 361] on div "Author" at bounding box center [658, 357] width 154 height 29
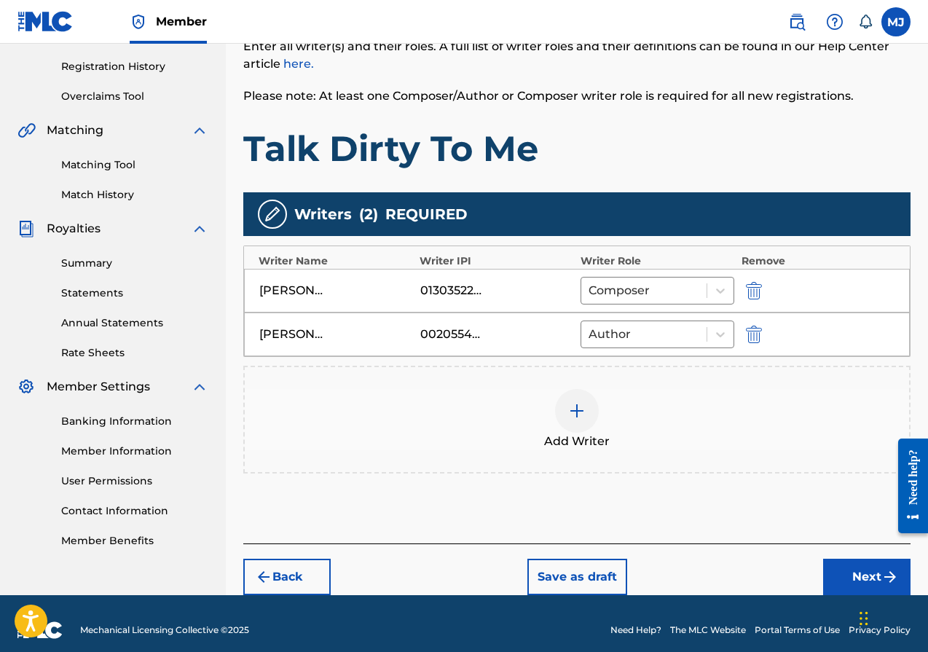
scroll to position [281, 0]
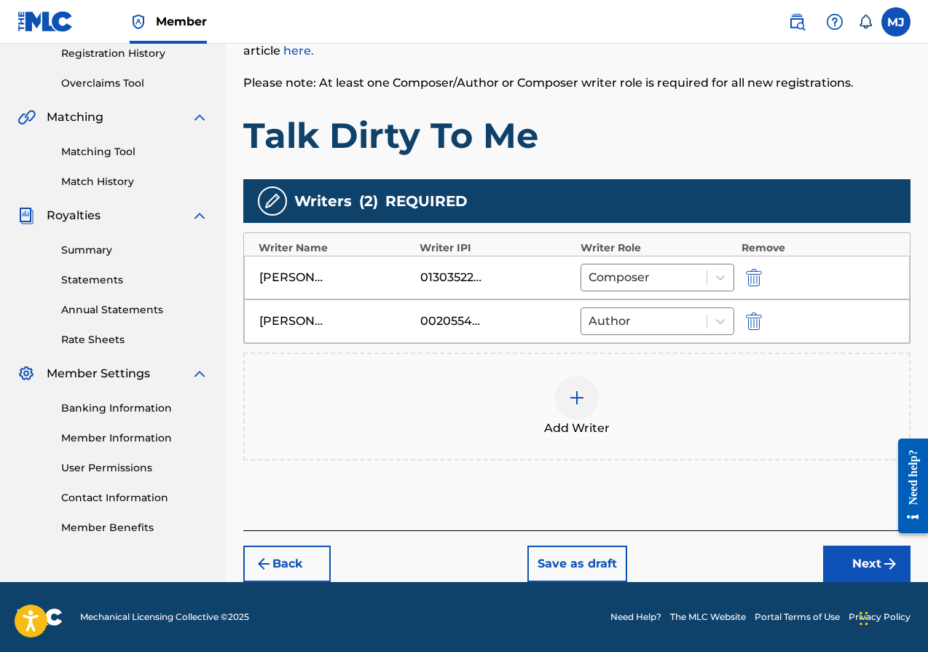
click at [848, 557] on button "Next" at bounding box center [866, 564] width 87 height 36
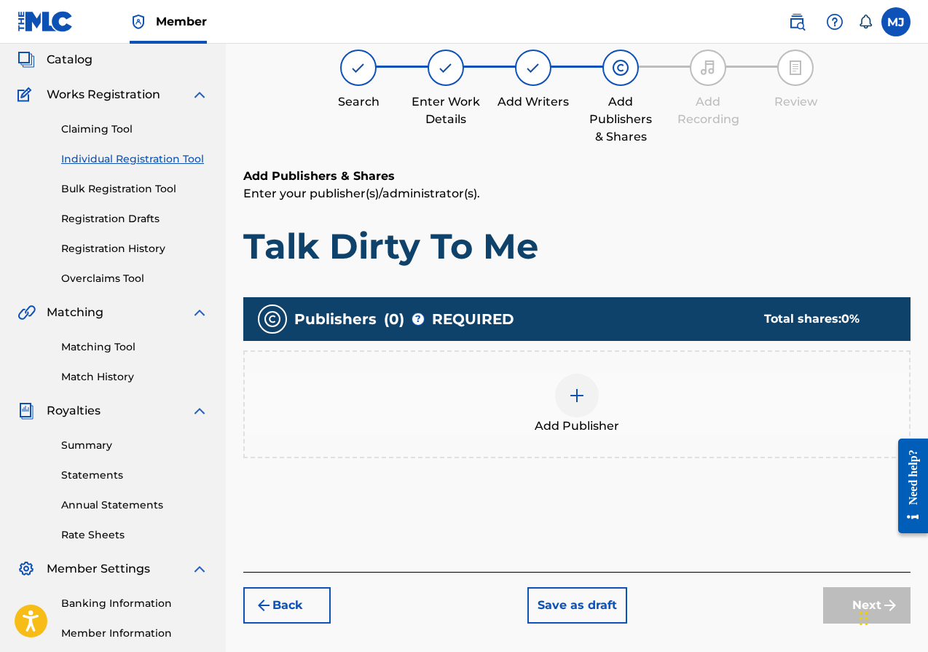
scroll to position [66, 0]
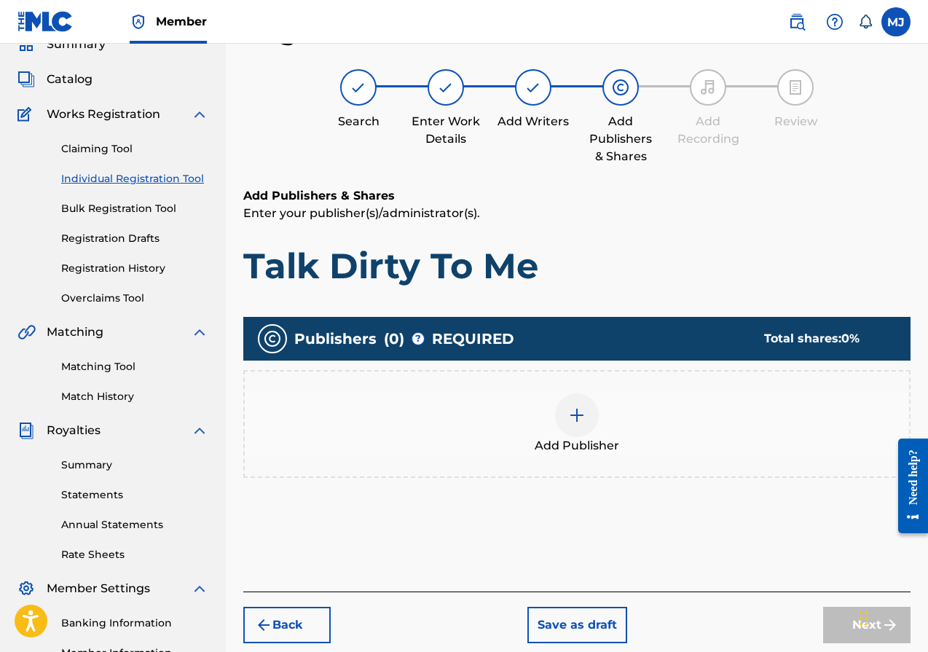
click at [566, 410] on div at bounding box center [577, 416] width 44 height 44
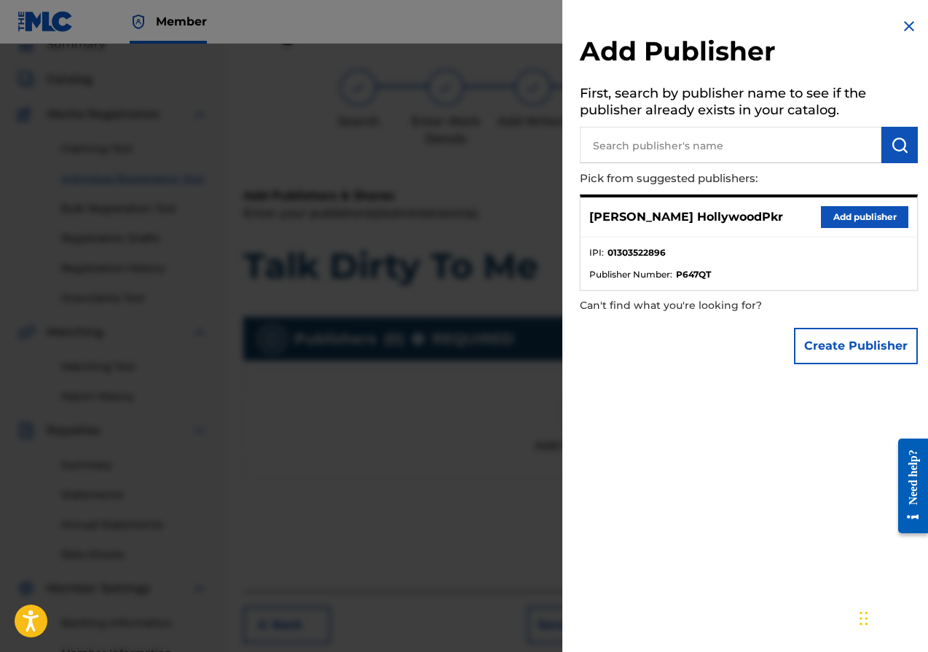
click at [857, 216] on button "Add publisher" at bounding box center [864, 217] width 87 height 22
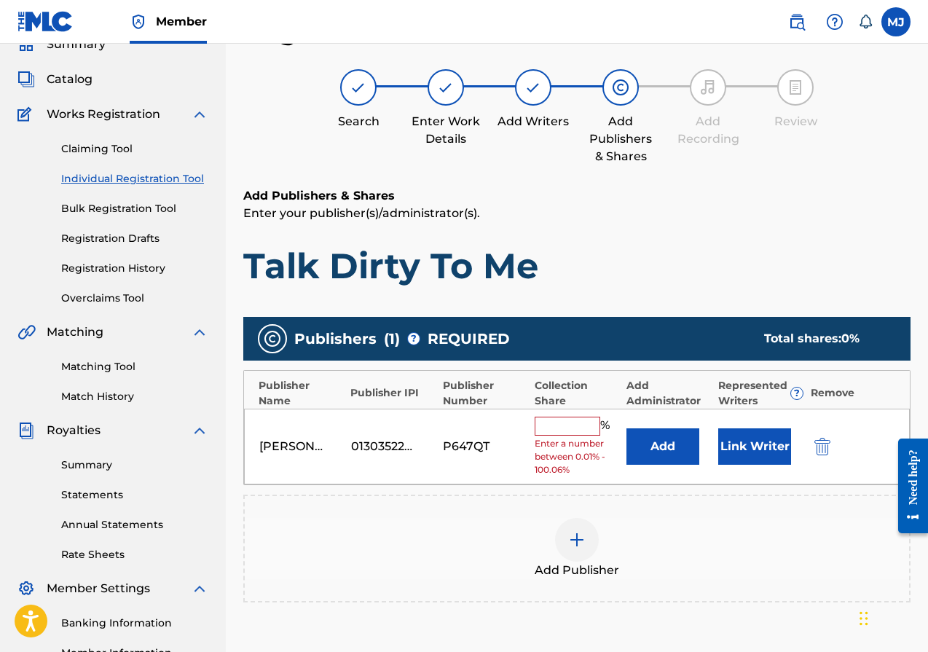
click at [564, 425] on input "text" at bounding box center [568, 426] width 66 height 19
click at [729, 446] on button "Link Writer" at bounding box center [755, 447] width 73 height 36
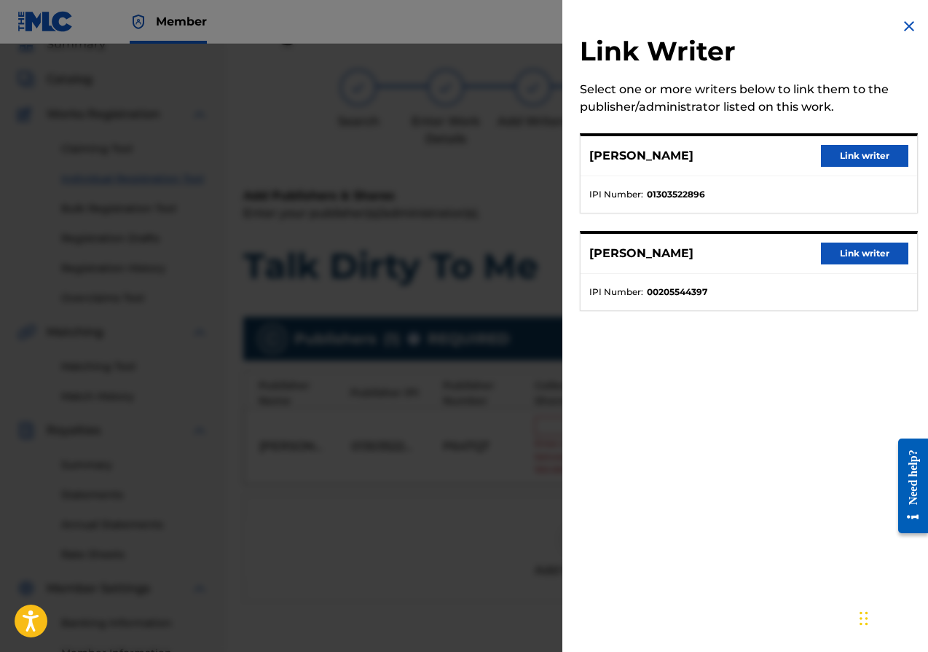
click at [870, 154] on button "Link writer" at bounding box center [864, 156] width 87 height 22
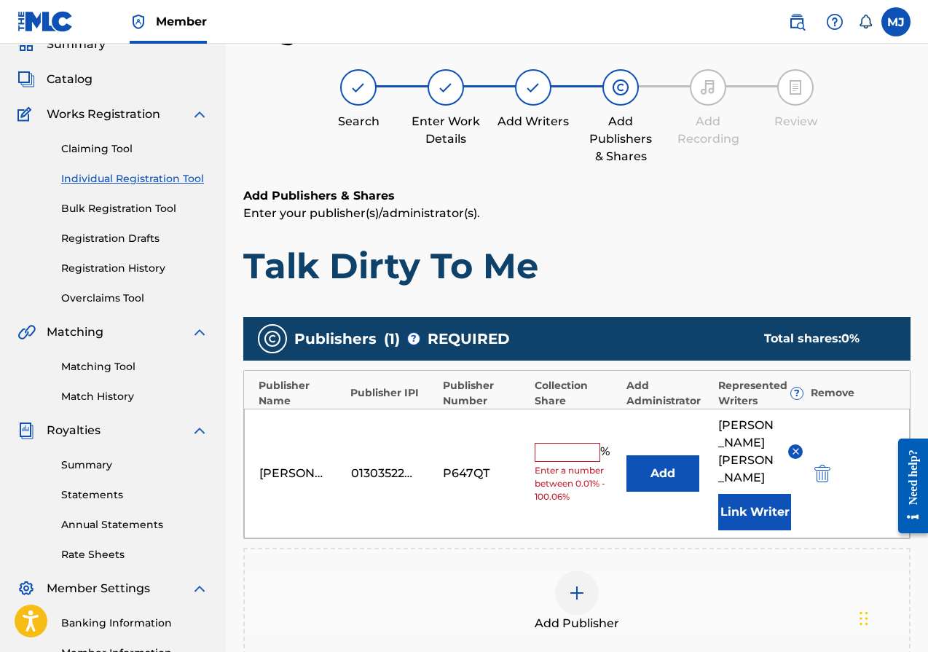
click at [762, 494] on button "Link Writer" at bounding box center [755, 512] width 73 height 36
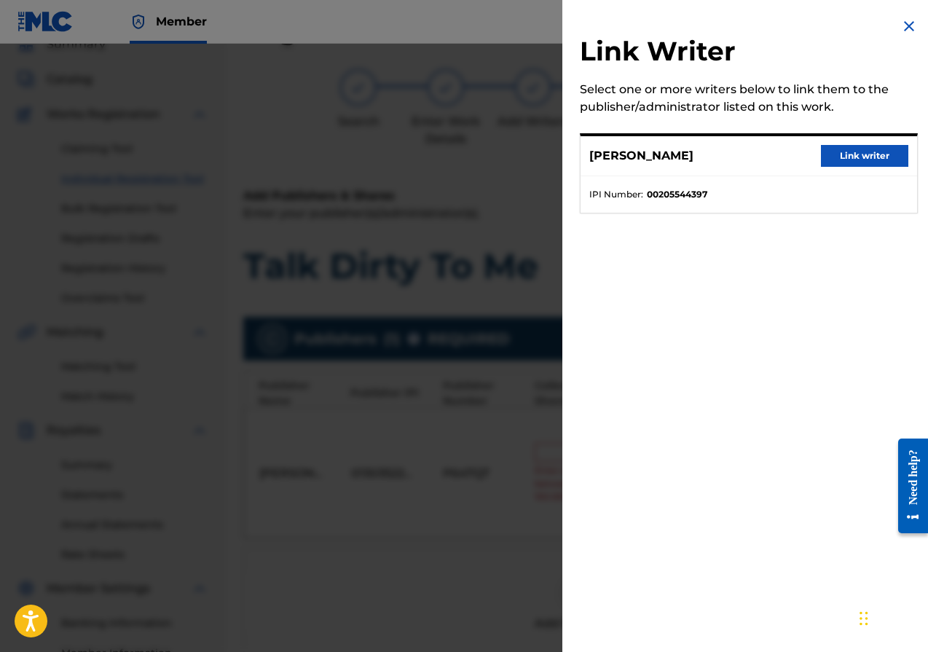
click at [868, 154] on button "Link writer" at bounding box center [864, 156] width 87 height 22
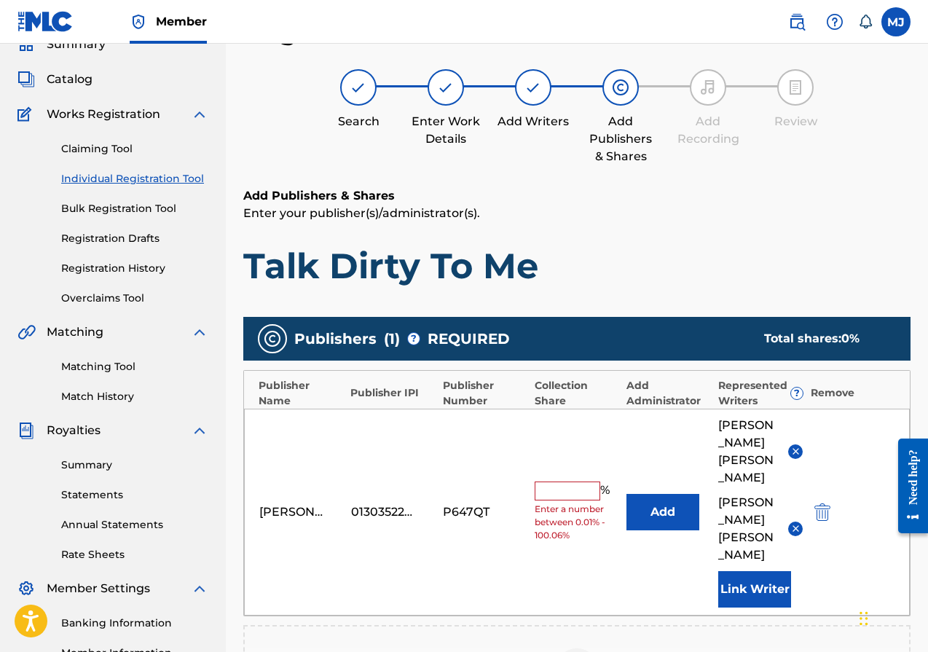
click at [574, 482] on input "text" at bounding box center [568, 491] width 66 height 19
type input "100"
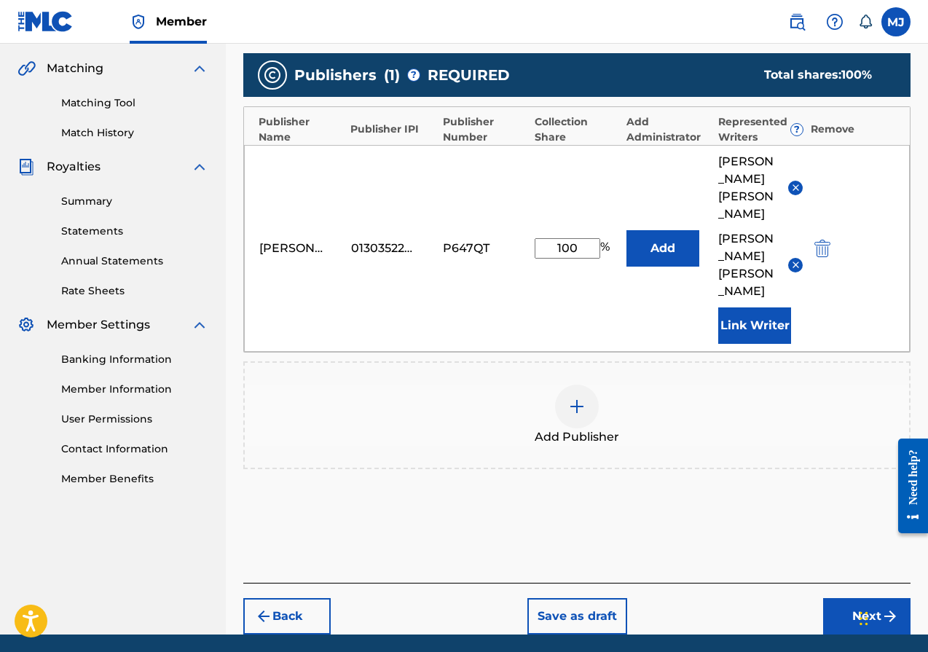
click at [844, 598] on button "Next" at bounding box center [866, 616] width 87 height 36
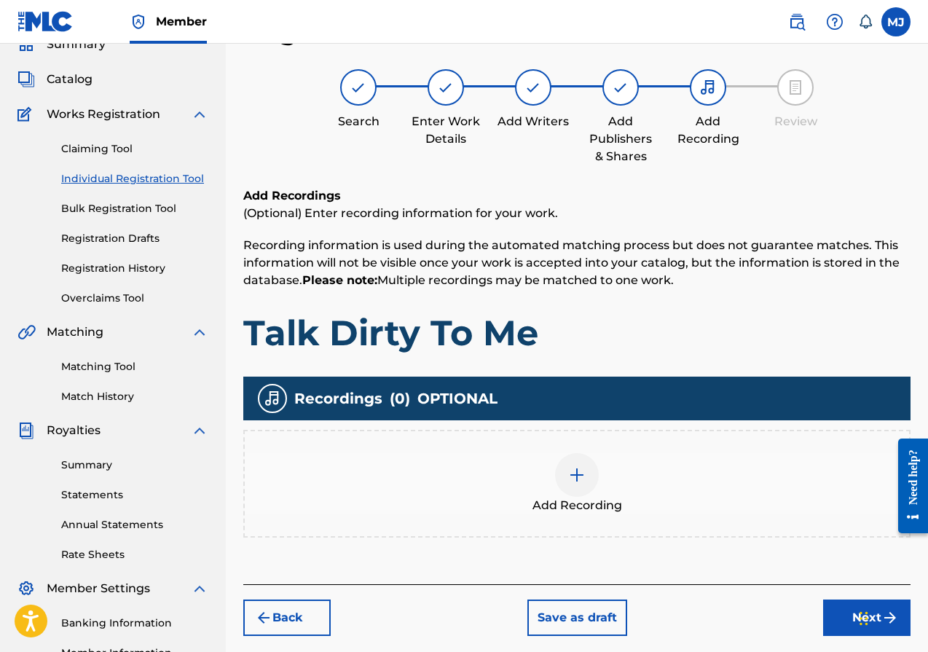
click at [574, 475] on img at bounding box center [576, 474] width 17 height 17
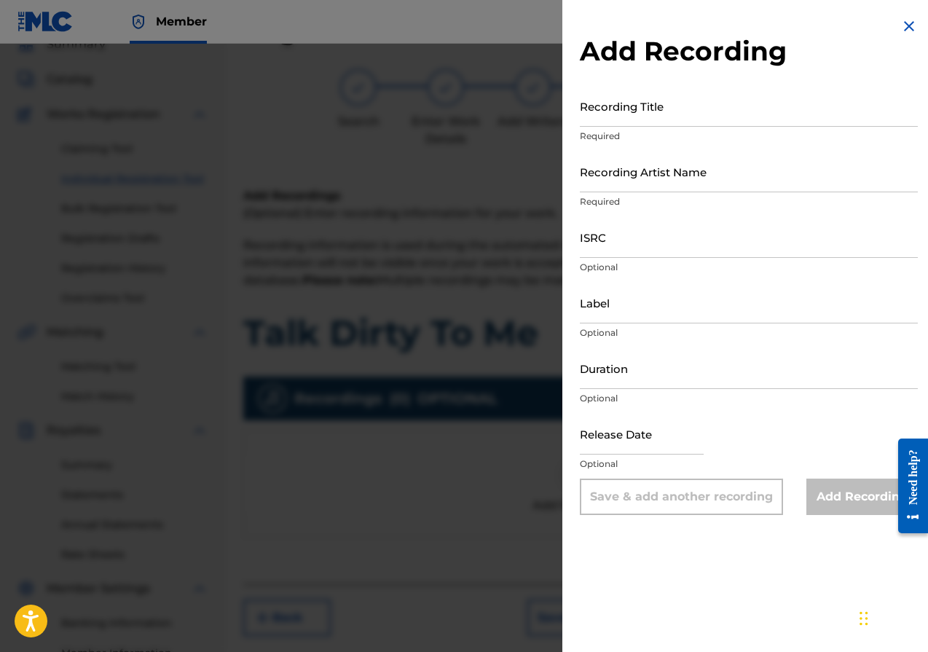
click at [761, 66] on h2 "Add Recording" at bounding box center [749, 51] width 338 height 33
click at [646, 113] on input "Recording Title" at bounding box center [749, 106] width 338 height 42
type input "Talk Dirty To Me"
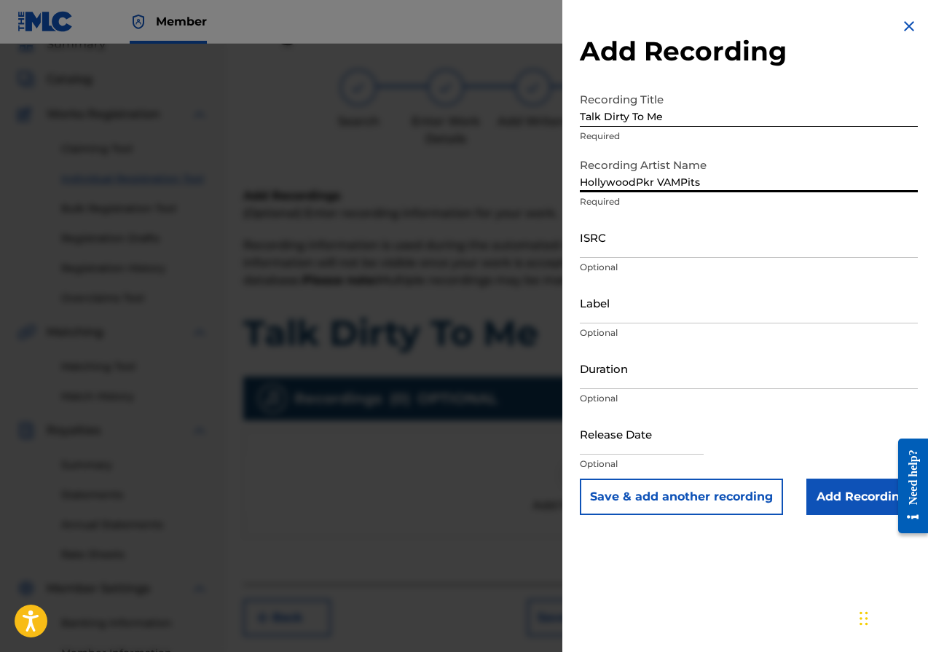
type input "HollywoodPkr VAMPits"
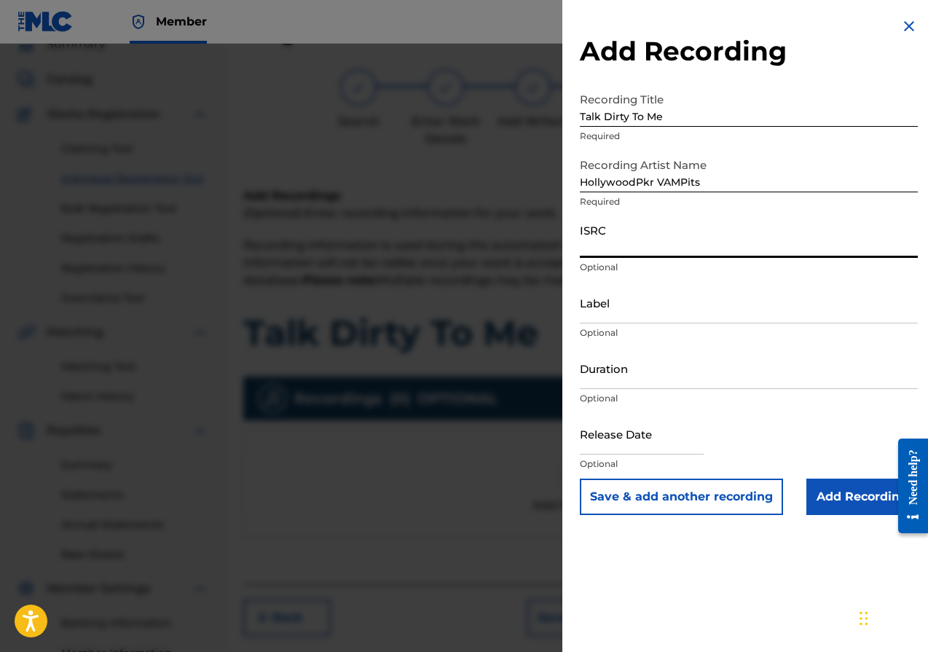
paste input "QT3EY2536489"
type input "QT3EY2536489"
click at [627, 307] on input "Label" at bounding box center [749, 303] width 338 height 42
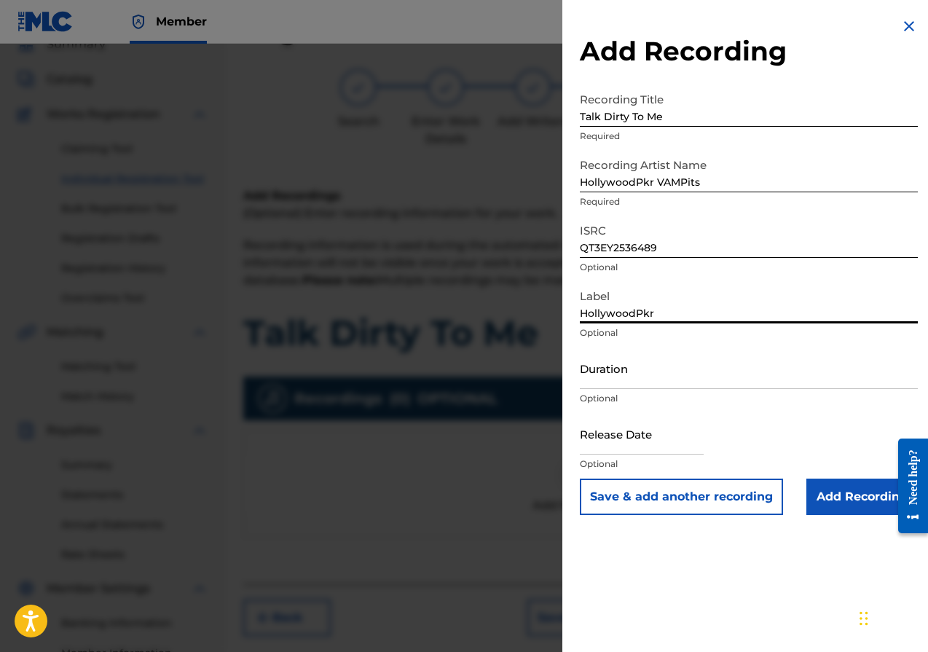
type input "HollywoodPkr"
click at [627, 437] on input "text" at bounding box center [642, 434] width 124 height 42
select select "8"
select select "2025"
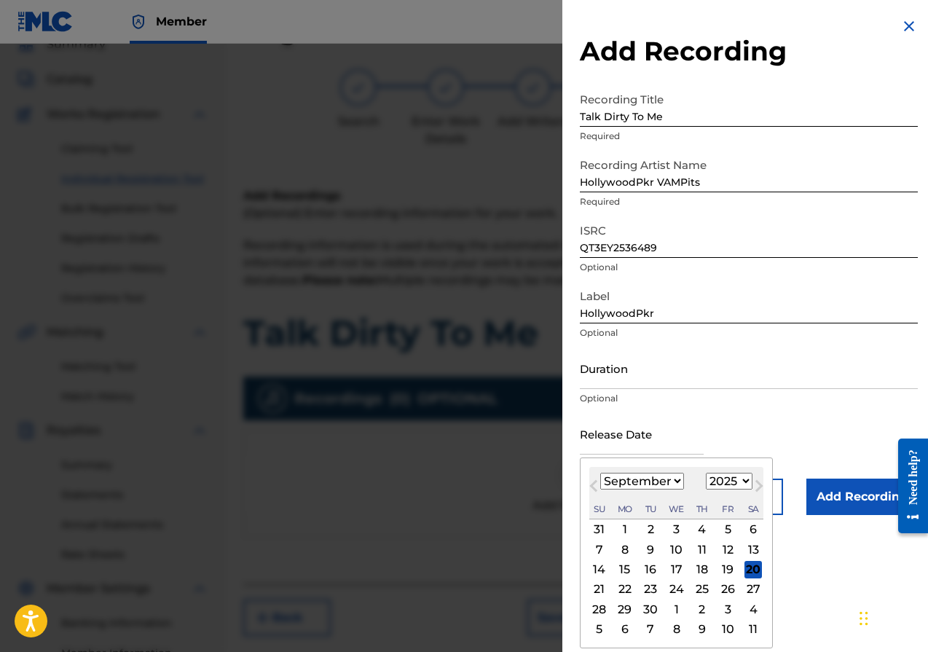
click at [622, 586] on div "22" at bounding box center [625, 589] width 17 height 17
type input "September 22 2025"
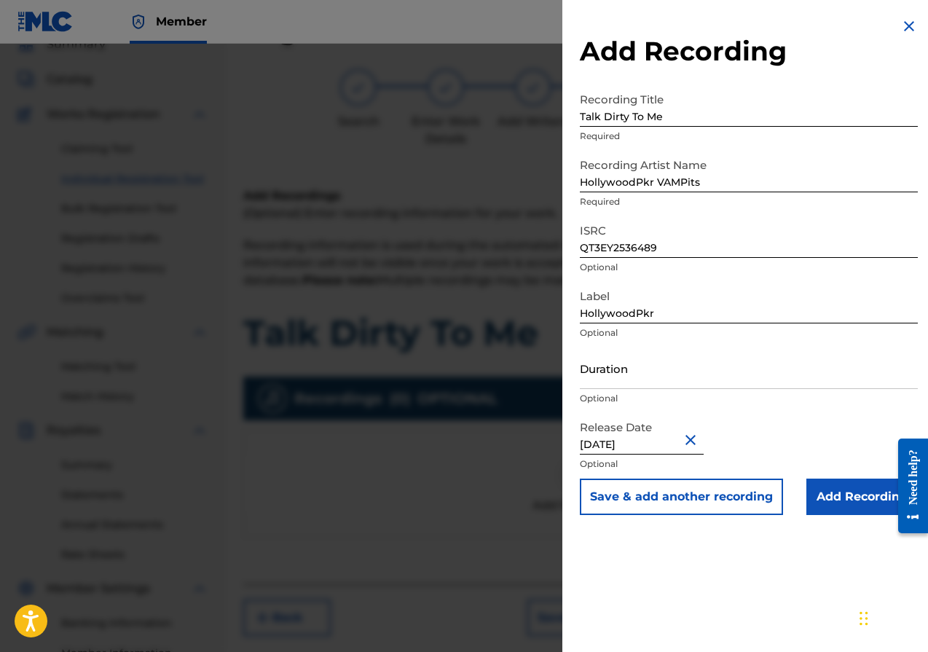
click at [627, 371] on input "Duration" at bounding box center [749, 369] width 338 height 42
click at [595, 381] on input "Duration" at bounding box center [749, 369] width 338 height 42
type input "05:11"
click at [842, 498] on input "Add Recording" at bounding box center [862, 497] width 111 height 36
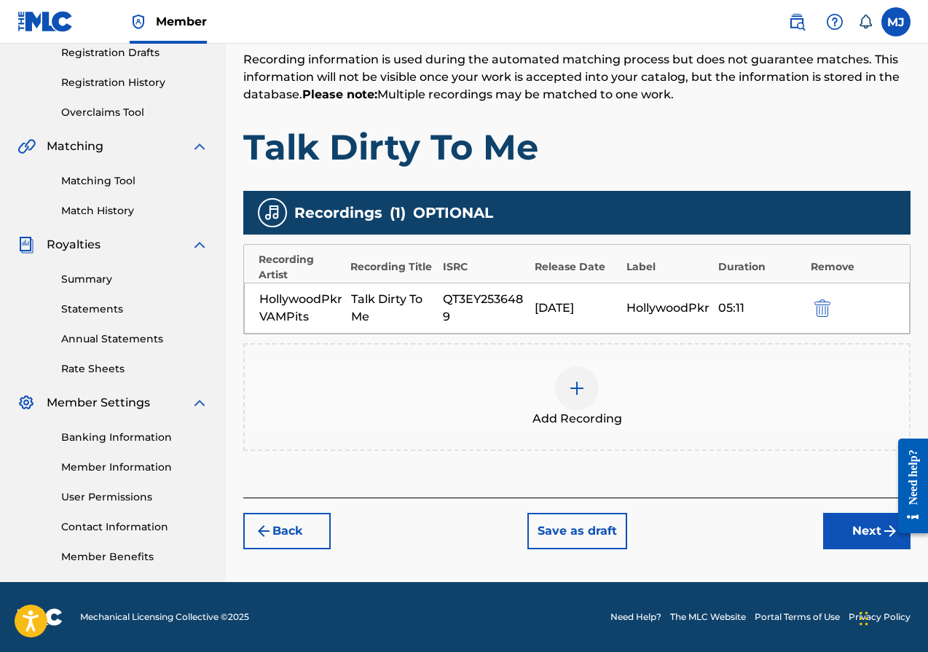
click at [859, 536] on button "Next" at bounding box center [866, 531] width 87 height 36
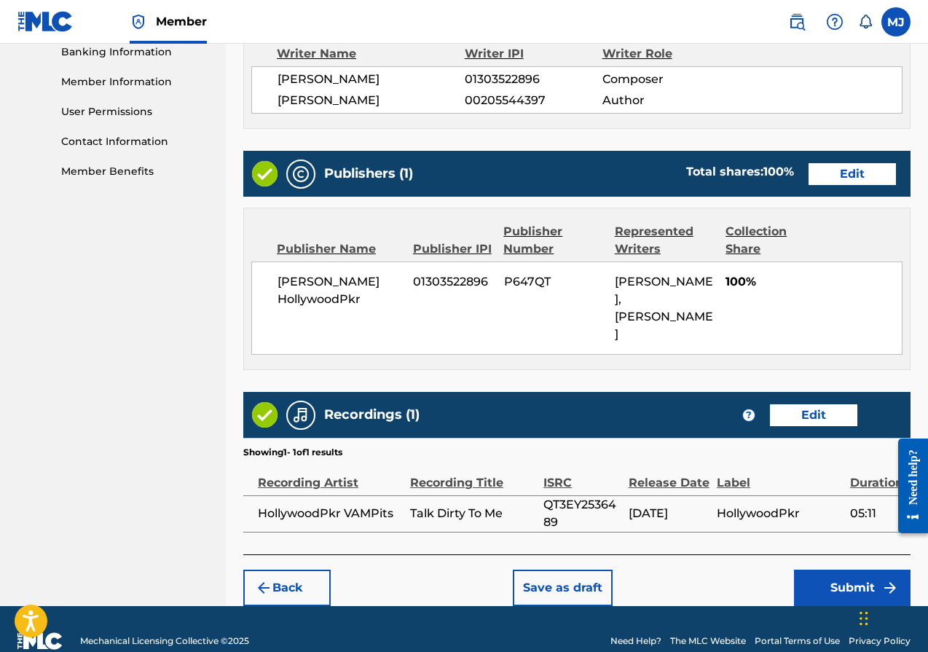
scroll to position [643, 0]
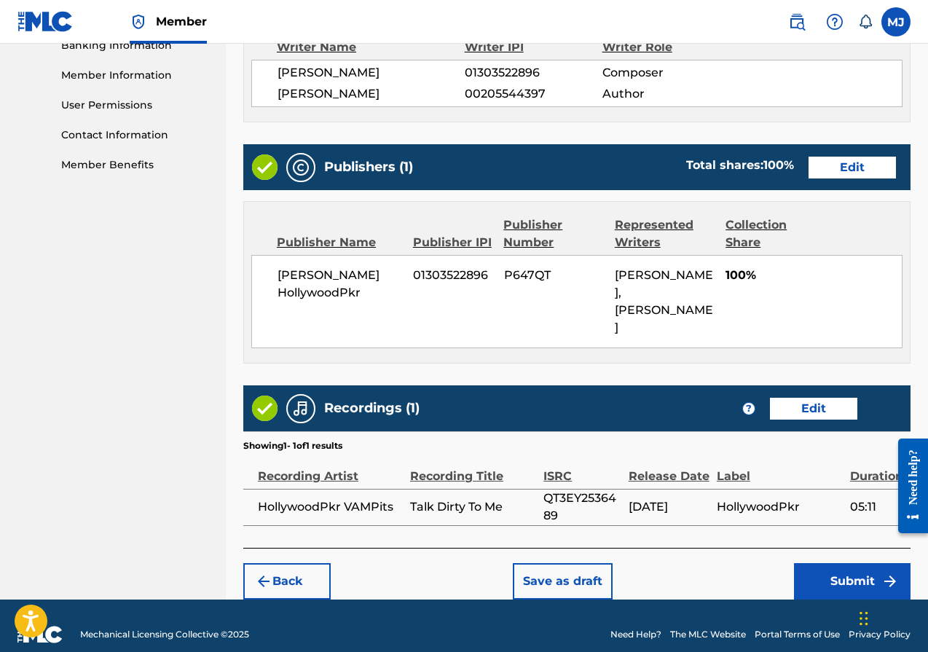
click at [834, 563] on button "Submit" at bounding box center [852, 581] width 117 height 36
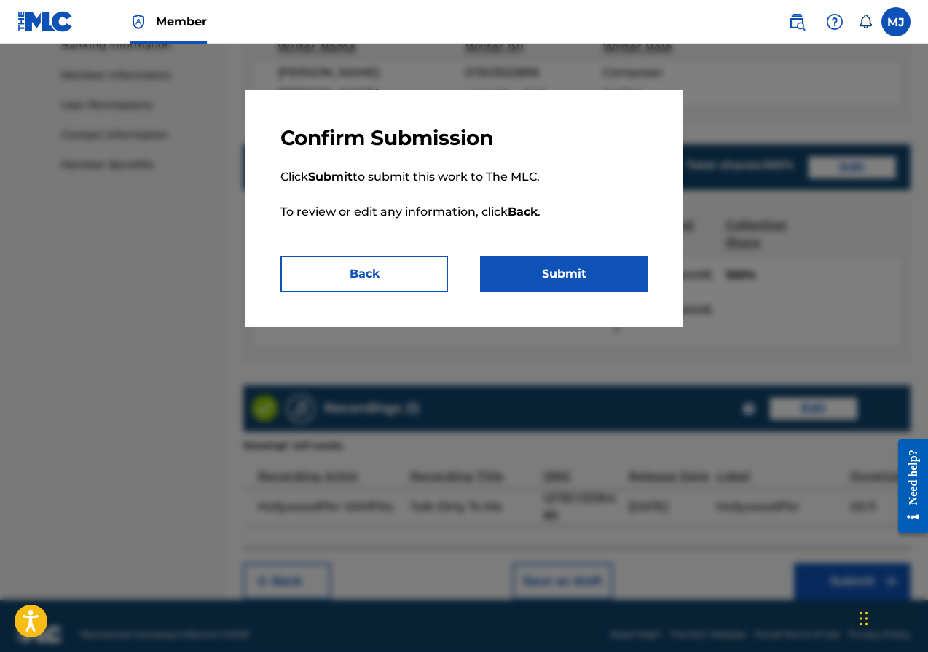
click at [539, 272] on button "Submit" at bounding box center [564, 274] width 168 height 36
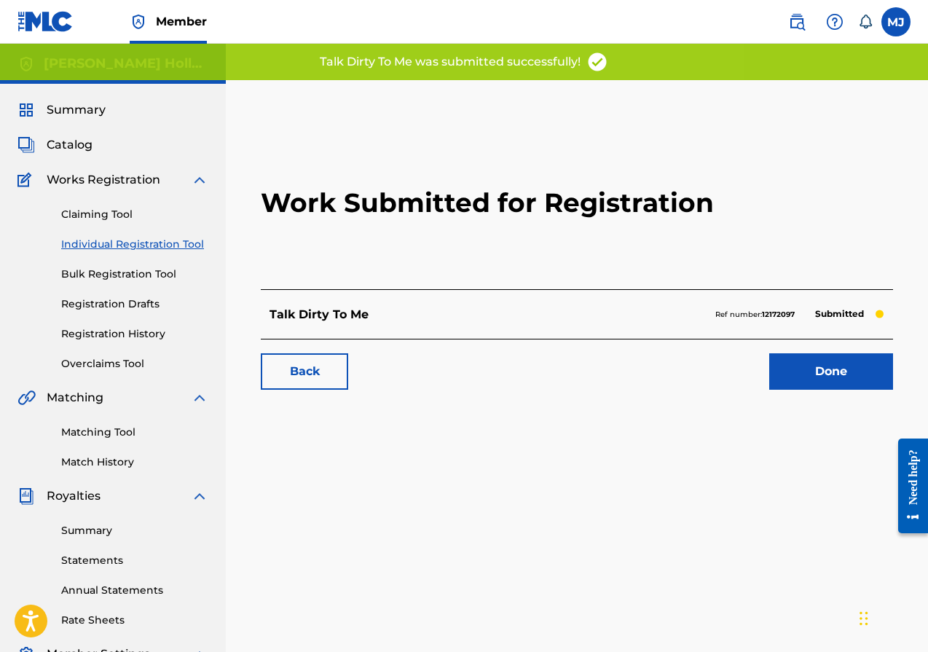
click at [813, 368] on link "Done" at bounding box center [832, 371] width 124 height 36
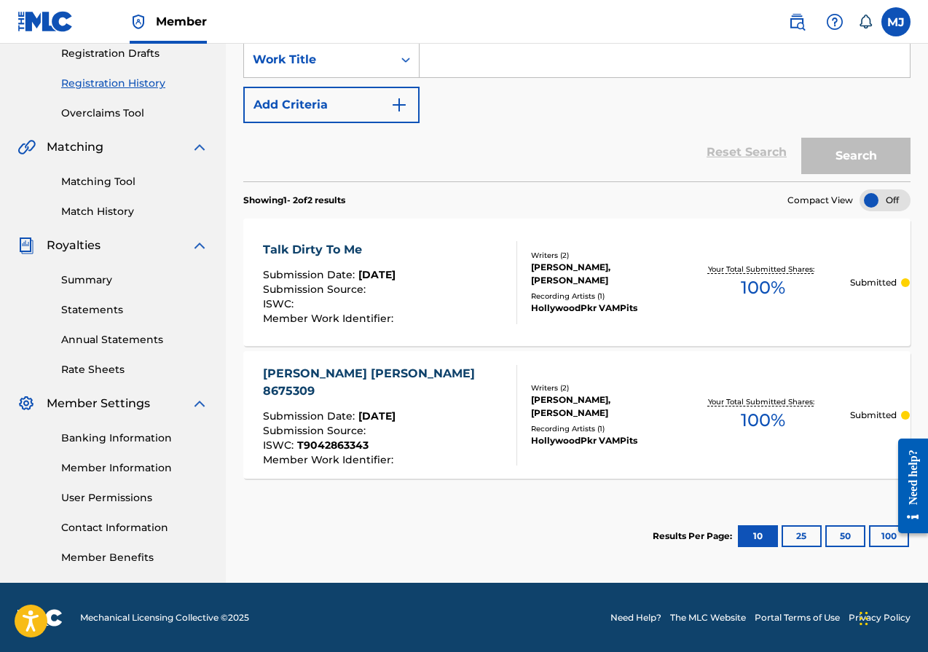
scroll to position [251, 0]
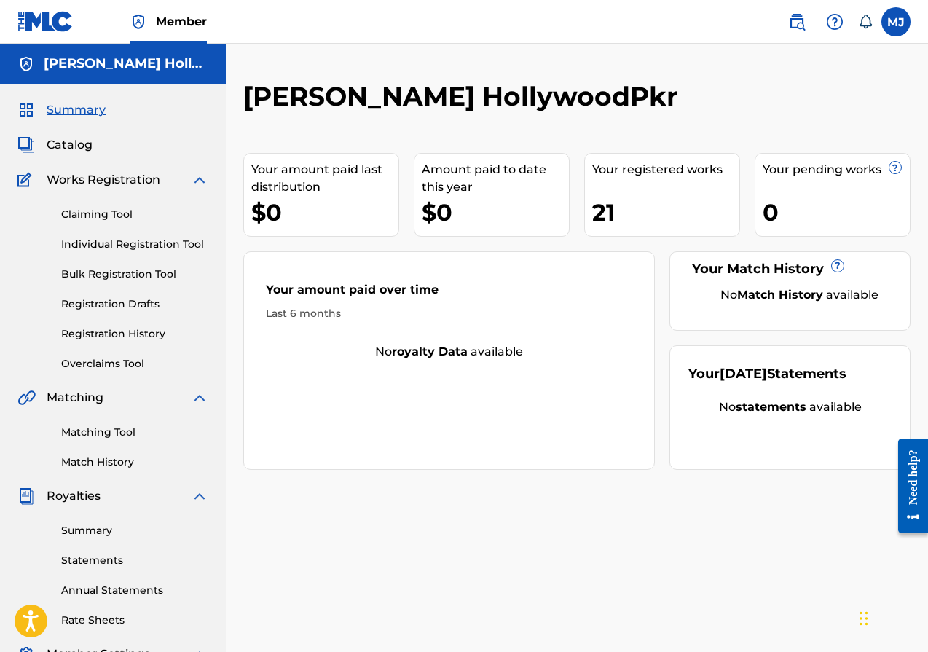
drag, startPoint x: 79, startPoint y: 144, endPoint x: 106, endPoint y: 150, distance: 27.6
click at [79, 144] on span "Catalog" at bounding box center [70, 144] width 46 height 17
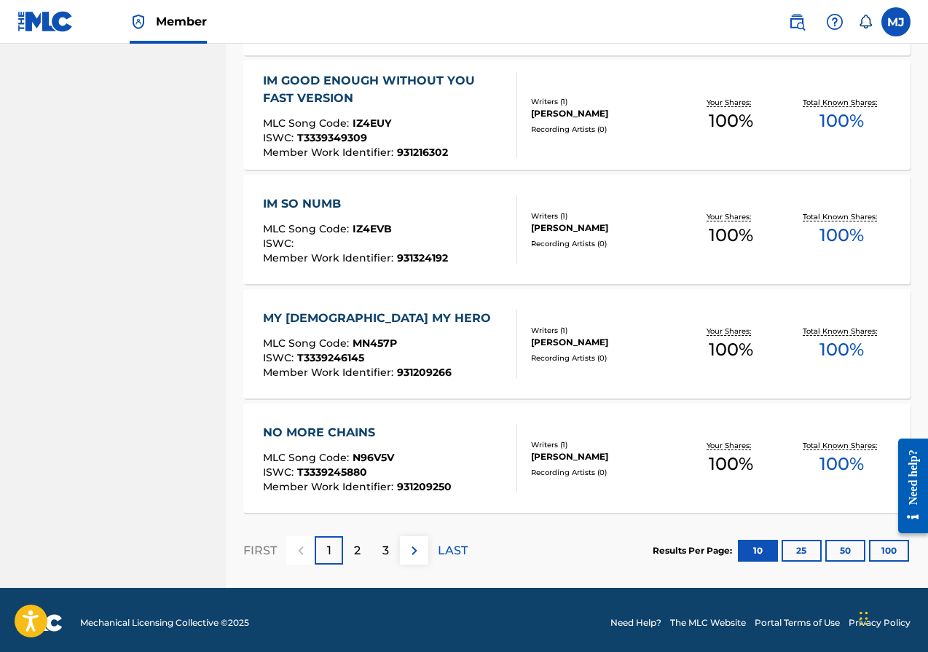
scroll to position [1016, 0]
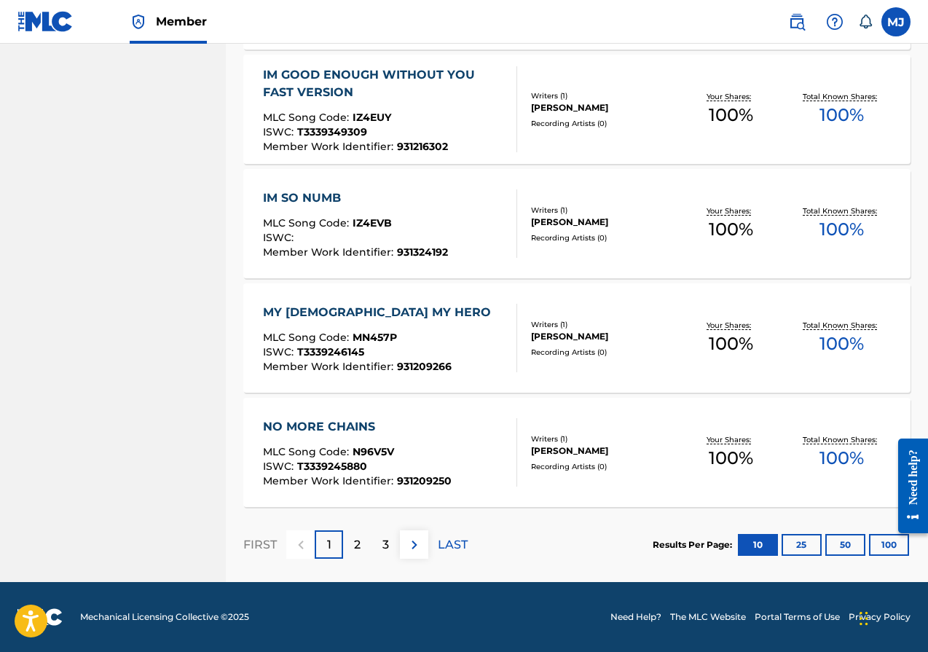
click at [450, 546] on p "LAST" at bounding box center [453, 544] width 30 height 17
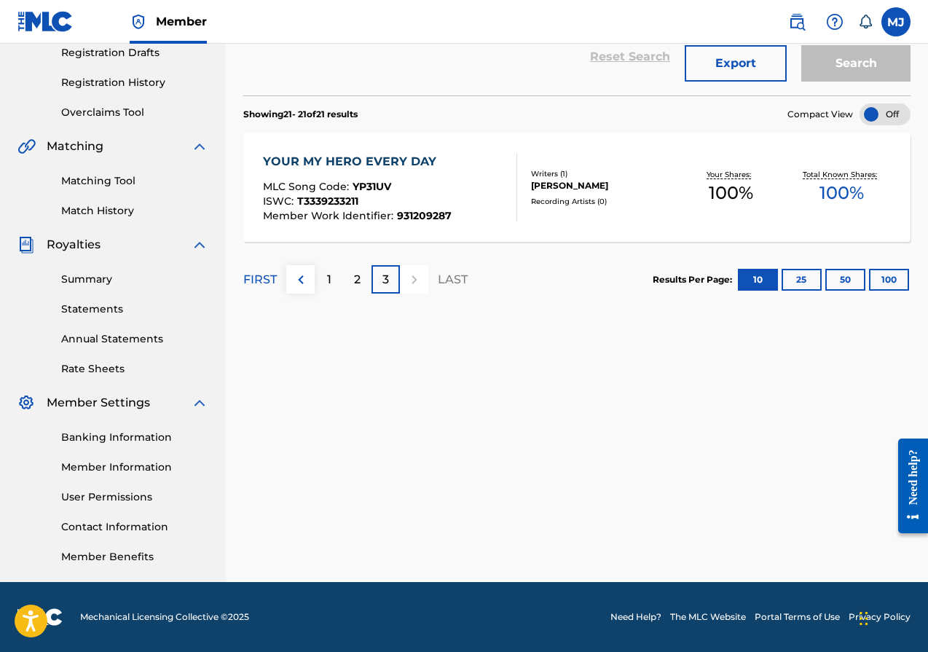
click at [846, 276] on button "50" at bounding box center [846, 280] width 40 height 22
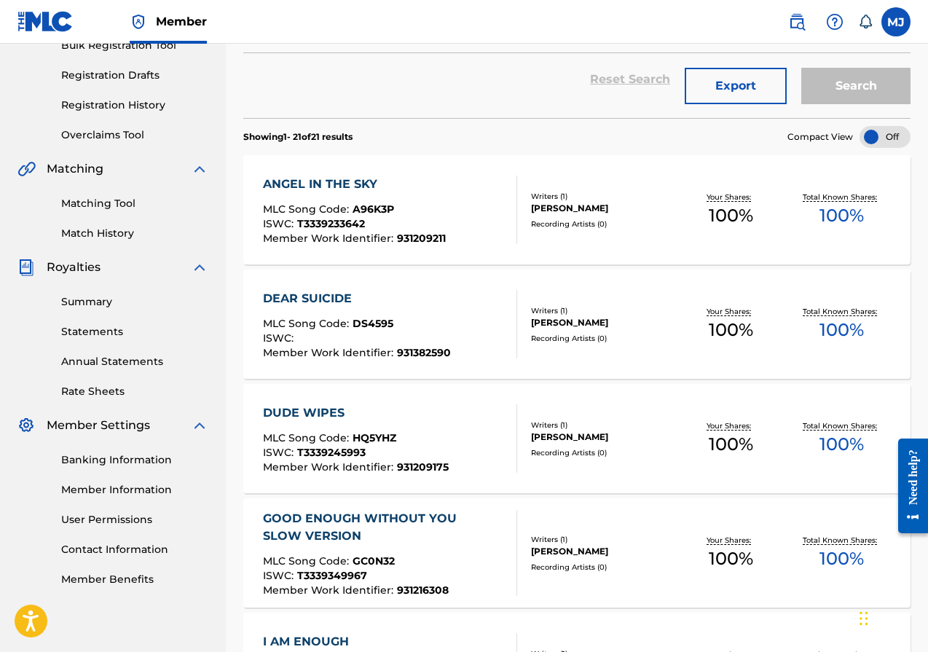
scroll to position [0, 0]
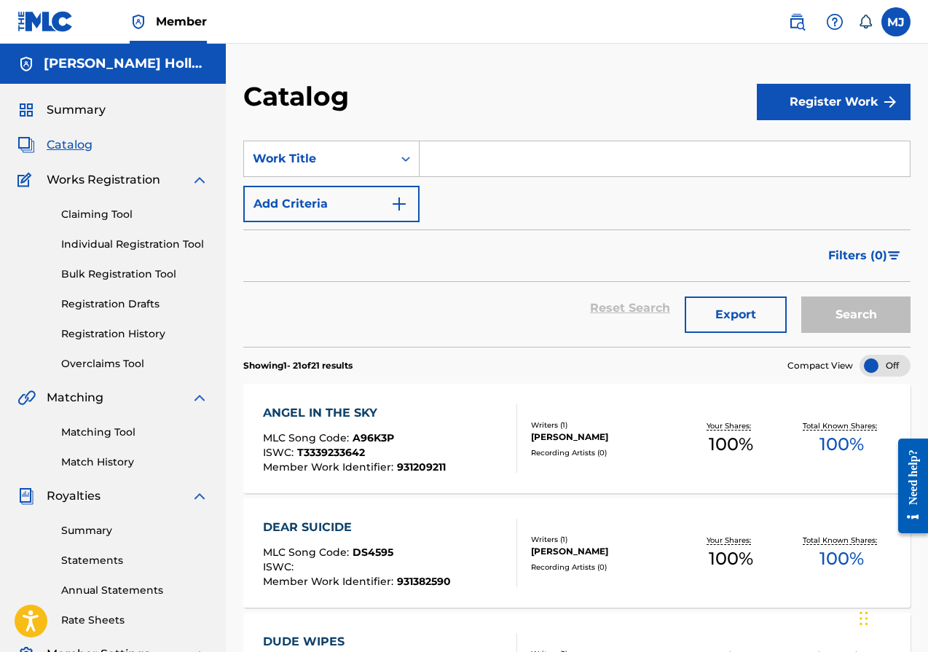
click at [75, 148] on span "Catalog" at bounding box center [70, 144] width 46 height 17
click at [87, 109] on span "Summary" at bounding box center [76, 109] width 59 height 17
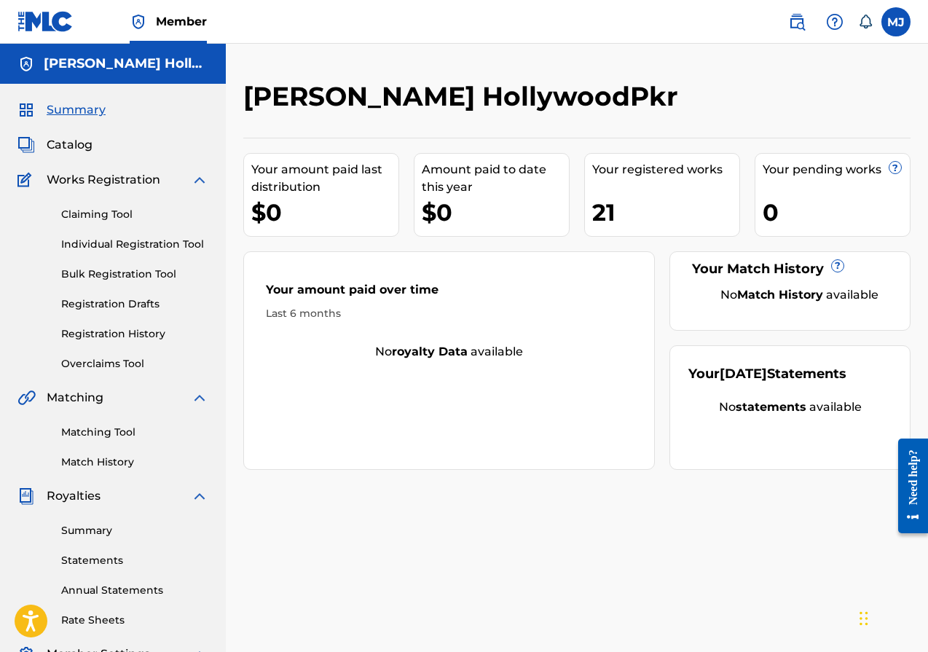
click at [132, 329] on link "Registration History" at bounding box center [134, 333] width 147 height 15
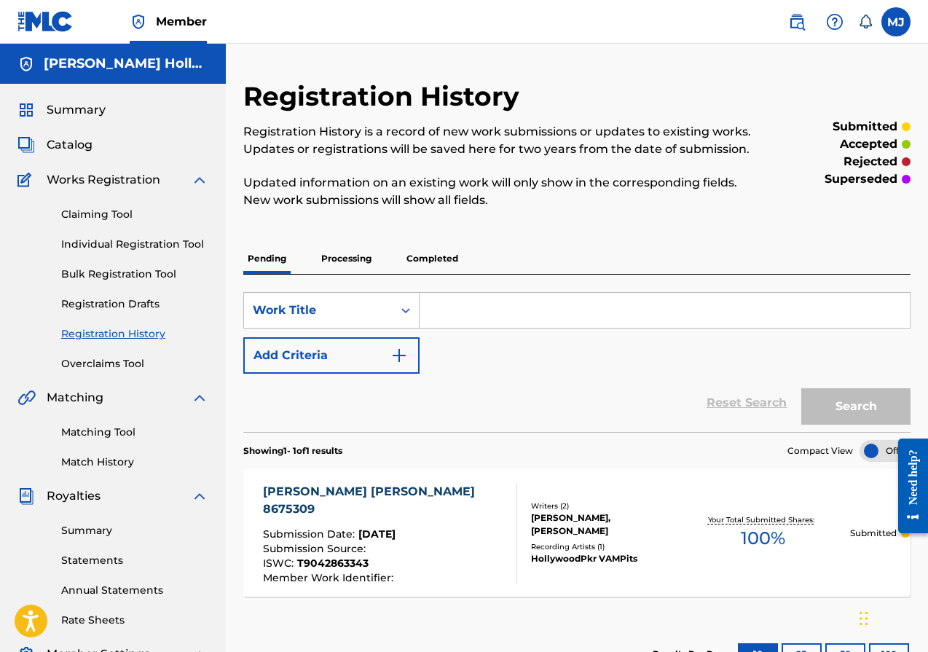
click at [117, 432] on link "Matching Tool" at bounding box center [134, 432] width 147 height 15
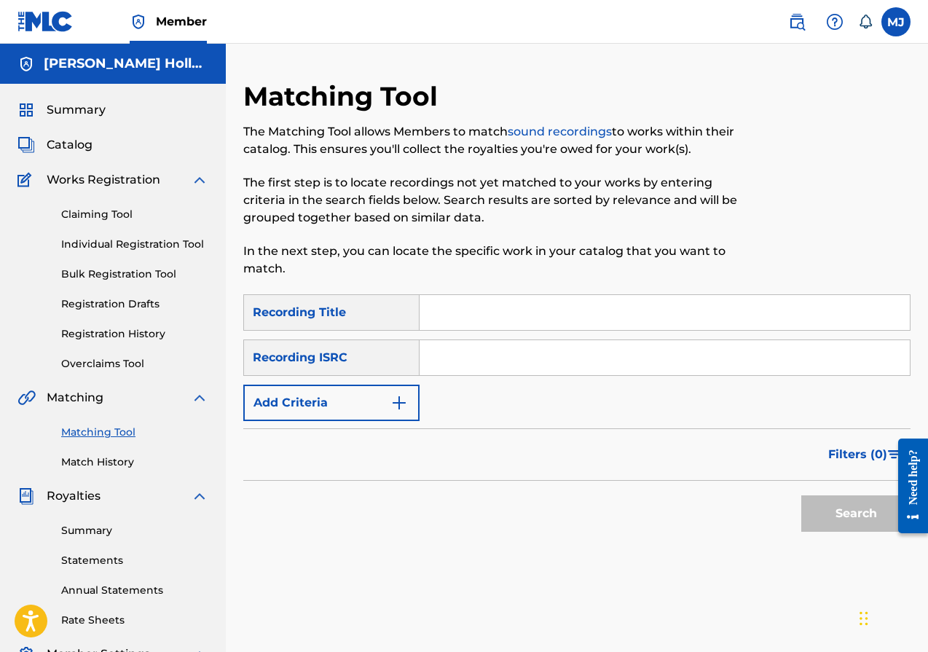
click at [409, 400] on button "Add Criteria" at bounding box center [331, 403] width 176 height 36
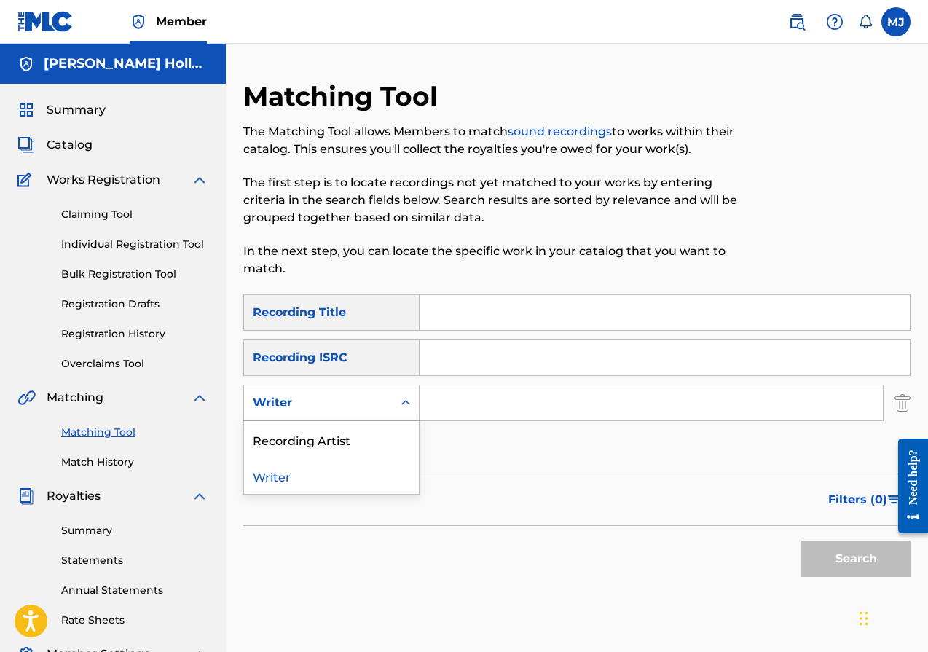
click at [407, 399] on icon "Search Form" at bounding box center [406, 403] width 15 height 15
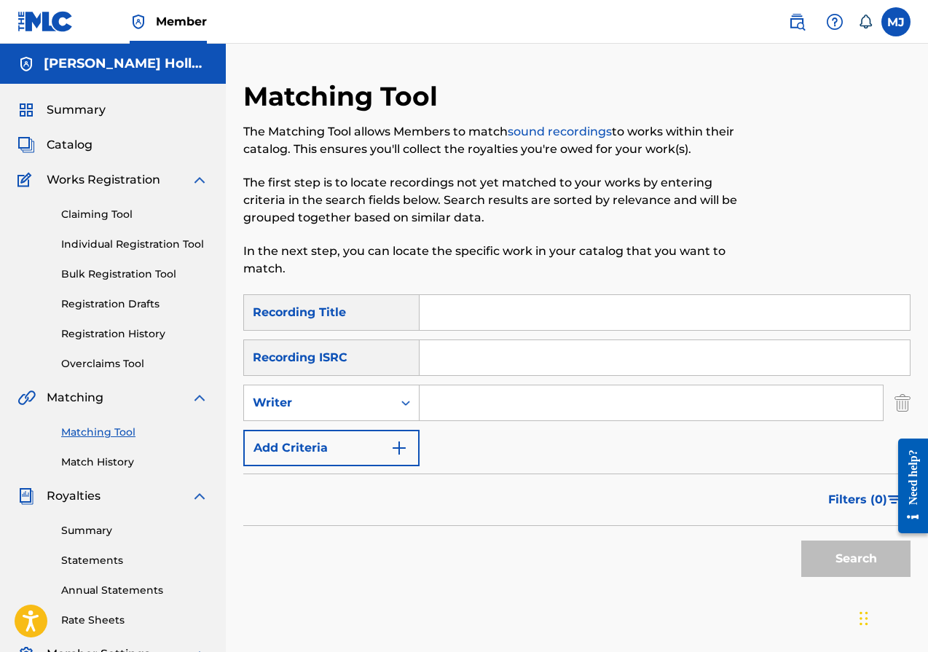
click at [466, 401] on input "Search Form" at bounding box center [651, 403] width 463 height 35
type input "Bobby Dall"
click at [842, 552] on button "Search" at bounding box center [856, 559] width 109 height 36
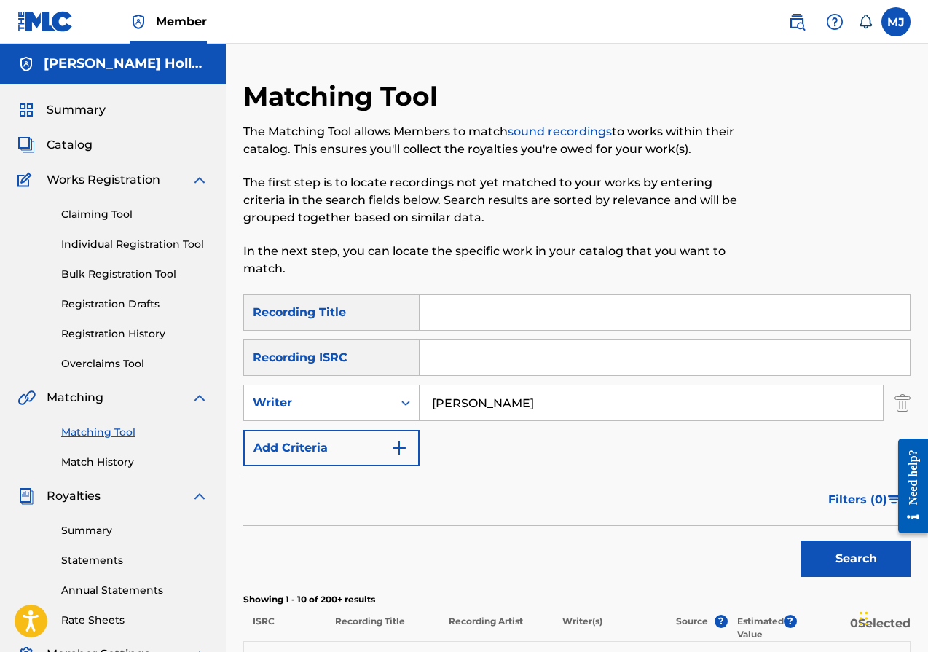
click at [485, 313] on input "Search Form" at bounding box center [665, 312] width 490 height 35
type input "Talk Dirty To Me"
click at [824, 553] on button "Search" at bounding box center [856, 559] width 109 height 36
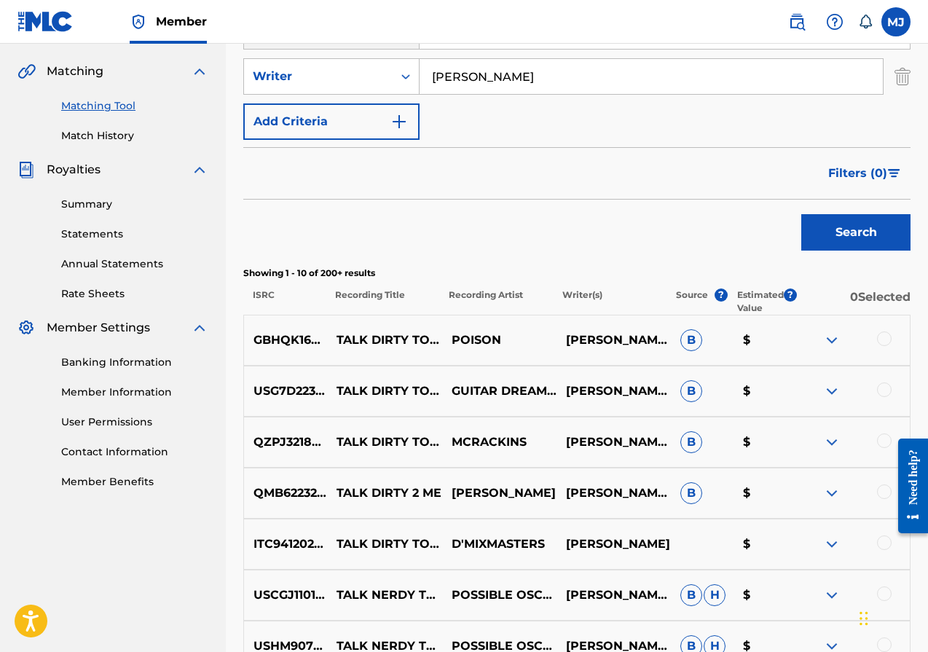
scroll to position [291, 0]
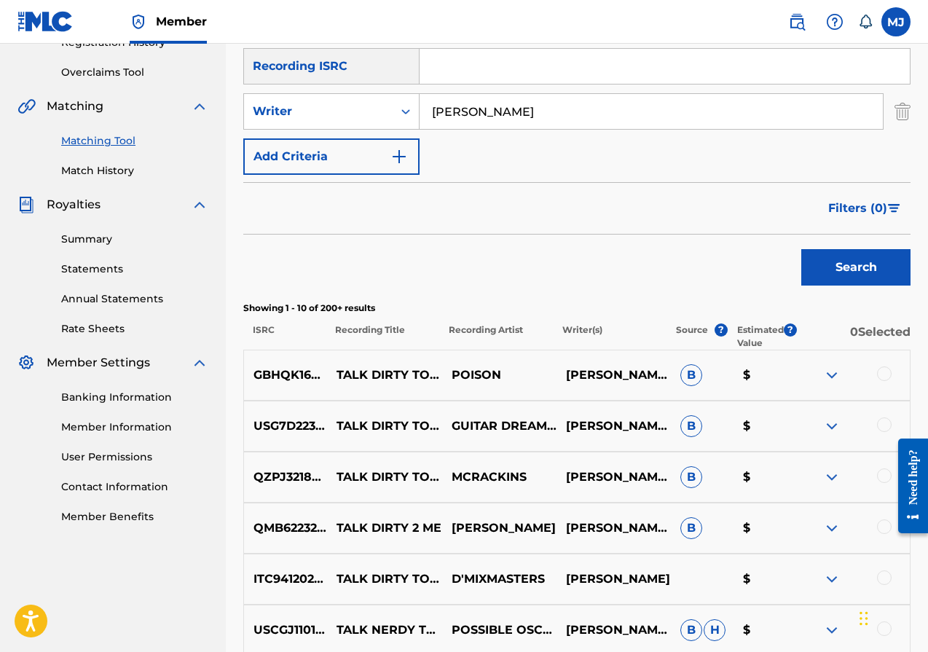
click at [832, 374] on img at bounding box center [831, 375] width 17 height 17
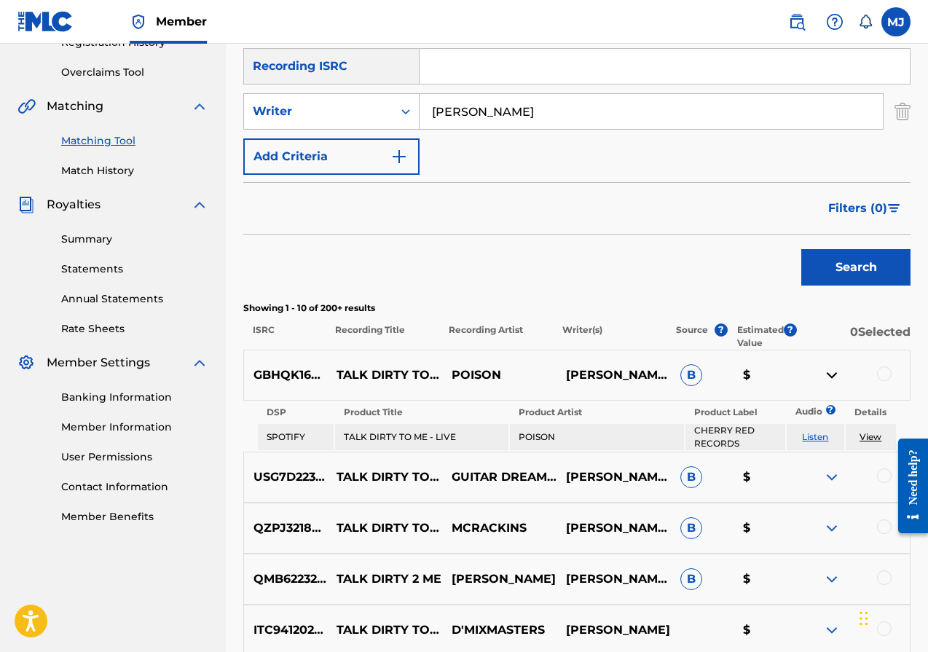
click at [305, 377] on p "GBHQK1602312" at bounding box center [285, 375] width 83 height 17
click at [302, 377] on p "GBHQK1602312" at bounding box center [285, 375] width 83 height 17
copy p "GBHQK1602312"
click at [873, 434] on link "View" at bounding box center [871, 436] width 22 height 11
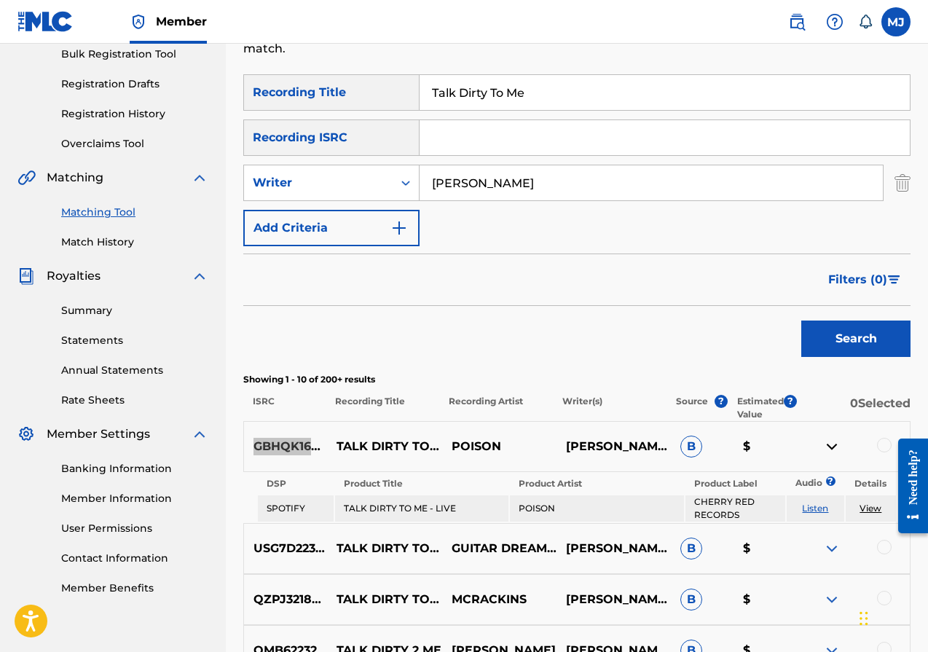
scroll to position [146, 0]
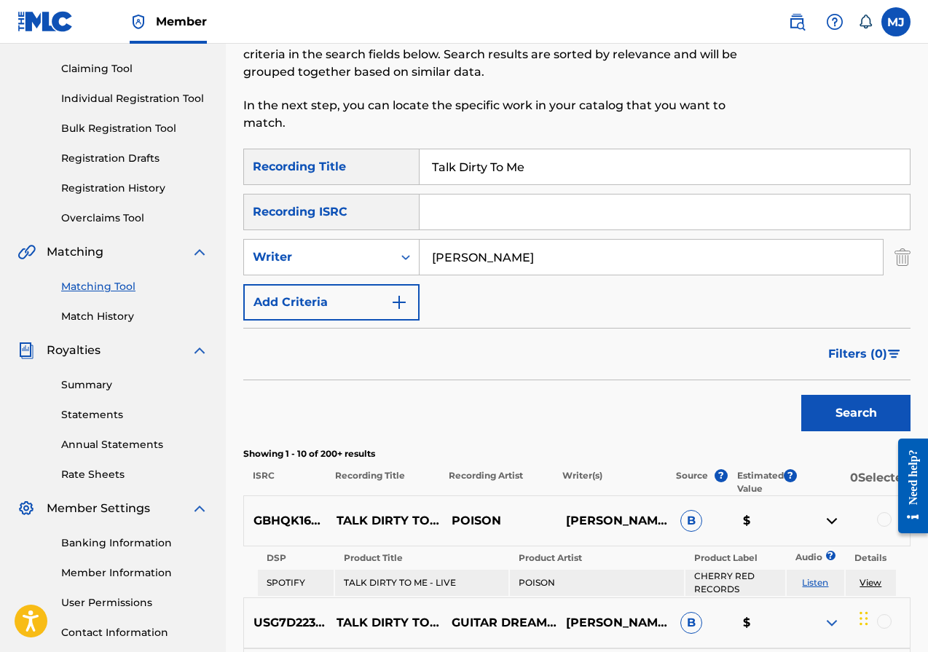
click at [385, 208] on div "Recording ISRC" at bounding box center [331, 212] width 176 height 36
click at [404, 216] on div "Recording ISRC" at bounding box center [331, 212] width 176 height 36
click at [401, 303] on img "Search Form" at bounding box center [399, 302] width 17 height 17
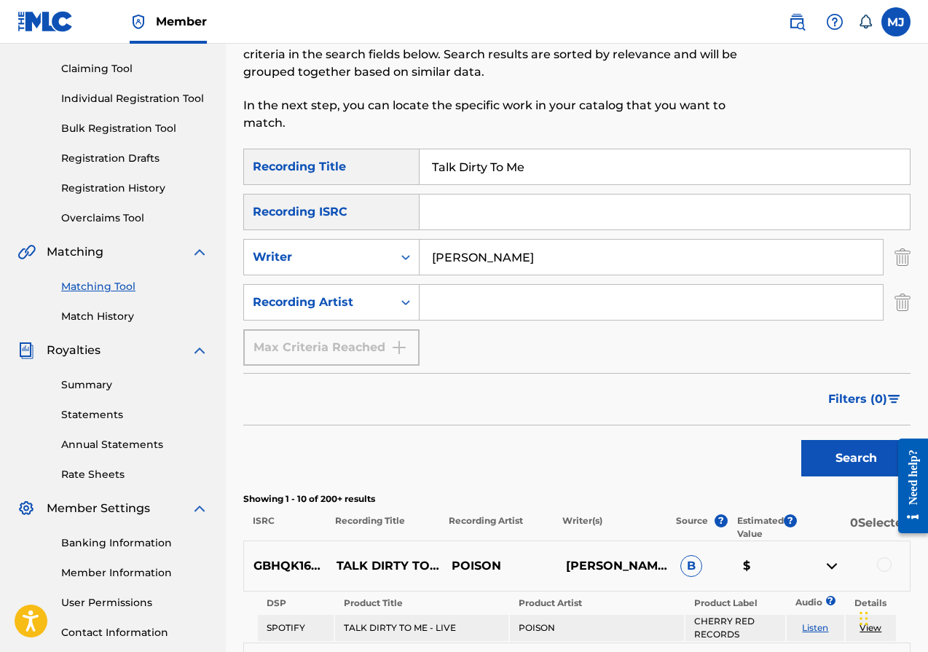
click at [540, 308] on input "Search Form" at bounding box center [651, 302] width 463 height 35
type input "POISON"
click at [802, 440] on button "Search" at bounding box center [856, 458] width 109 height 36
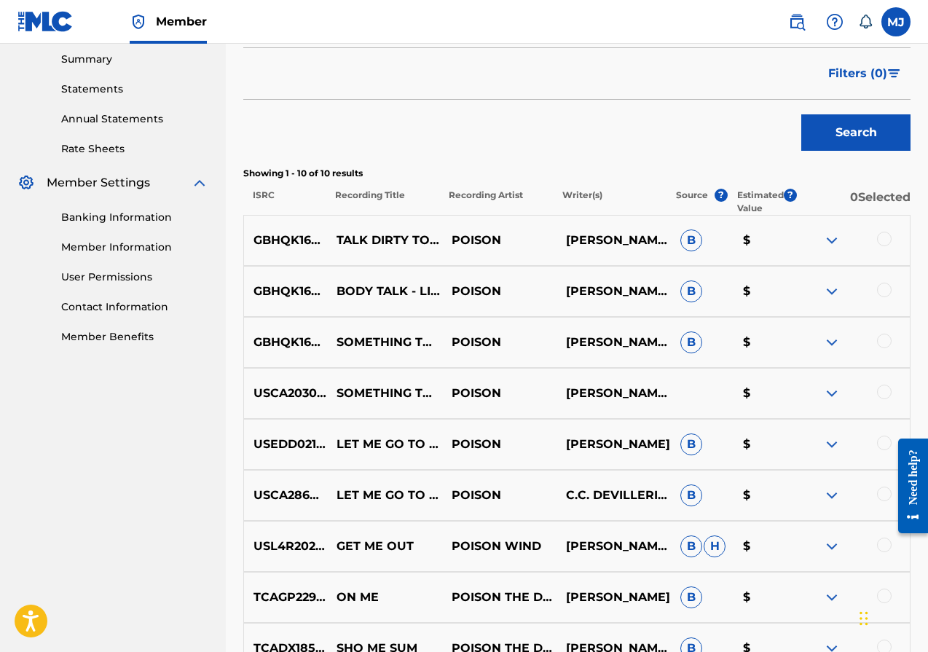
scroll to position [469, 0]
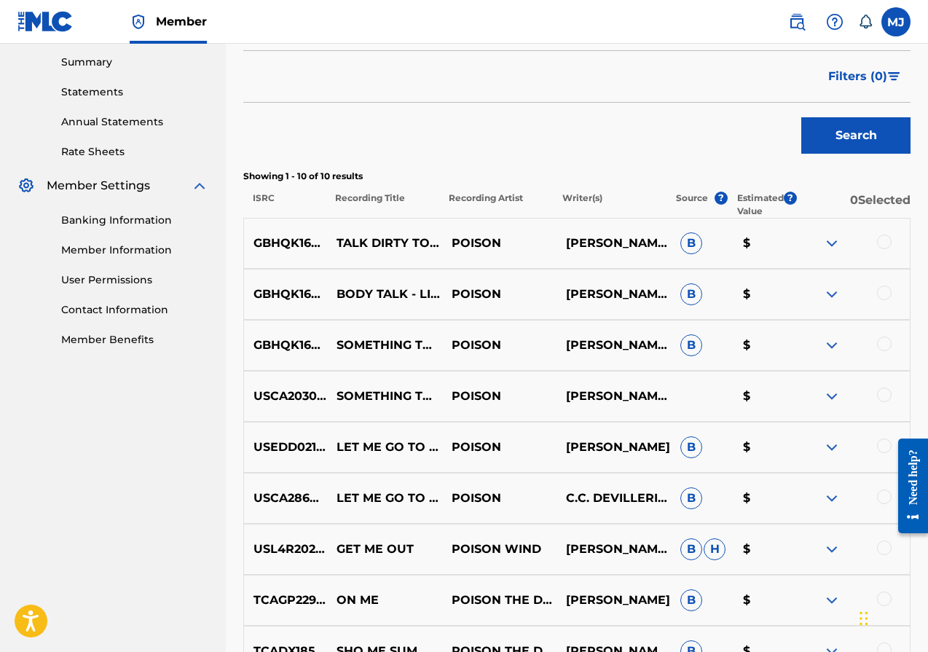
click at [837, 242] on img at bounding box center [831, 243] width 17 height 17
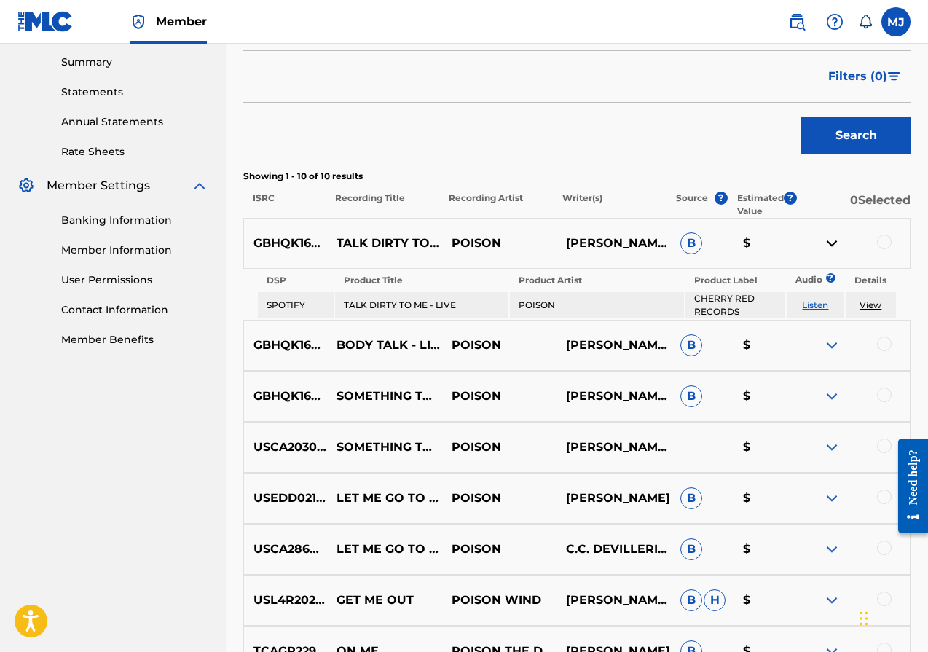
click at [880, 305] on link "View" at bounding box center [871, 305] width 22 height 11
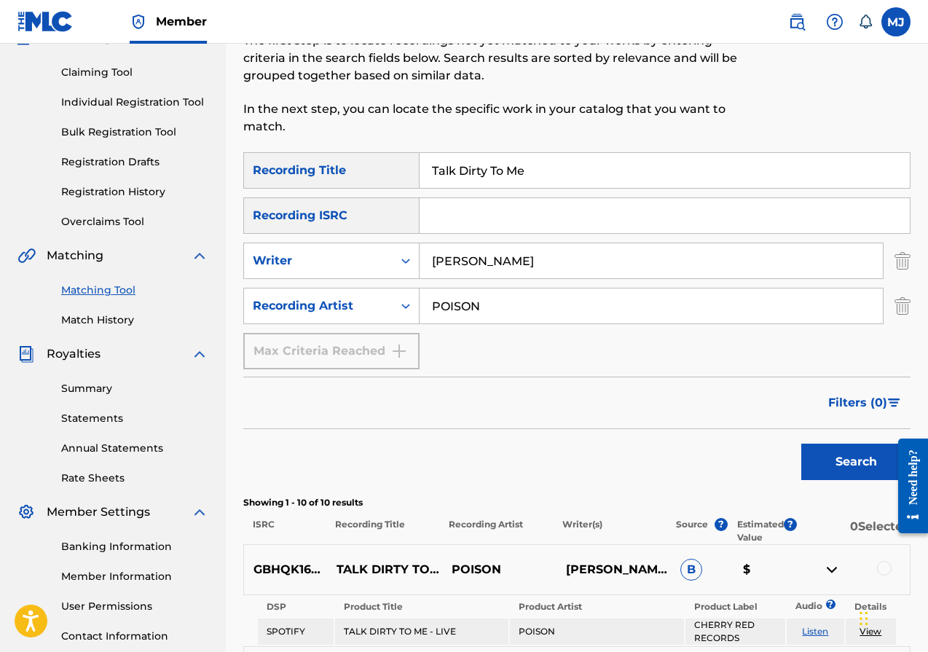
scroll to position [104, 0]
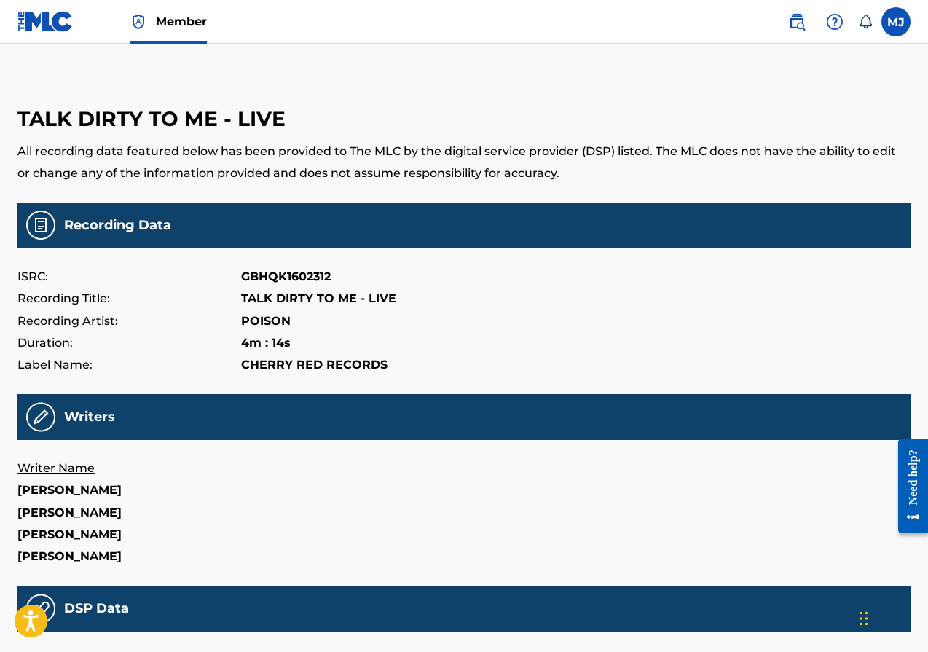
click at [277, 273] on p "GBHQK1602312" at bounding box center [286, 277] width 90 height 22
copy p "GBHQK1602312"
